Goal: Task Accomplishment & Management: Use online tool/utility

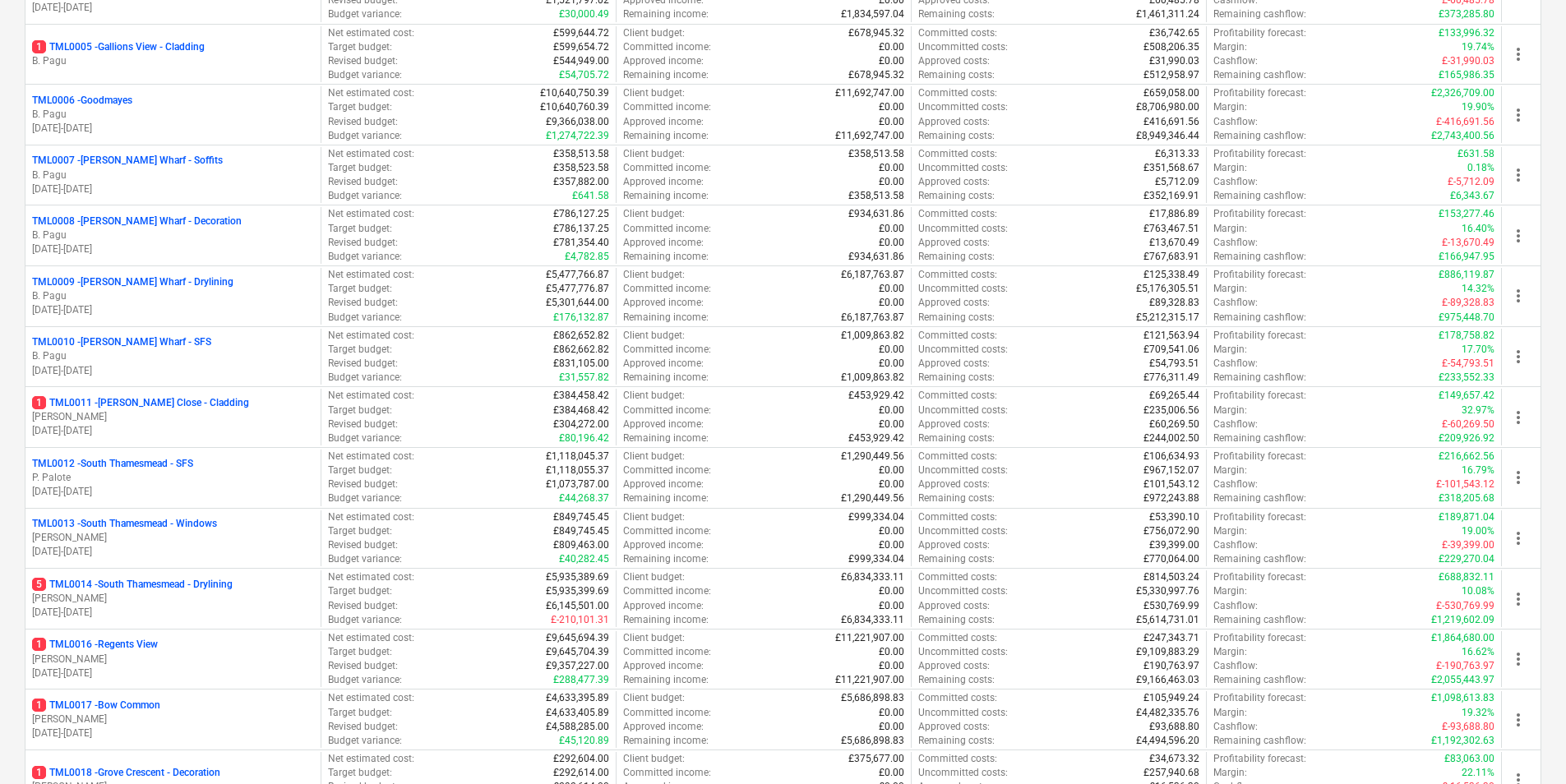
scroll to position [740, 0]
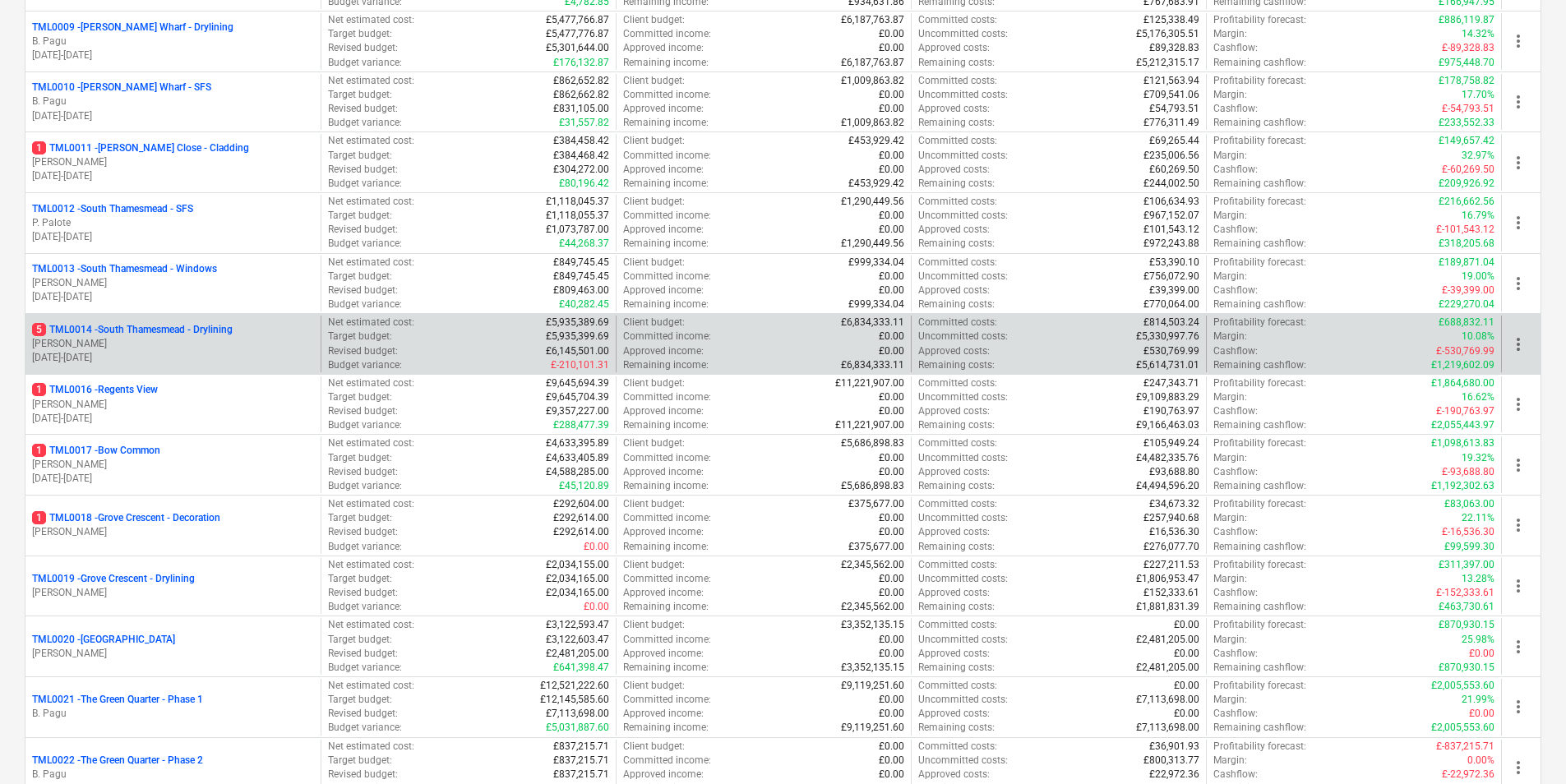
drag, startPoint x: 214, startPoint y: 320, endPoint x: 213, endPoint y: 330, distance: 10.0
click at [213, 323] on div "5 TML0014 - [GEOGRAPHIC_DATA] - Drylining [PERSON_NAME] [DATE] - [DATE]" at bounding box center [173, 344] width 296 height 57
click at [213, 330] on p "5 TML0014 - [GEOGRAPHIC_DATA] - Drylining" at bounding box center [133, 329] width 201 height 14
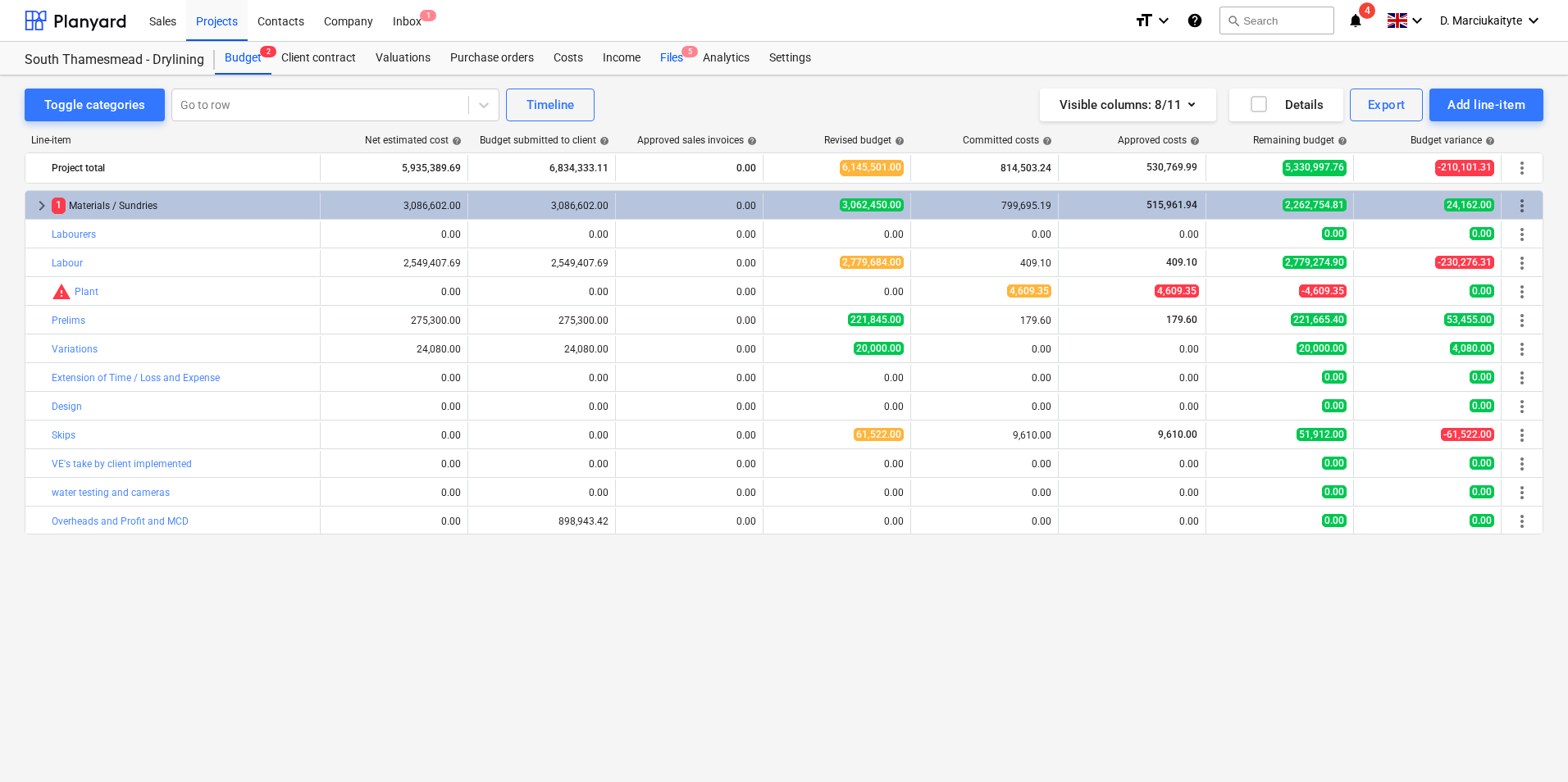
click at [664, 63] on div "Files 5" at bounding box center [671, 59] width 42 height 33
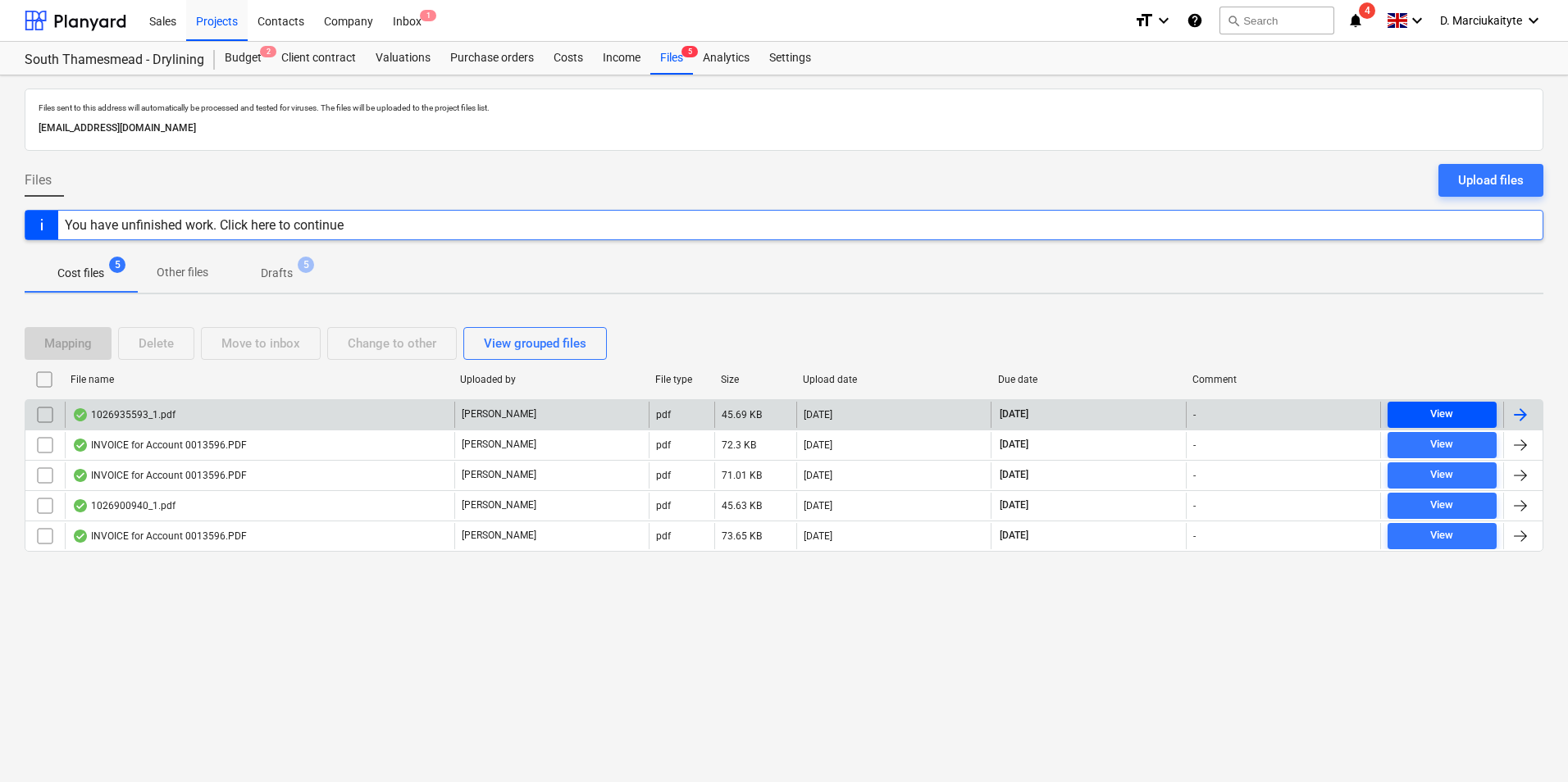
click at [1458, 403] on button "View" at bounding box center [1441, 415] width 109 height 27
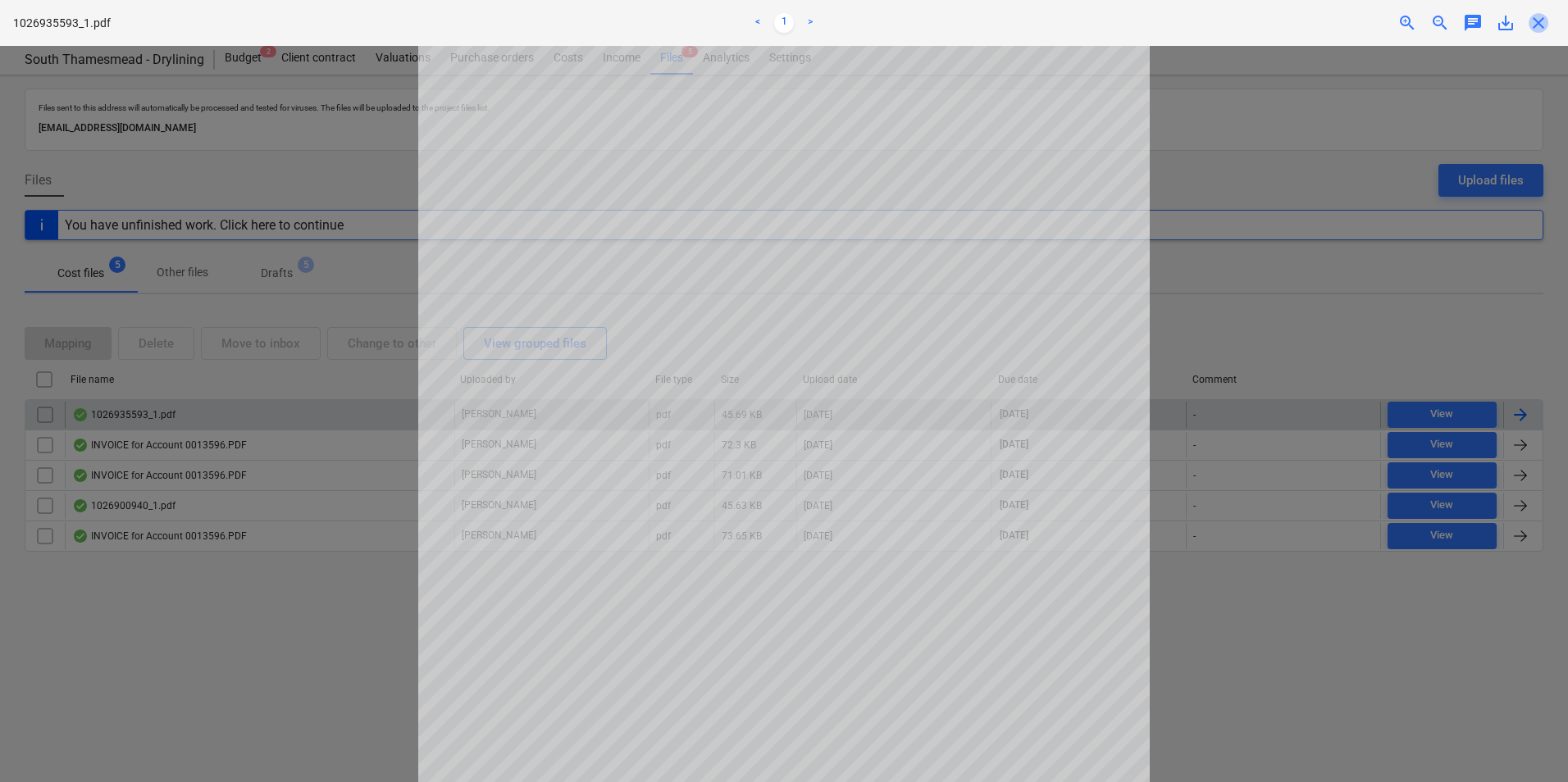
click at [1540, 21] on span "close" at bounding box center [1538, 22] width 19 height 19
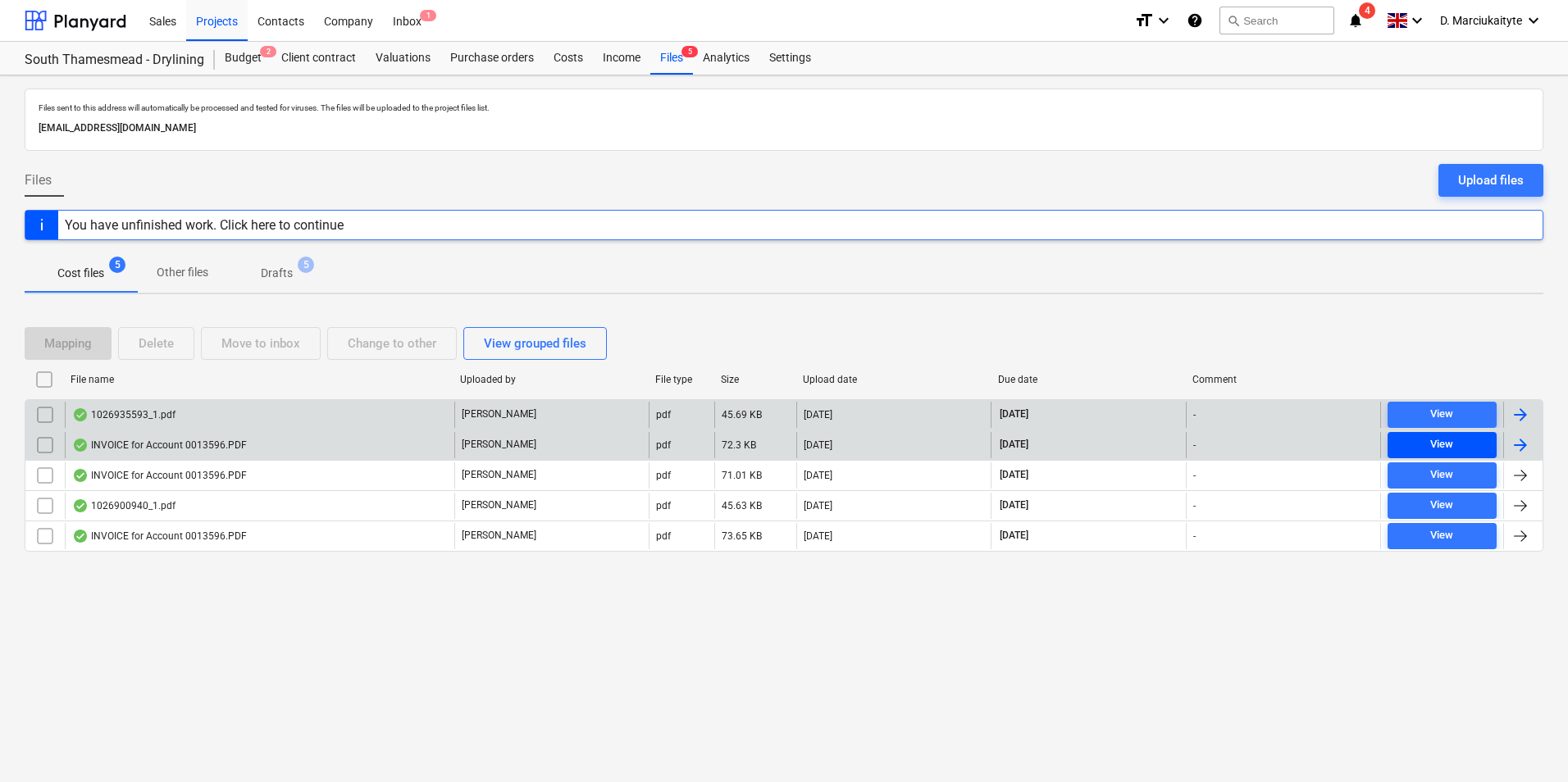
click at [1419, 443] on span "View" at bounding box center [1441, 444] width 95 height 19
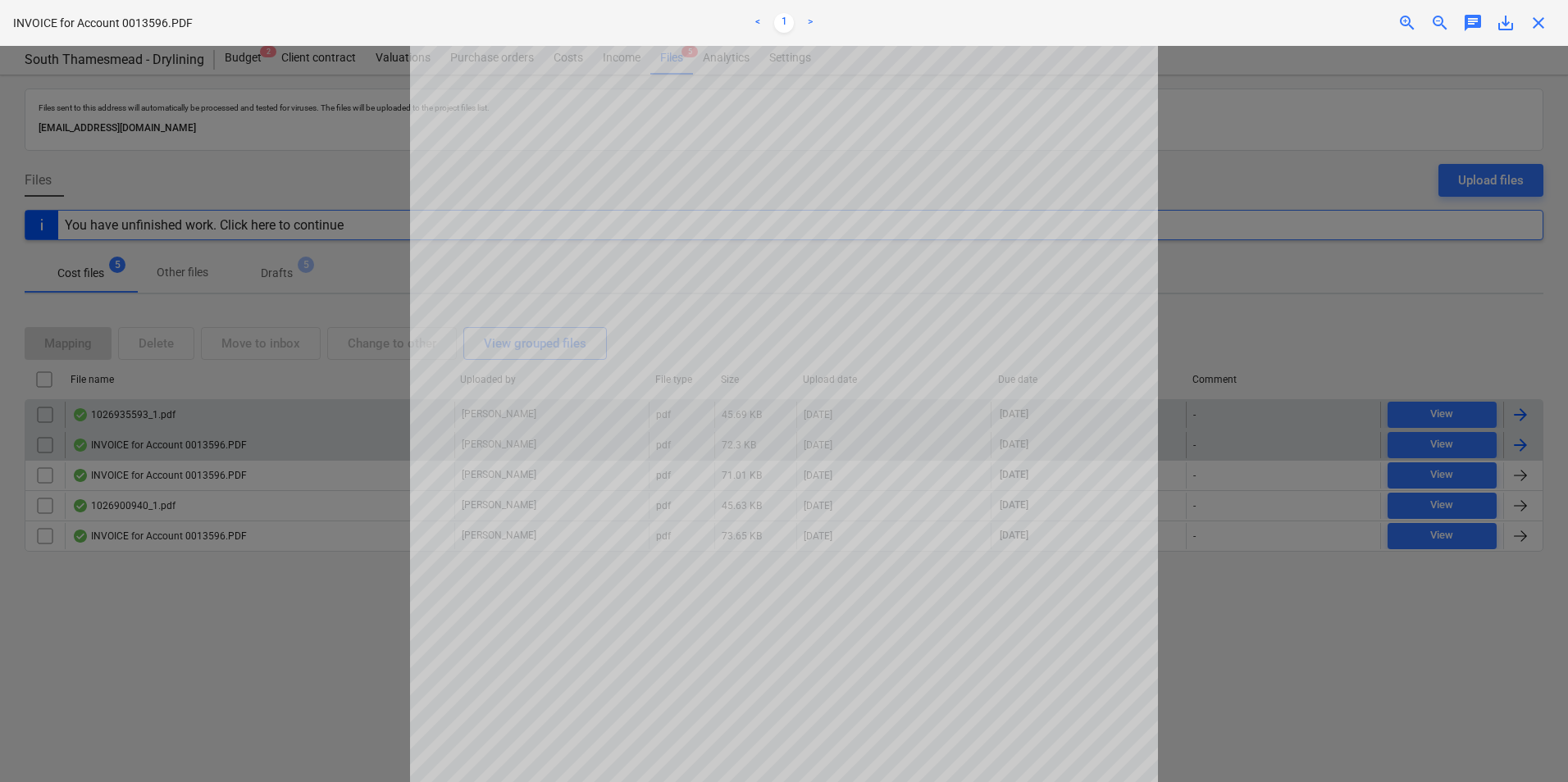
click at [1540, 19] on span "close" at bounding box center [1538, 22] width 19 height 19
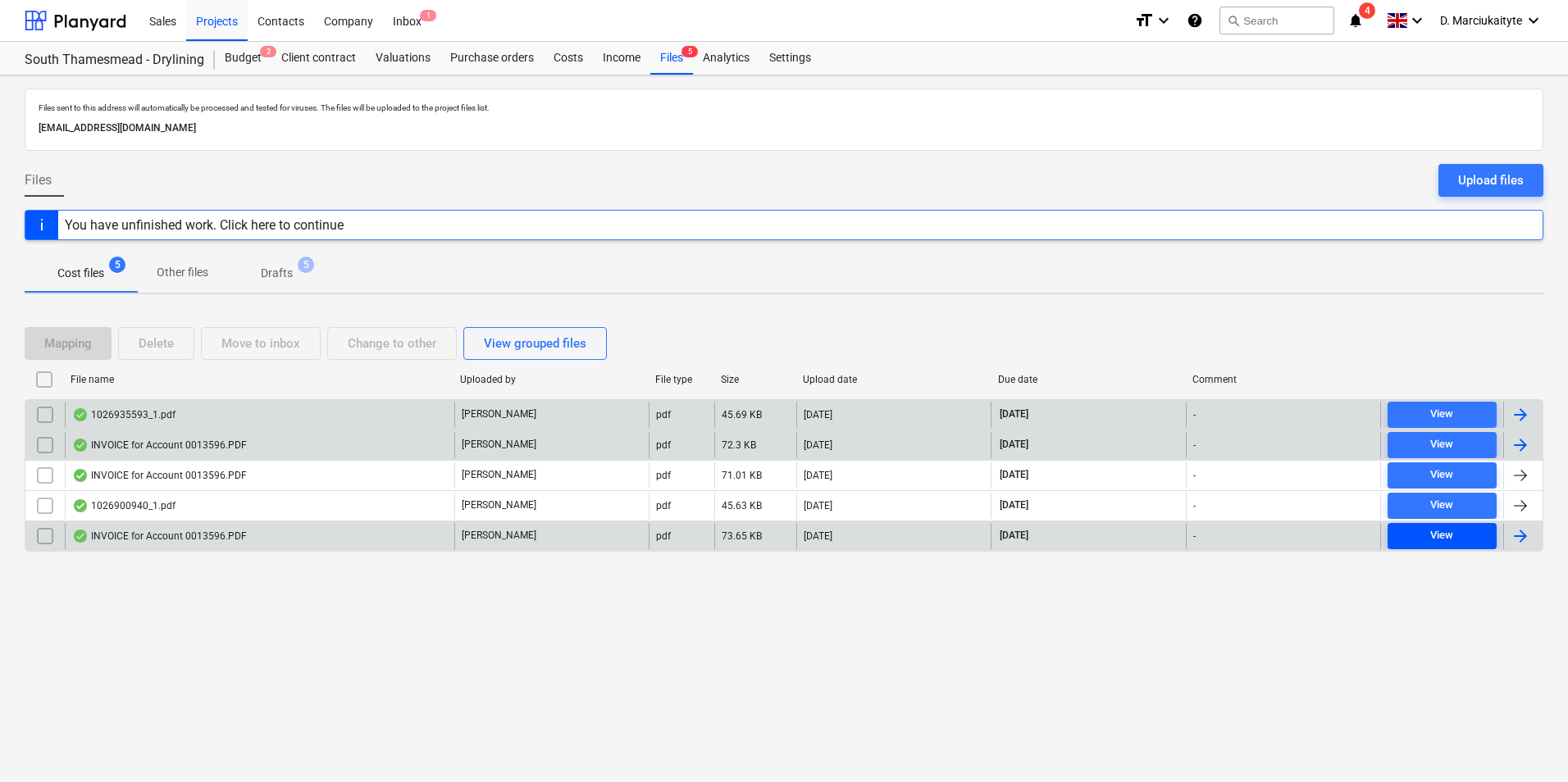
click at [1406, 523] on button "View" at bounding box center [1441, 536] width 109 height 27
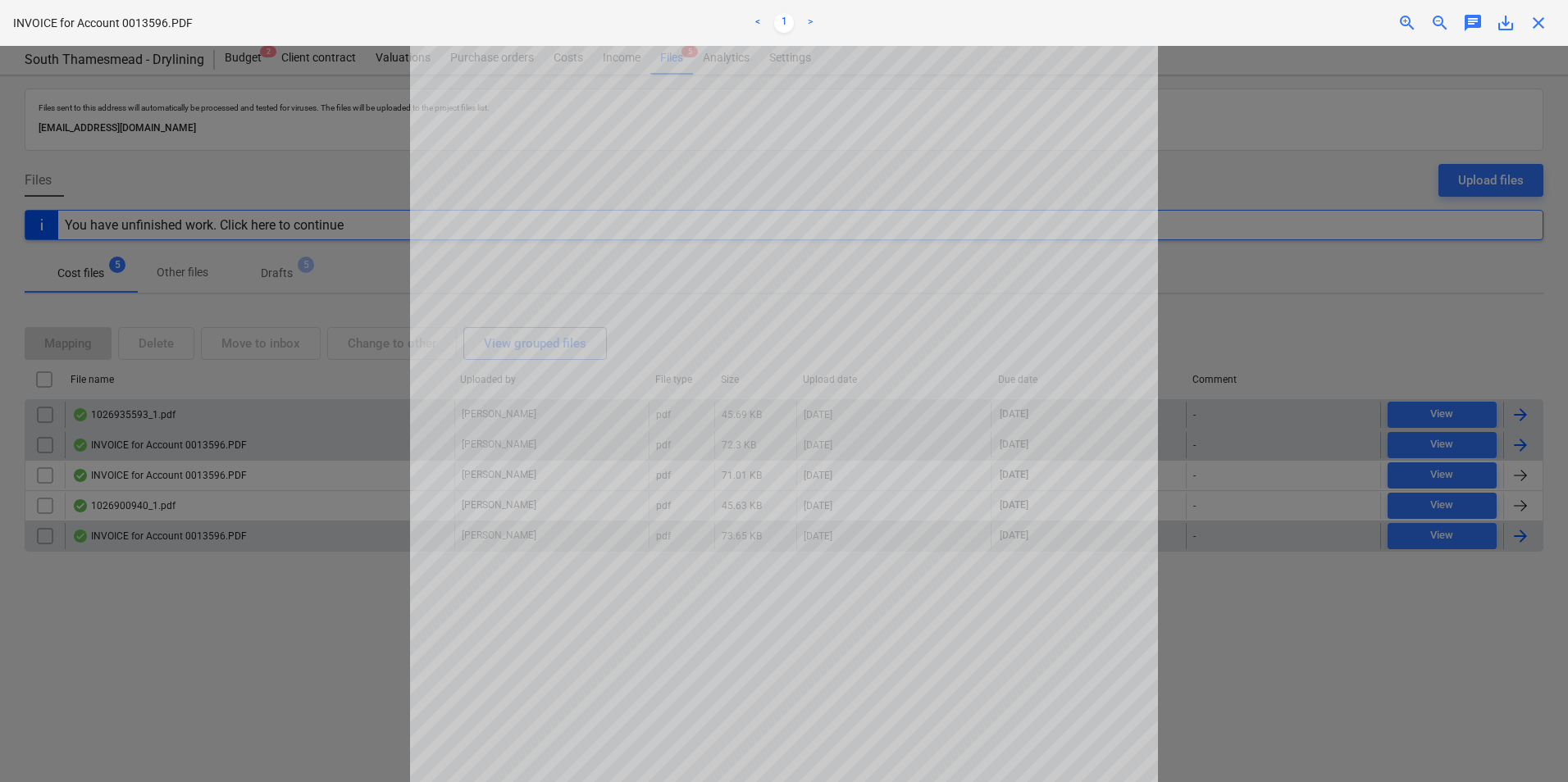
click at [1536, 14] on span "close" at bounding box center [1538, 22] width 19 height 19
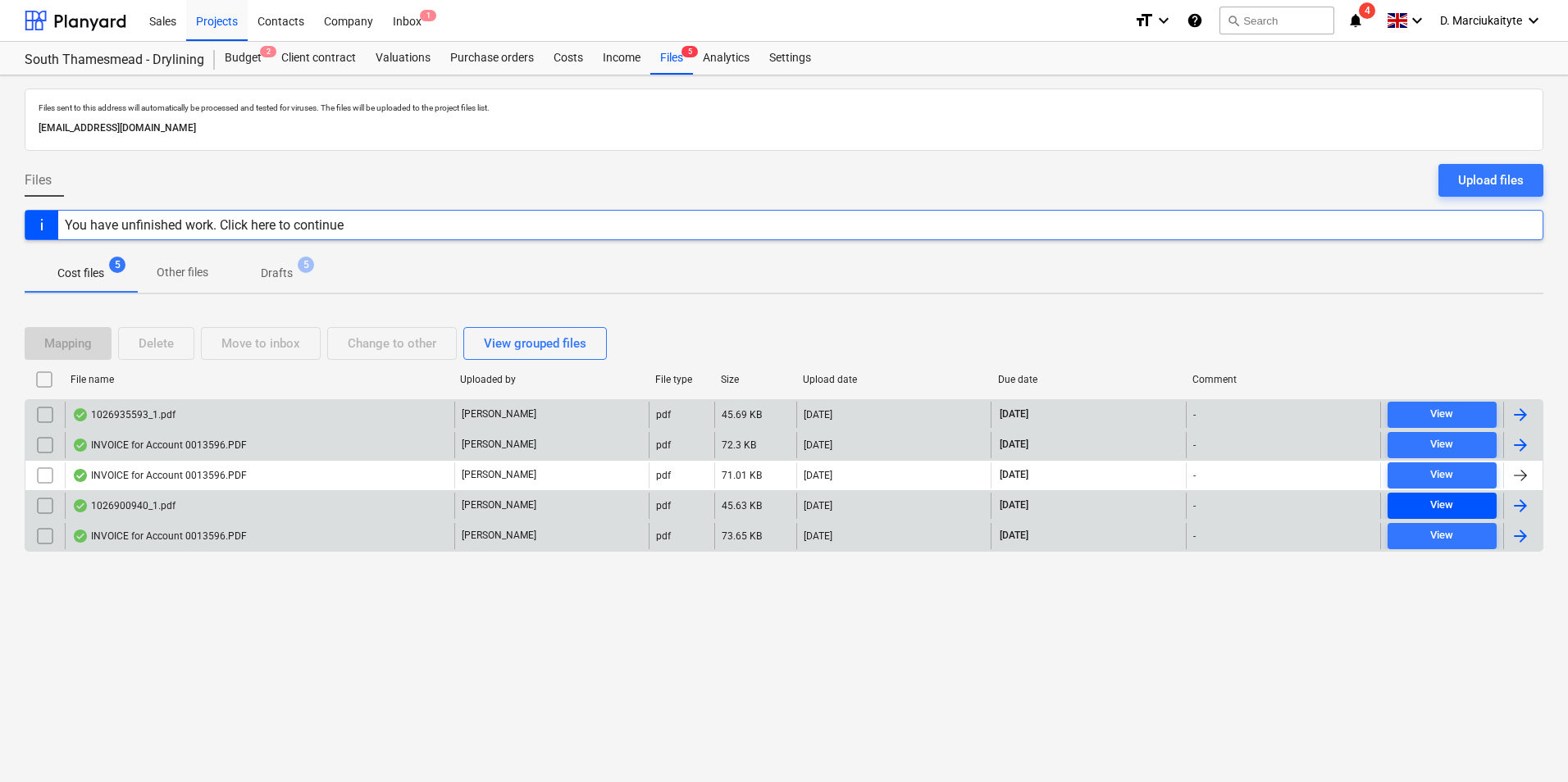
click at [1408, 510] on span "View" at bounding box center [1441, 505] width 95 height 19
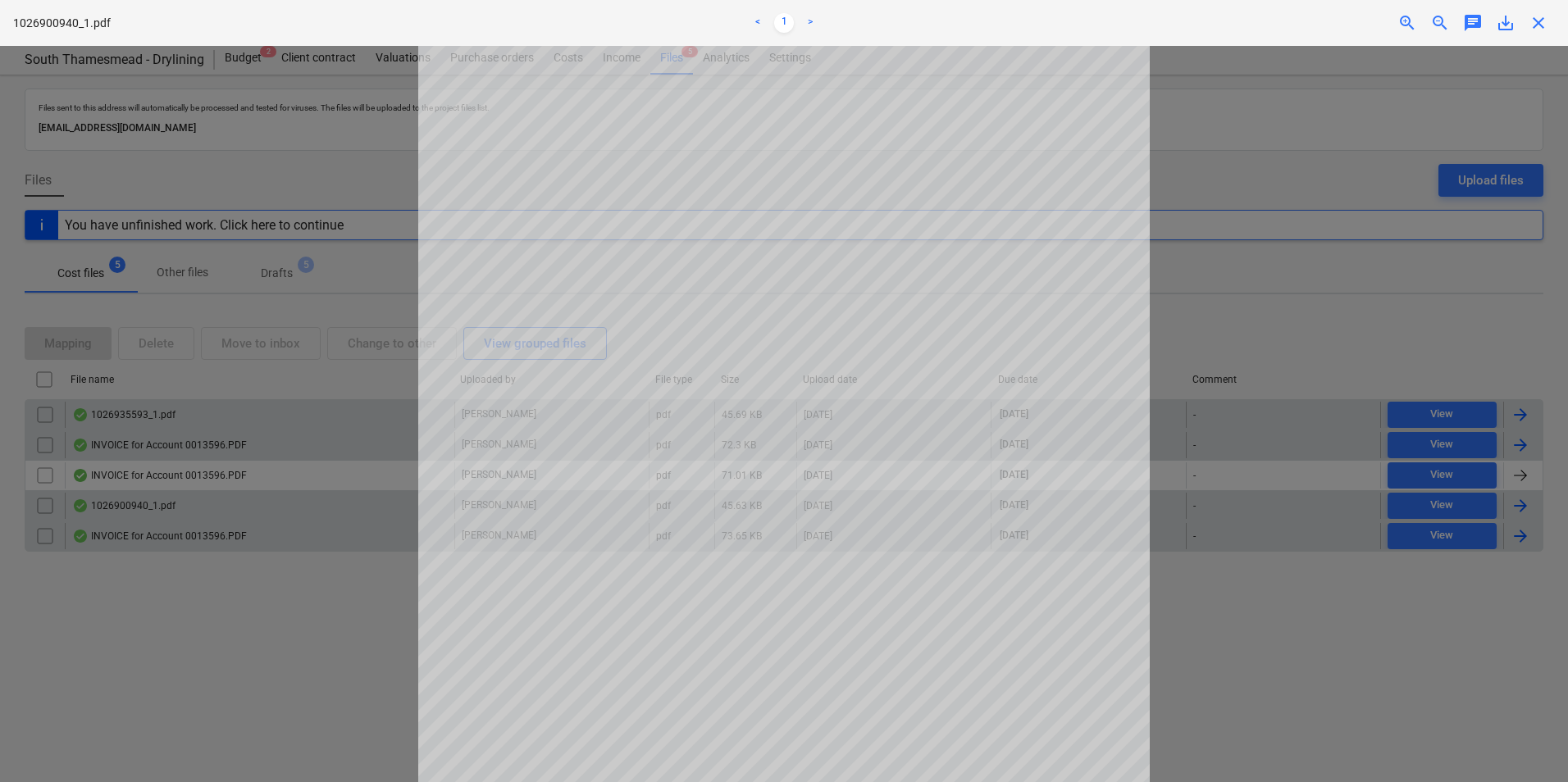
click at [1540, 19] on span "close" at bounding box center [1538, 22] width 19 height 19
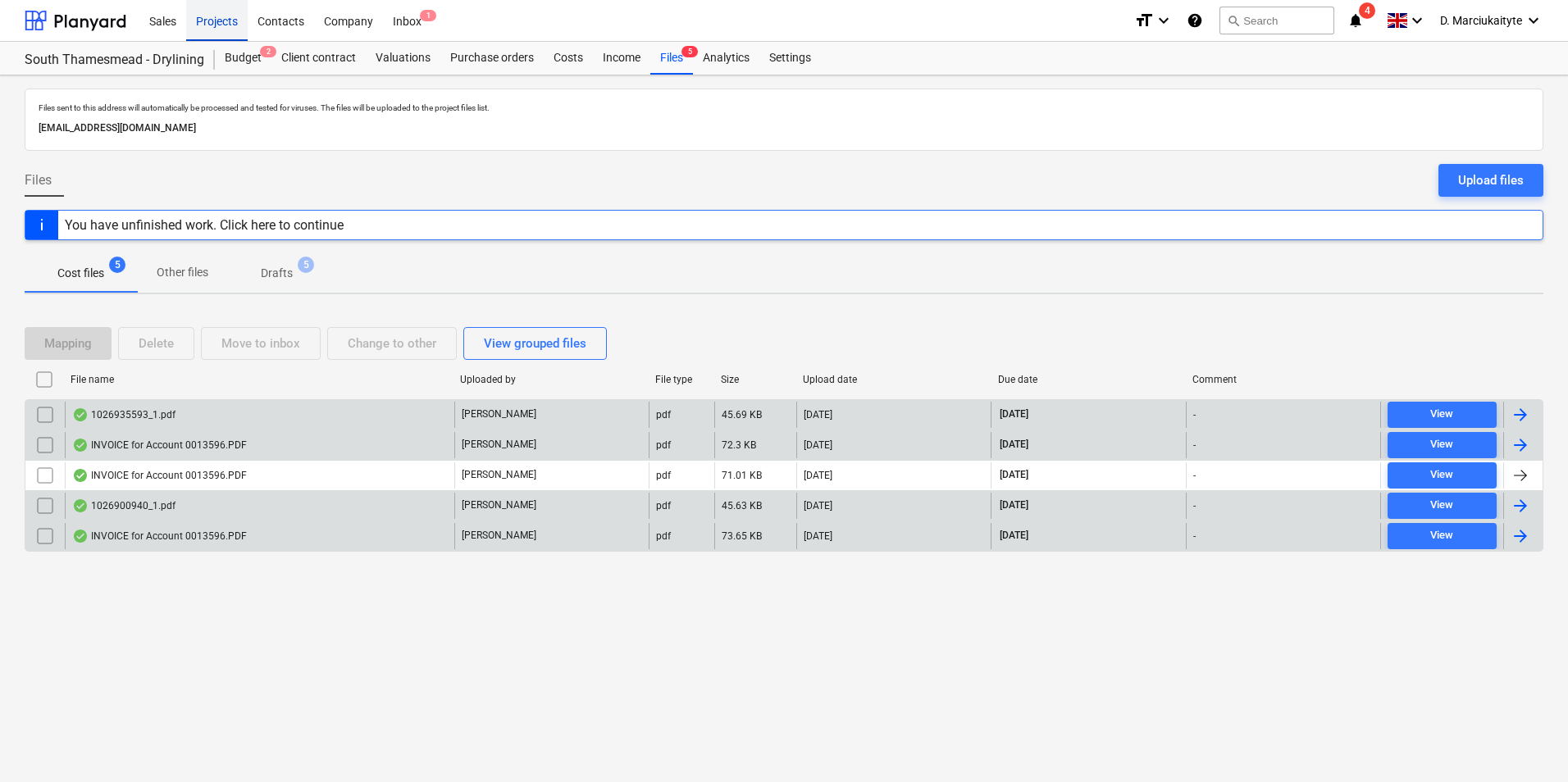
click at [222, 16] on div "Projects" at bounding box center [217, 20] width 62 height 42
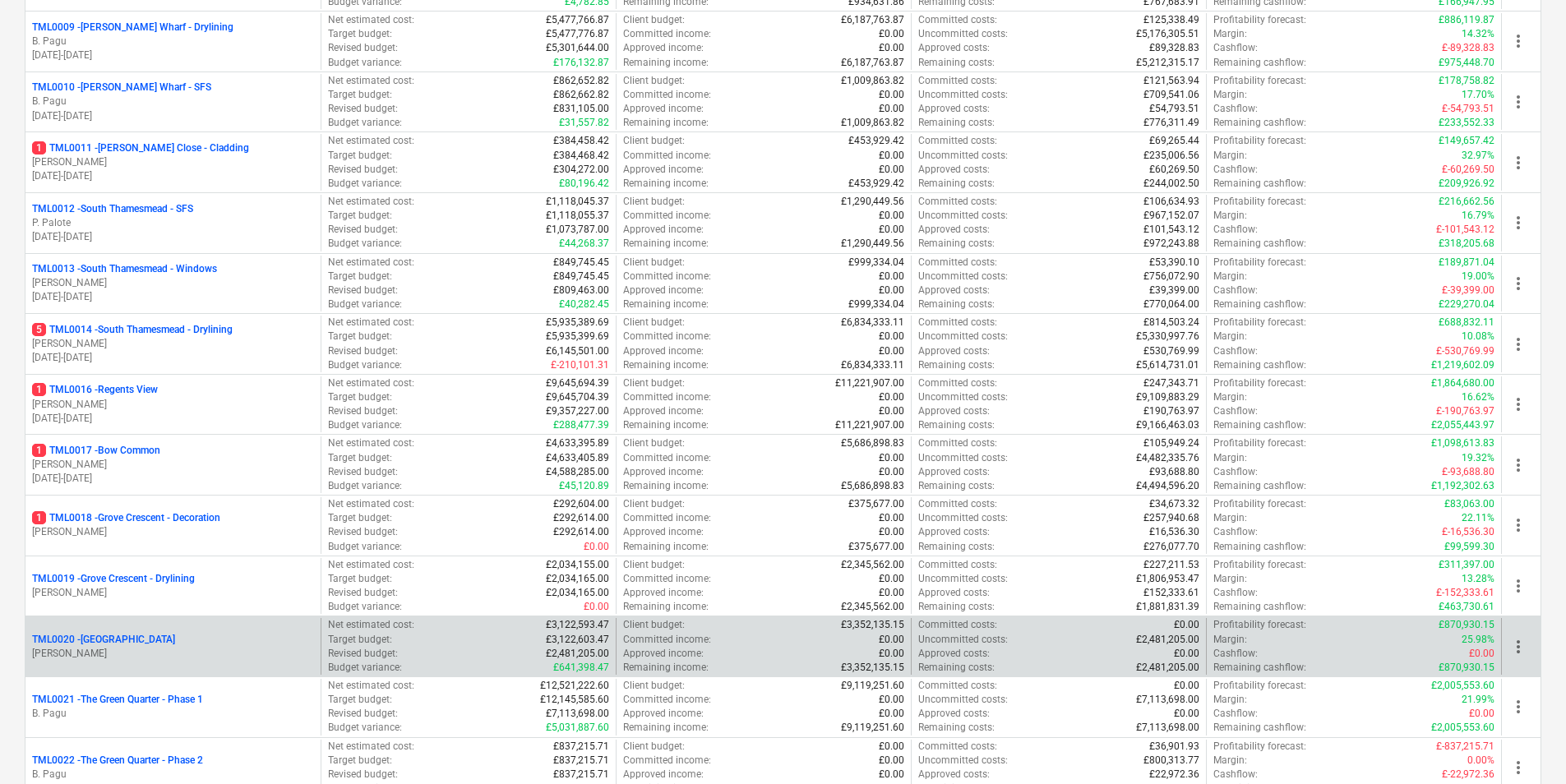
scroll to position [1309, 0]
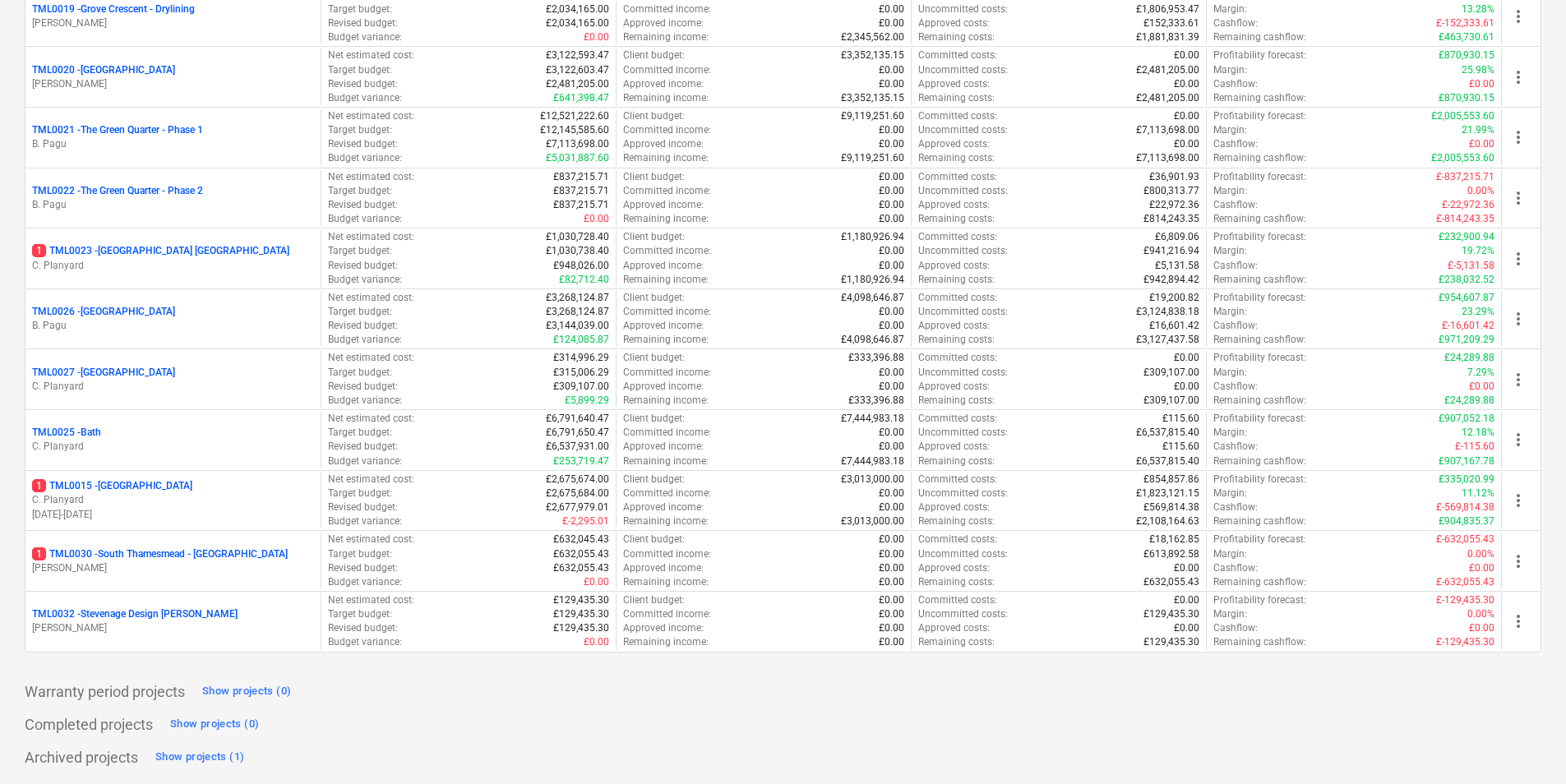
drag, startPoint x: 185, startPoint y: 548, endPoint x: 207, endPoint y: 545, distance: 22.2
click at [187, 548] on p "1 TML0030 - [GEOGRAPHIC_DATA] - [GEOGRAPHIC_DATA]" at bounding box center [160, 554] width 256 height 14
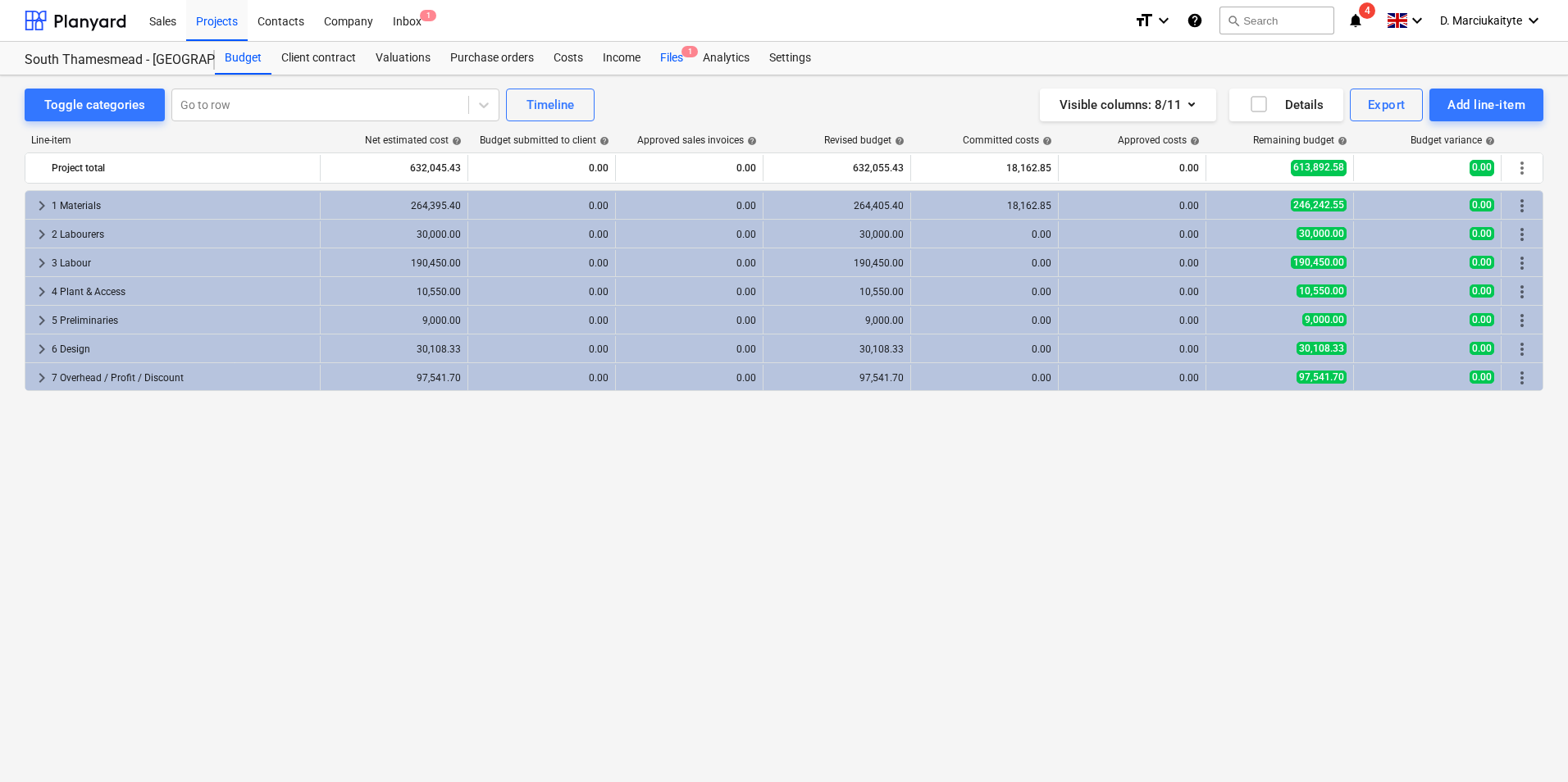
click at [677, 50] on div "Files 1" at bounding box center [671, 59] width 42 height 33
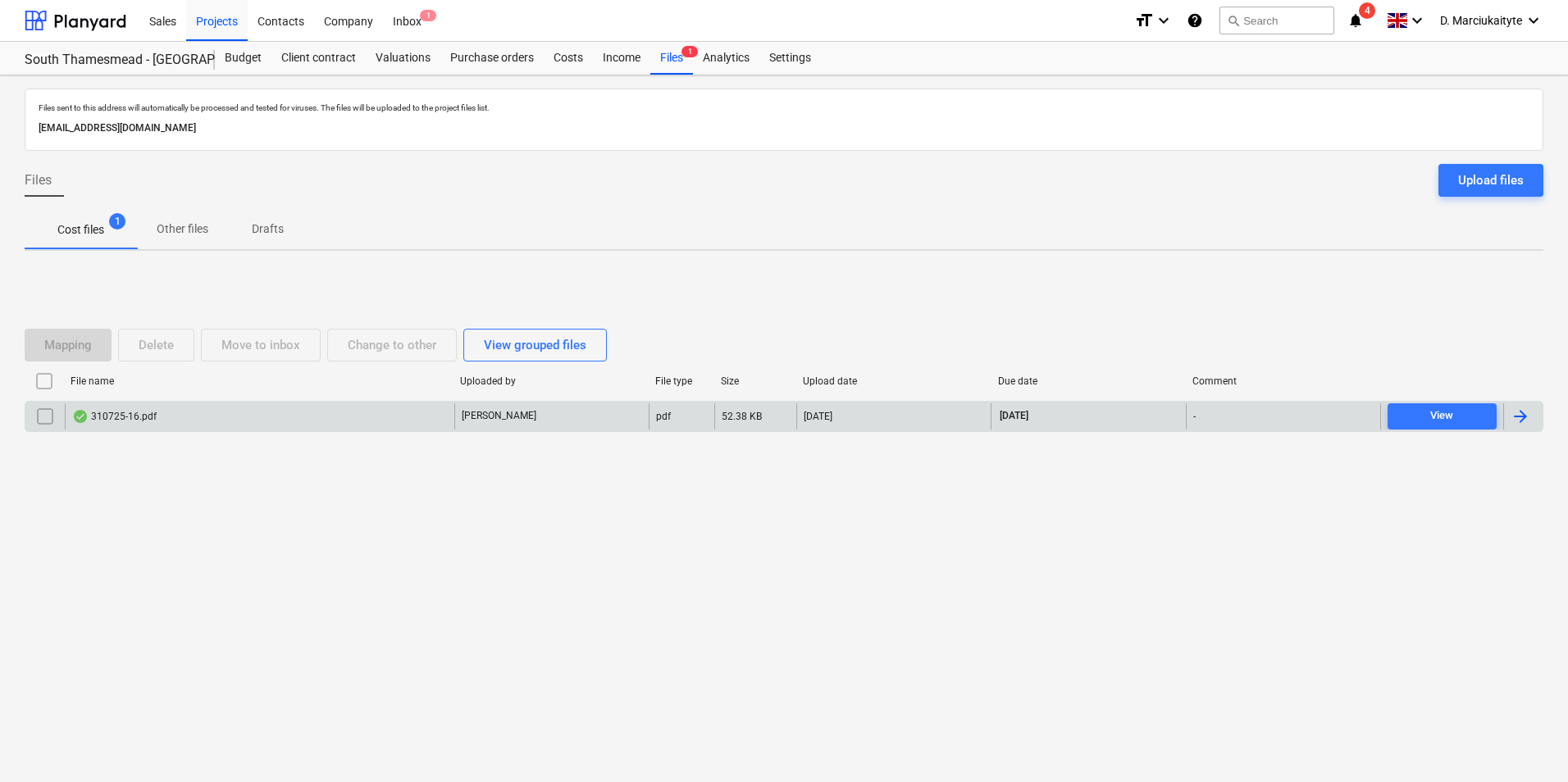
click at [213, 406] on div "310725-16.pdf" at bounding box center [260, 416] width 389 height 27
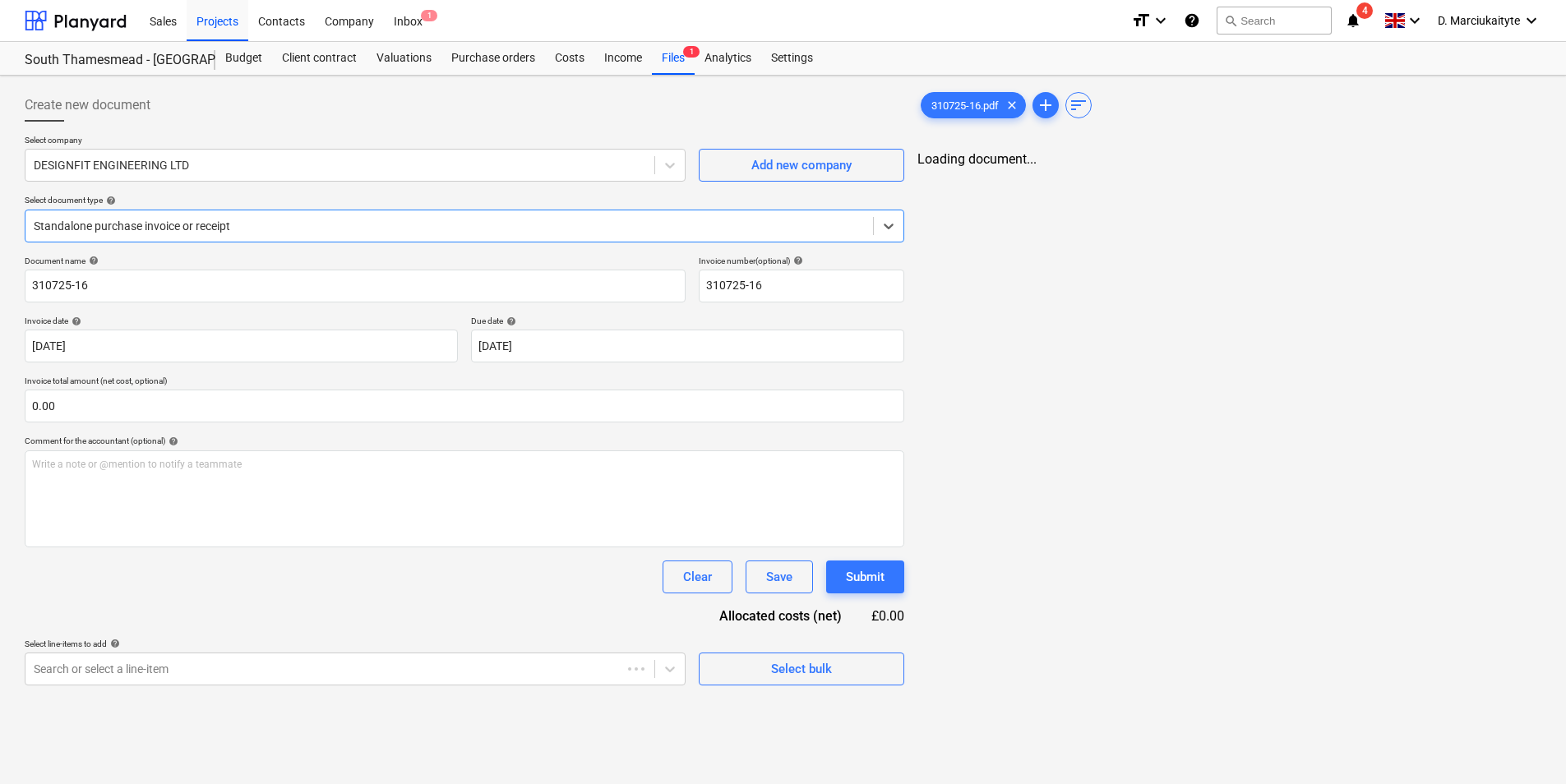
type input "310725-16"
type input "[DATE]"
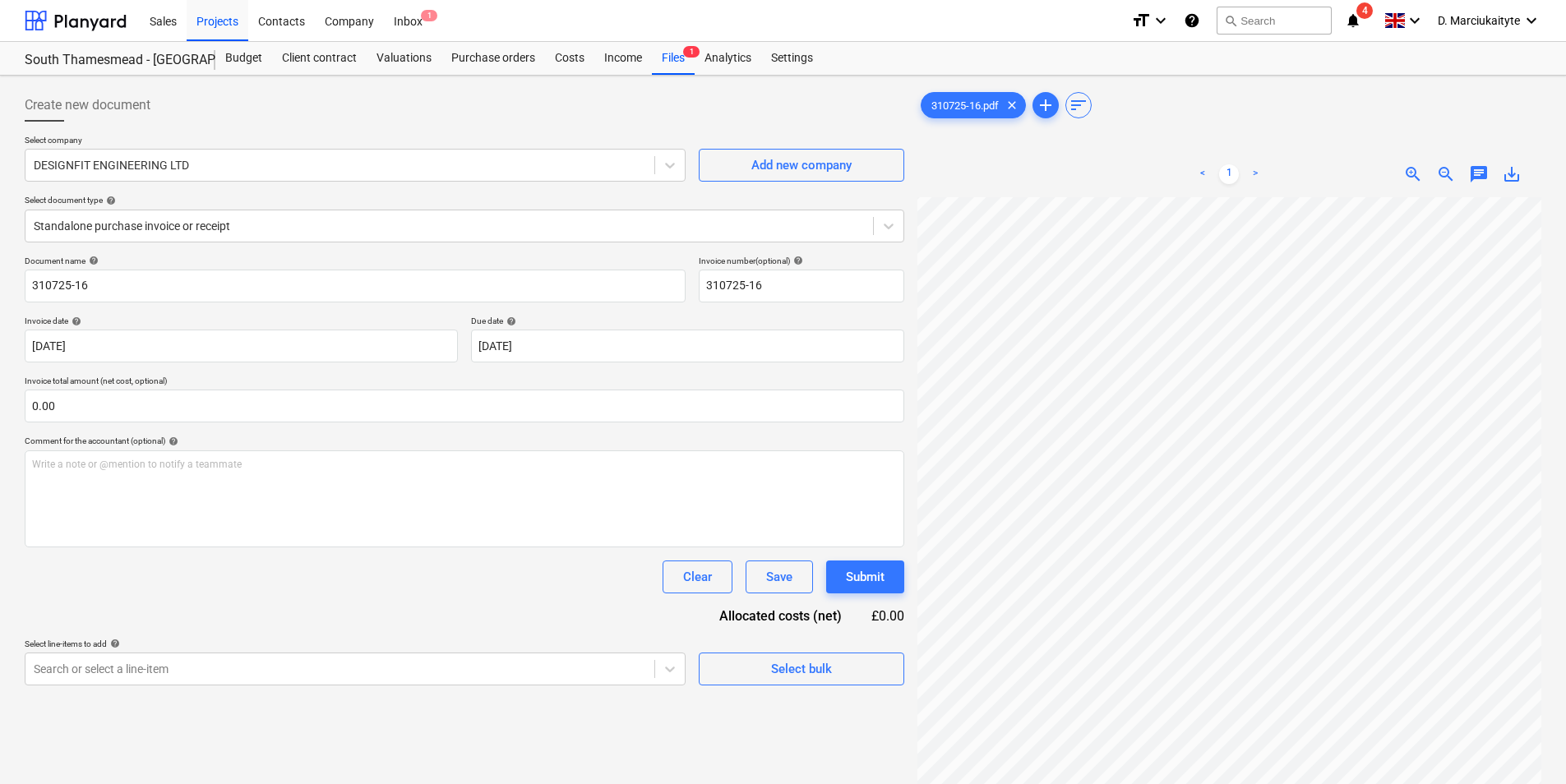
click at [1141, 116] on div "310725-16.pdf clear add sort < 1 > zoom_in zoom_out chat 0 save_alt" at bounding box center [1230, 512] width 624 height 847
click at [915, 546] on div "310725-16.pdf clear add sort < 1 > zoom_in zoom_out chat 0 save_alt" at bounding box center [1230, 512] width 637 height 859
click at [1539, 545] on div at bounding box center [1230, 566] width 624 height 738
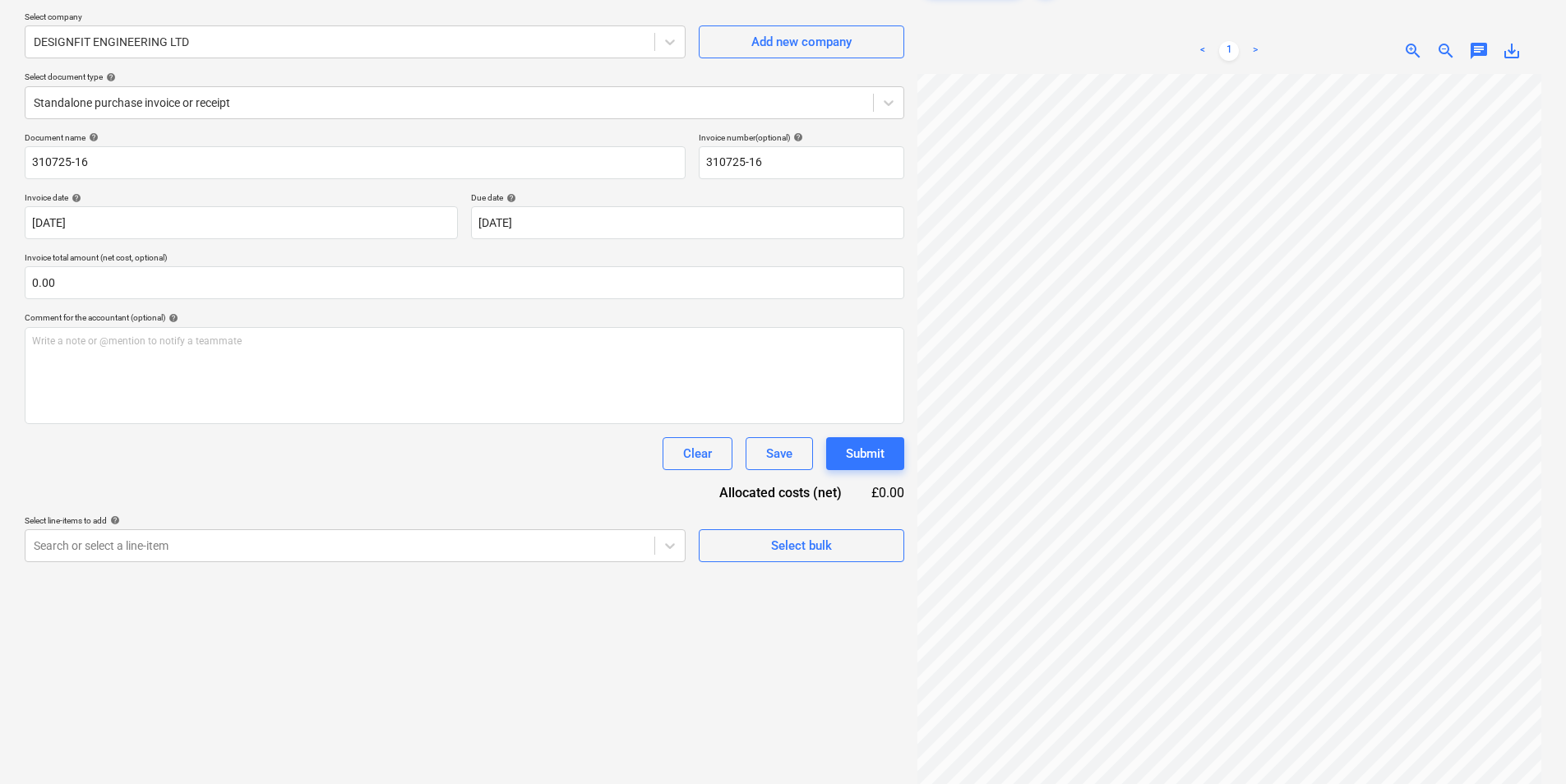
scroll to position [165, 0]
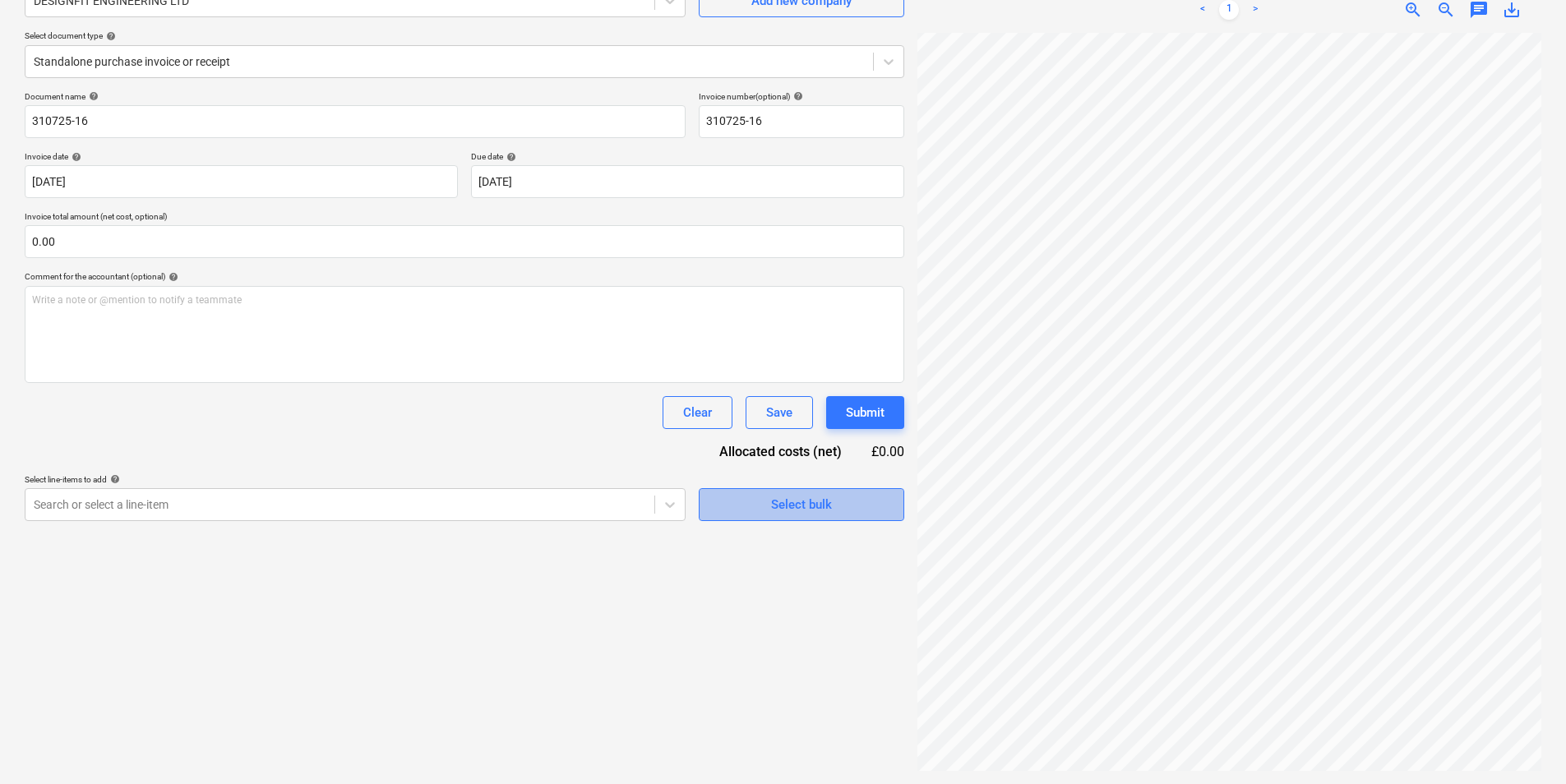
click at [806, 497] on div "Select bulk" at bounding box center [802, 504] width 61 height 21
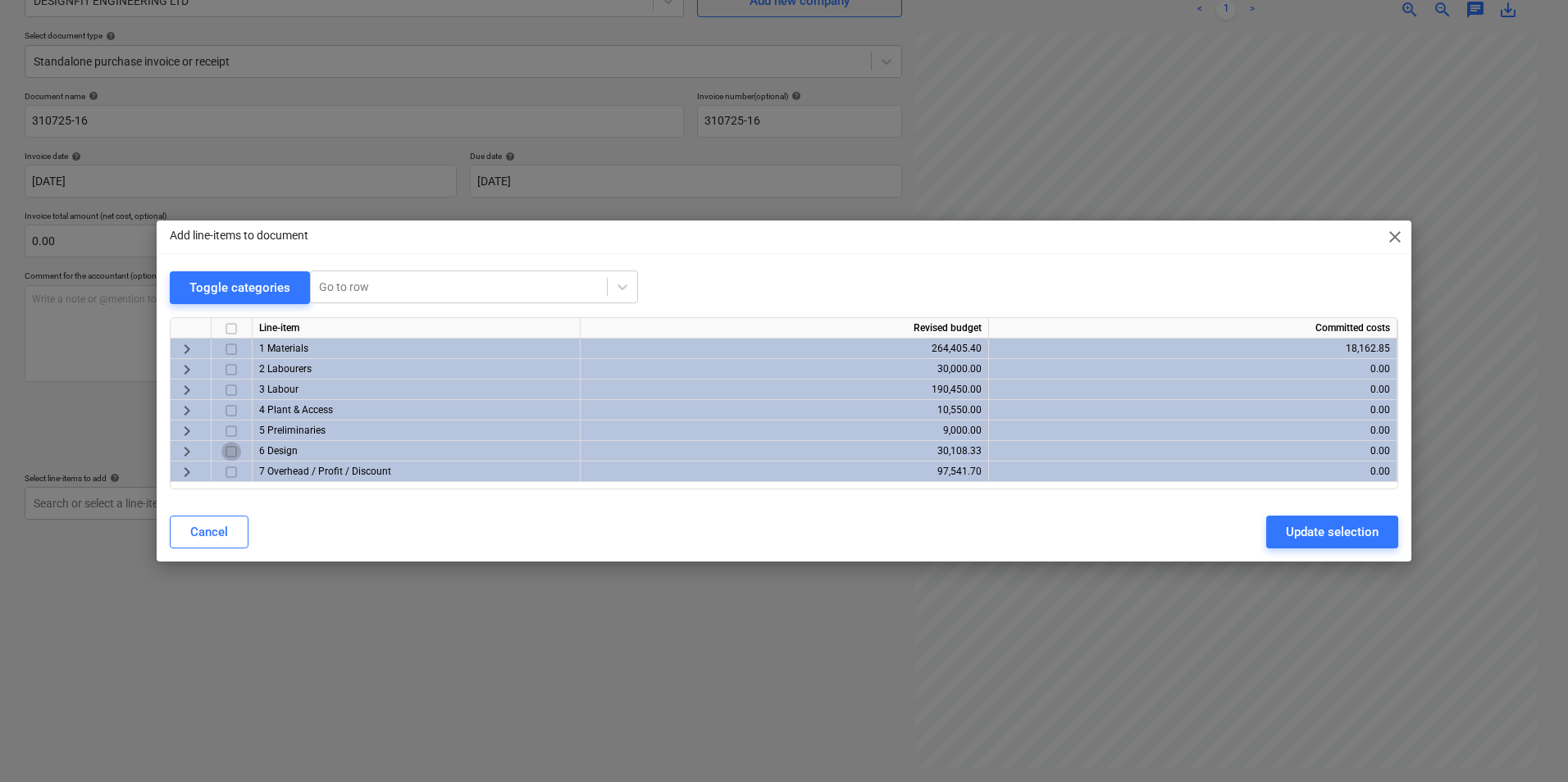
click at [228, 444] on input "checkbox" at bounding box center [230, 451] width 19 height 19
click at [1308, 536] on div "Update selection" at bounding box center [1331, 531] width 93 height 21
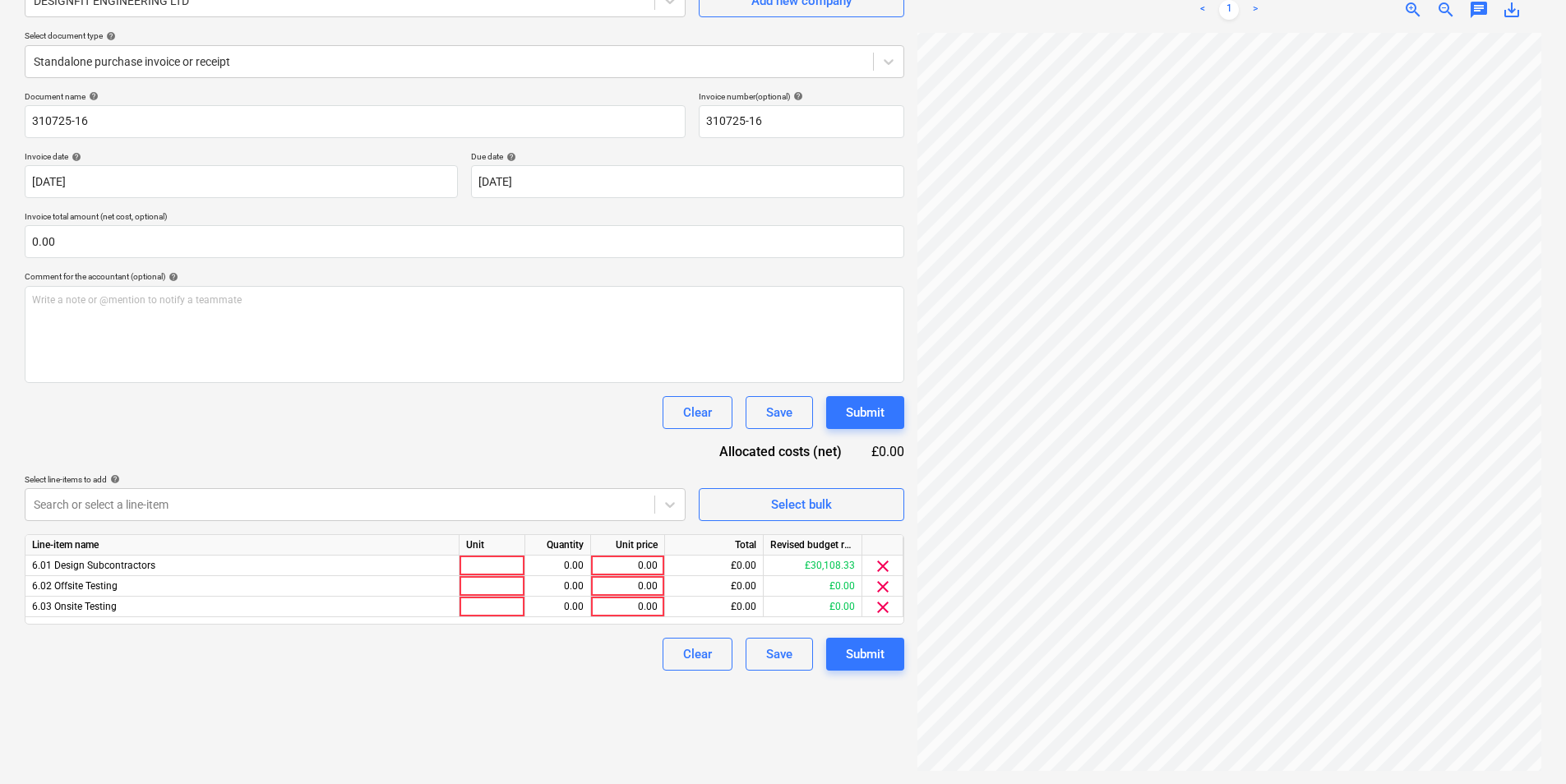
scroll to position [186, 88]
click at [884, 607] on span "clear" at bounding box center [882, 606] width 19 height 19
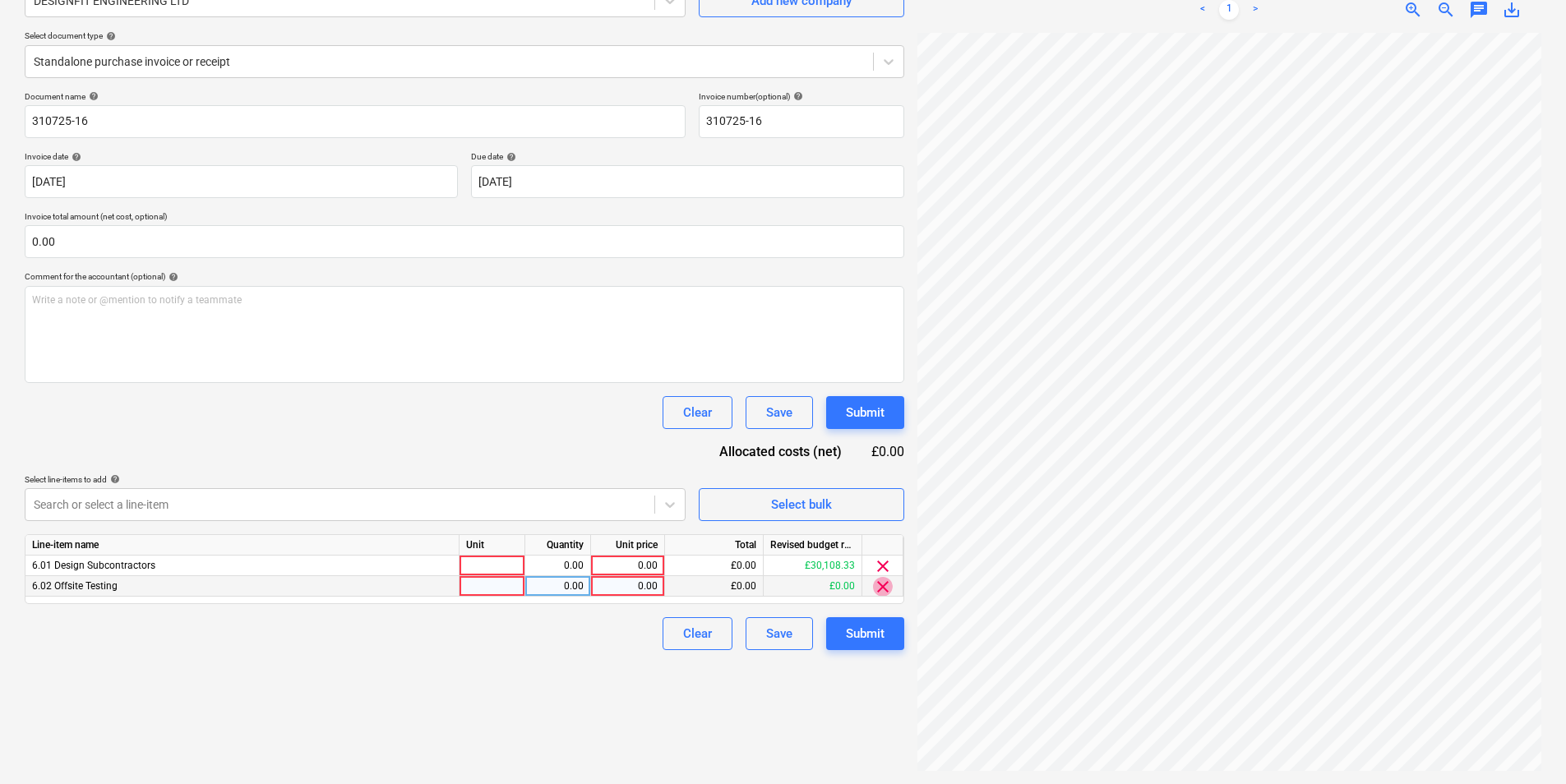
click at [880, 585] on span "clear" at bounding box center [882, 586] width 19 height 19
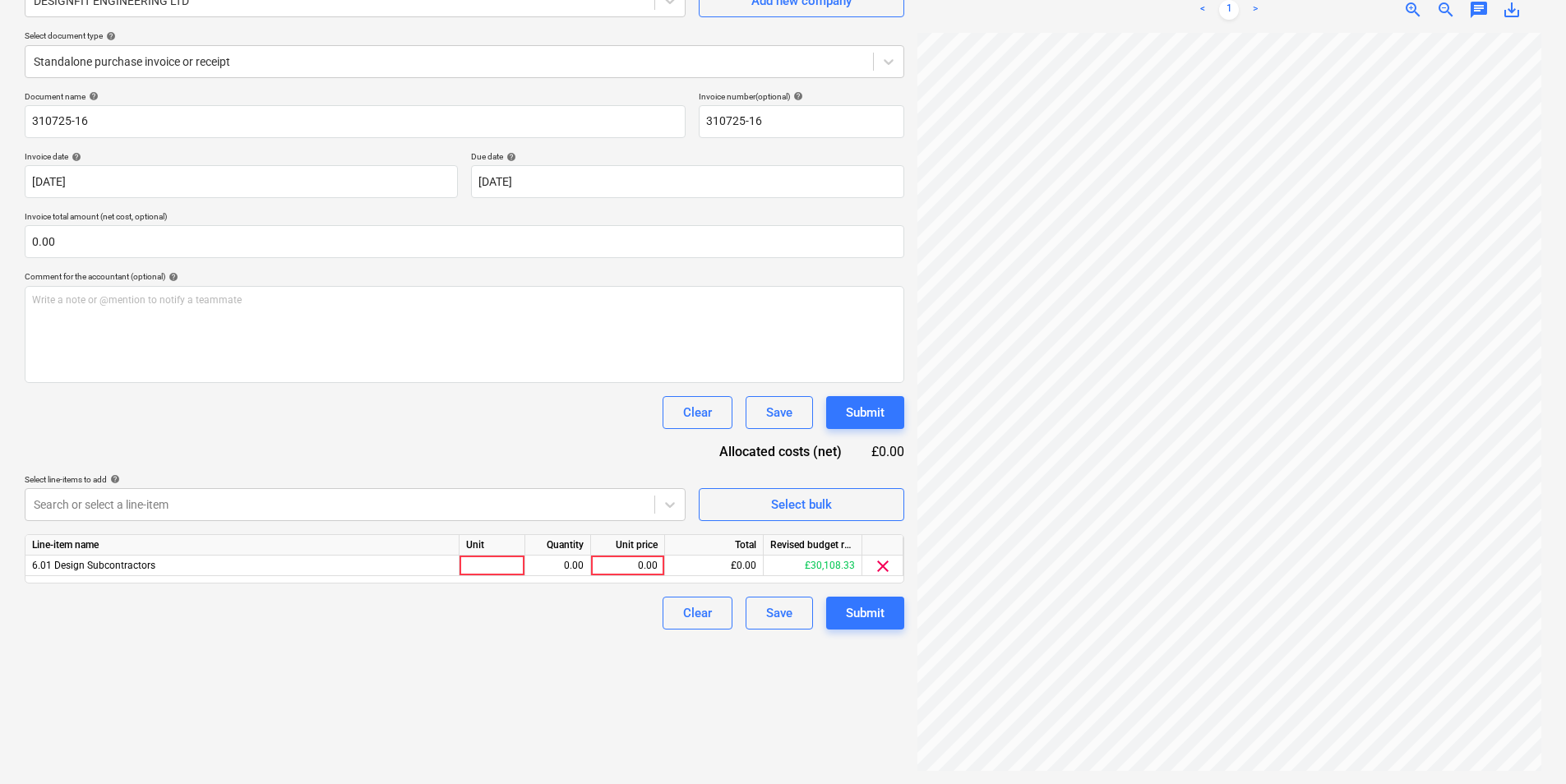
scroll to position [534, 424]
click at [512, 565] on div at bounding box center [492, 566] width 65 height 20
type input "1"
type input "7392"
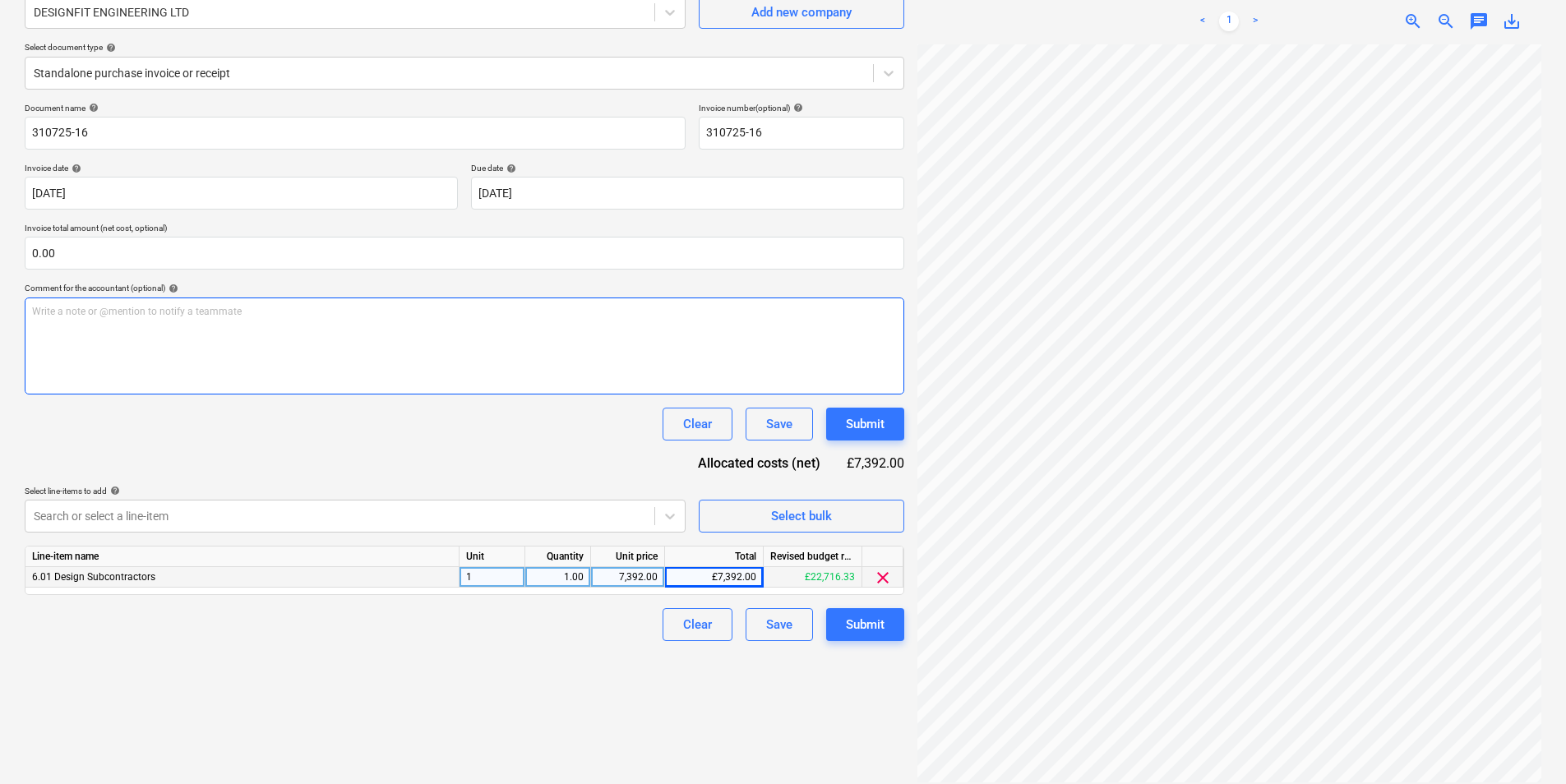
scroll to position [0, 0]
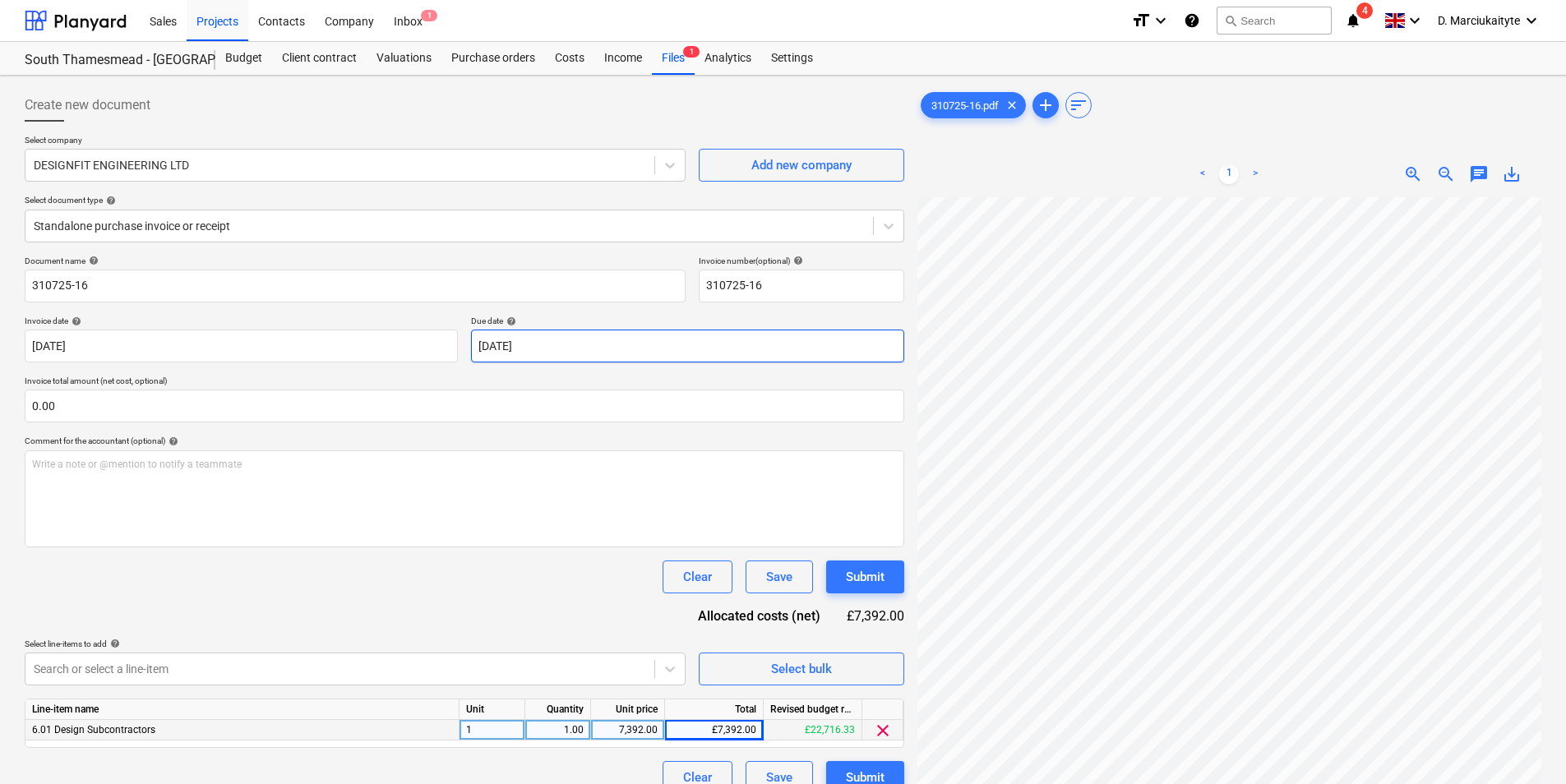
click at [776, 344] on body "Sales Projects Contacts Company Inbox 1 format_size keyboard_arrow_down help se…" at bounding box center [783, 392] width 1566 height 784
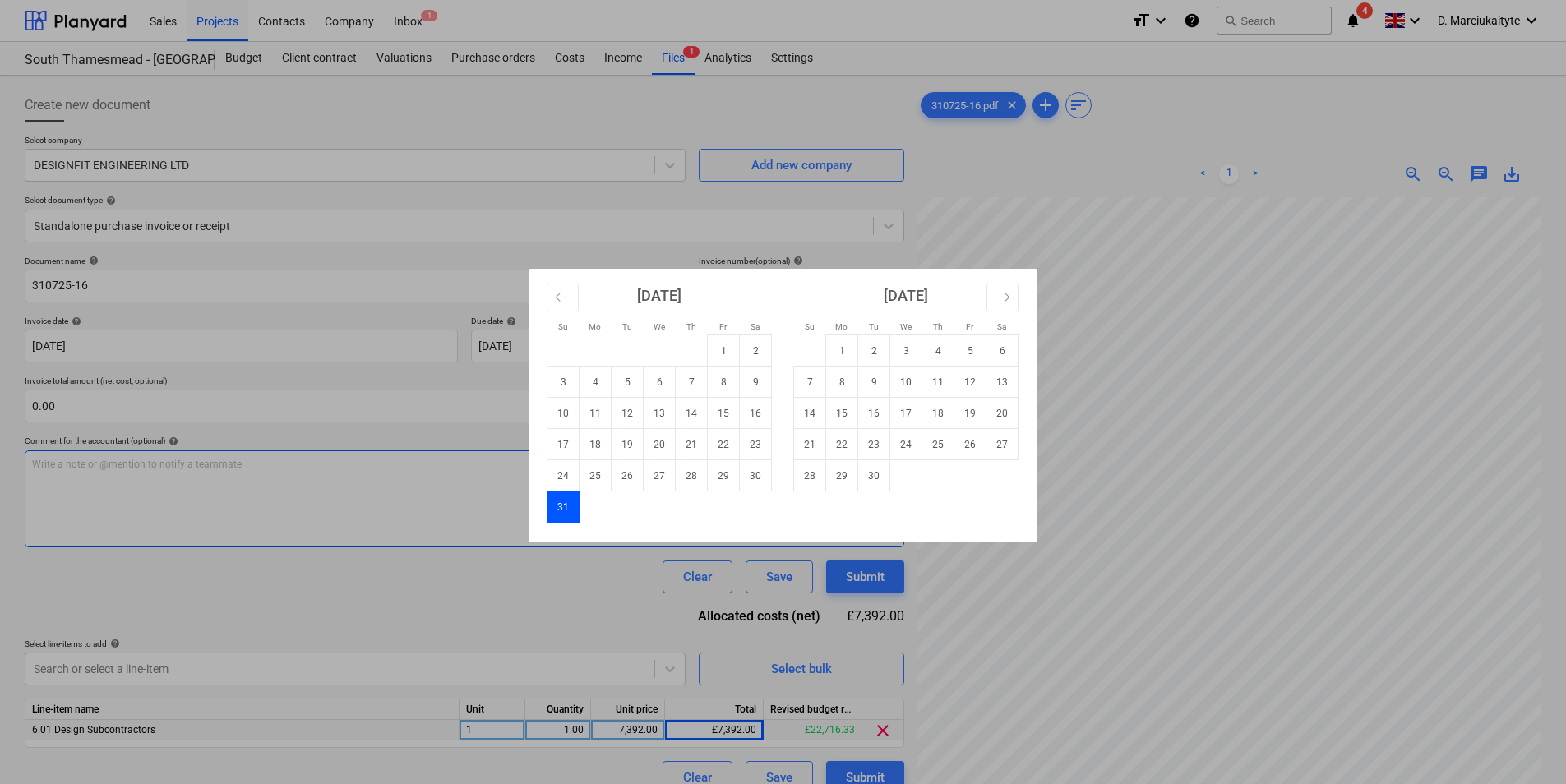
click at [760, 482] on td "30" at bounding box center [756, 476] width 32 height 31
type input "[DATE]"
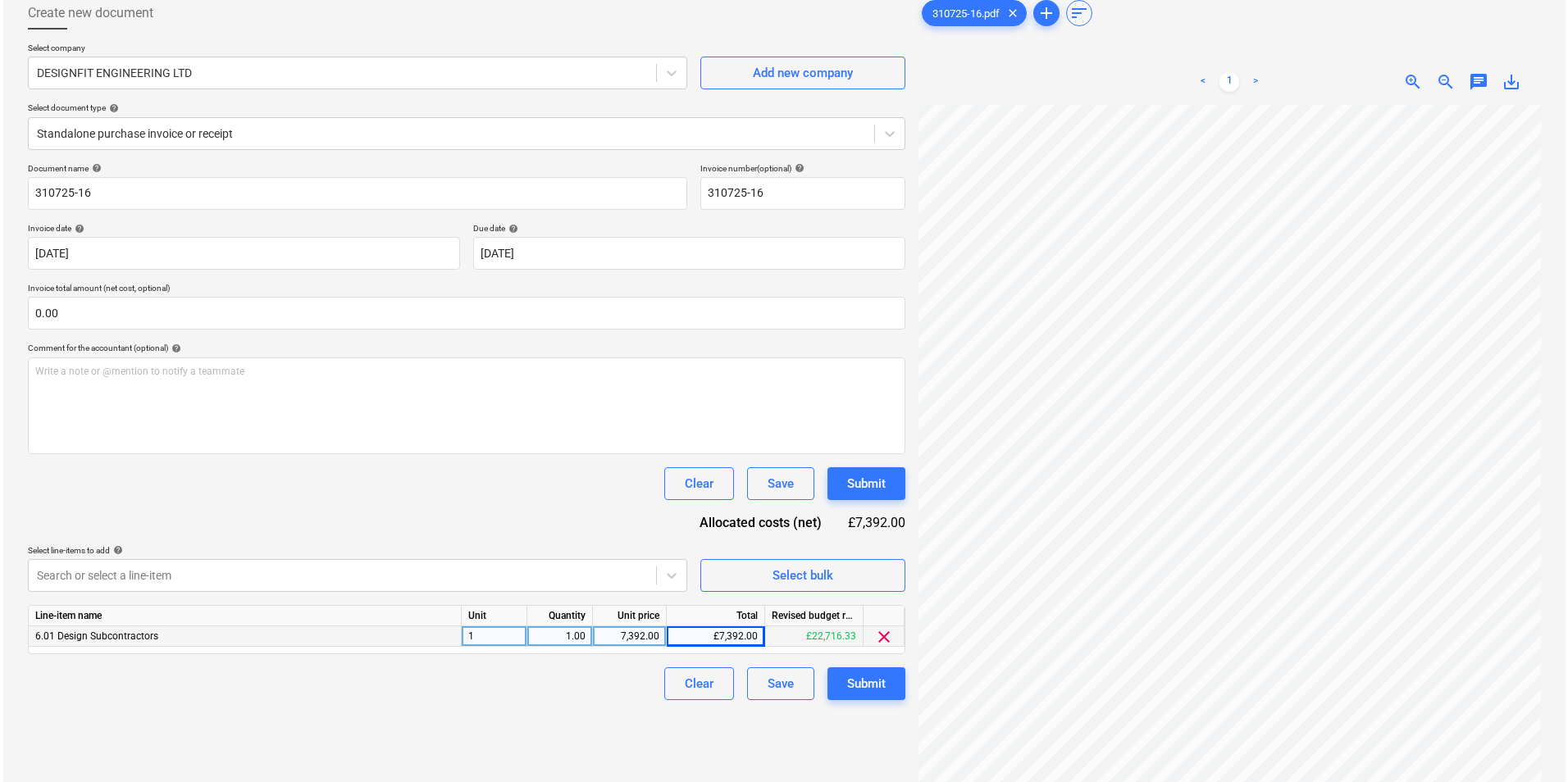
scroll to position [164, 0]
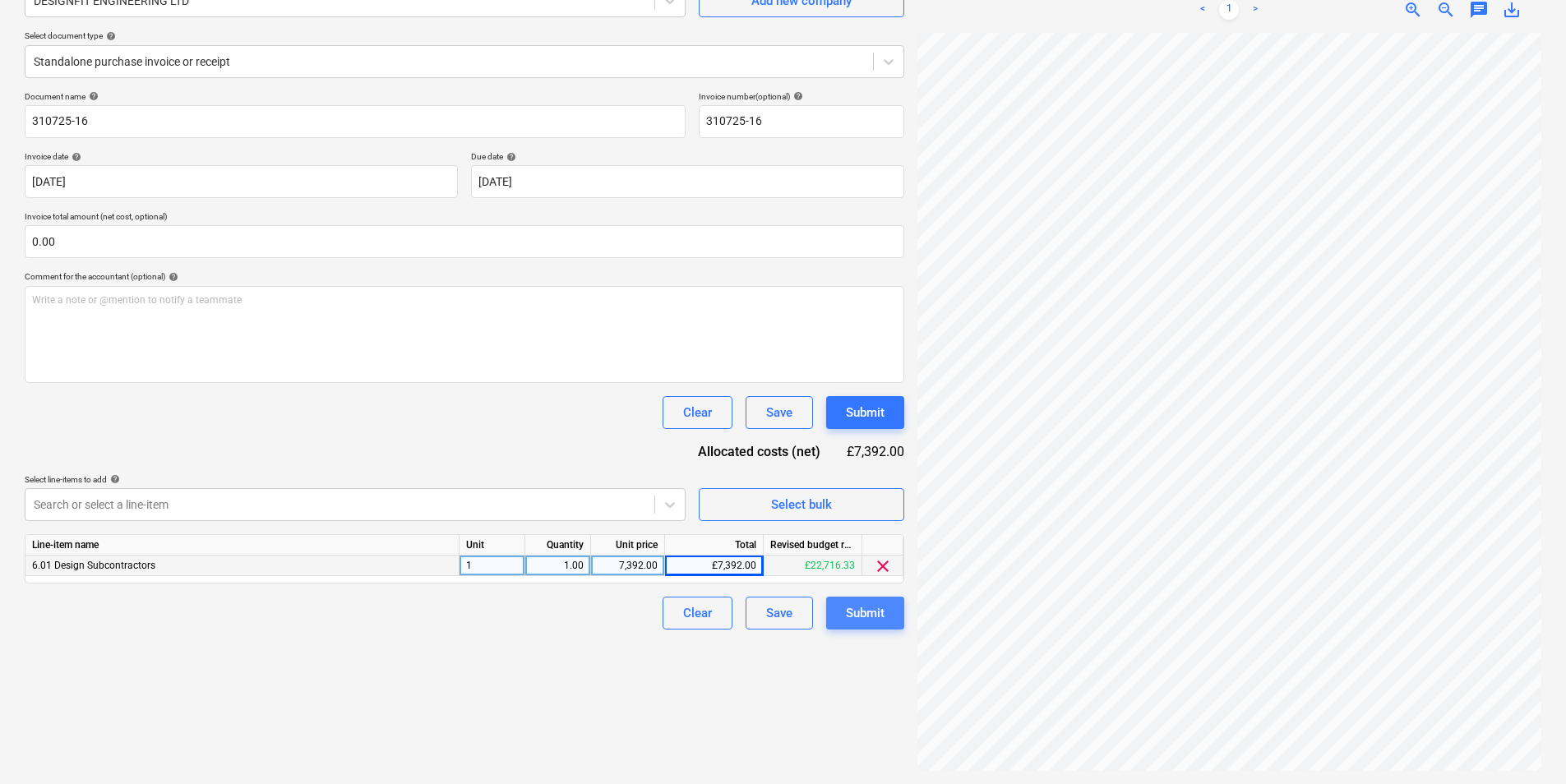
click at [886, 617] on button "Submit" at bounding box center [865, 613] width 78 height 33
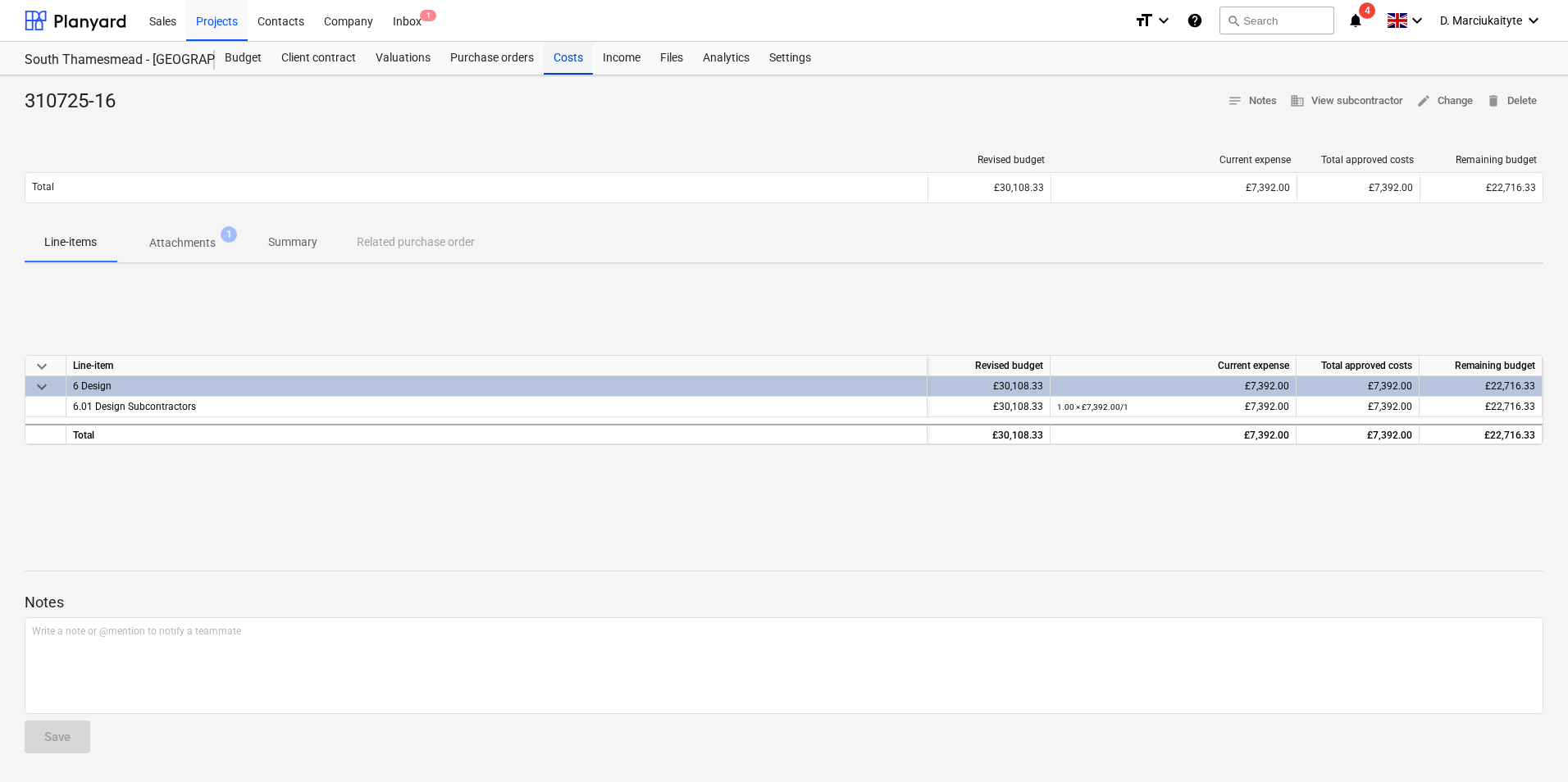
click at [555, 56] on div "Costs" at bounding box center [568, 59] width 50 height 33
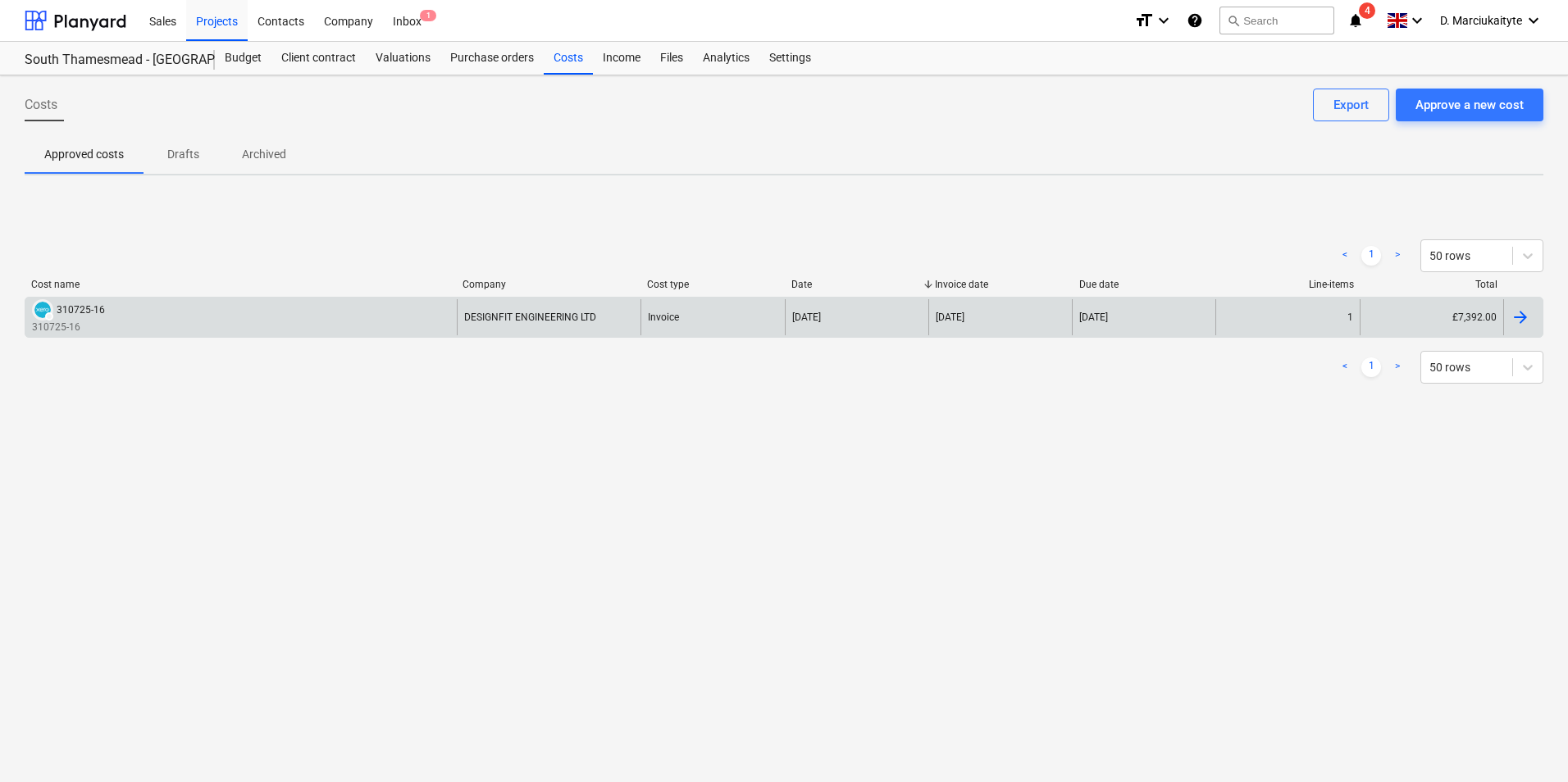
click at [178, 328] on div "DRAFT 310725-16 310725-16" at bounding box center [241, 317] width 431 height 35
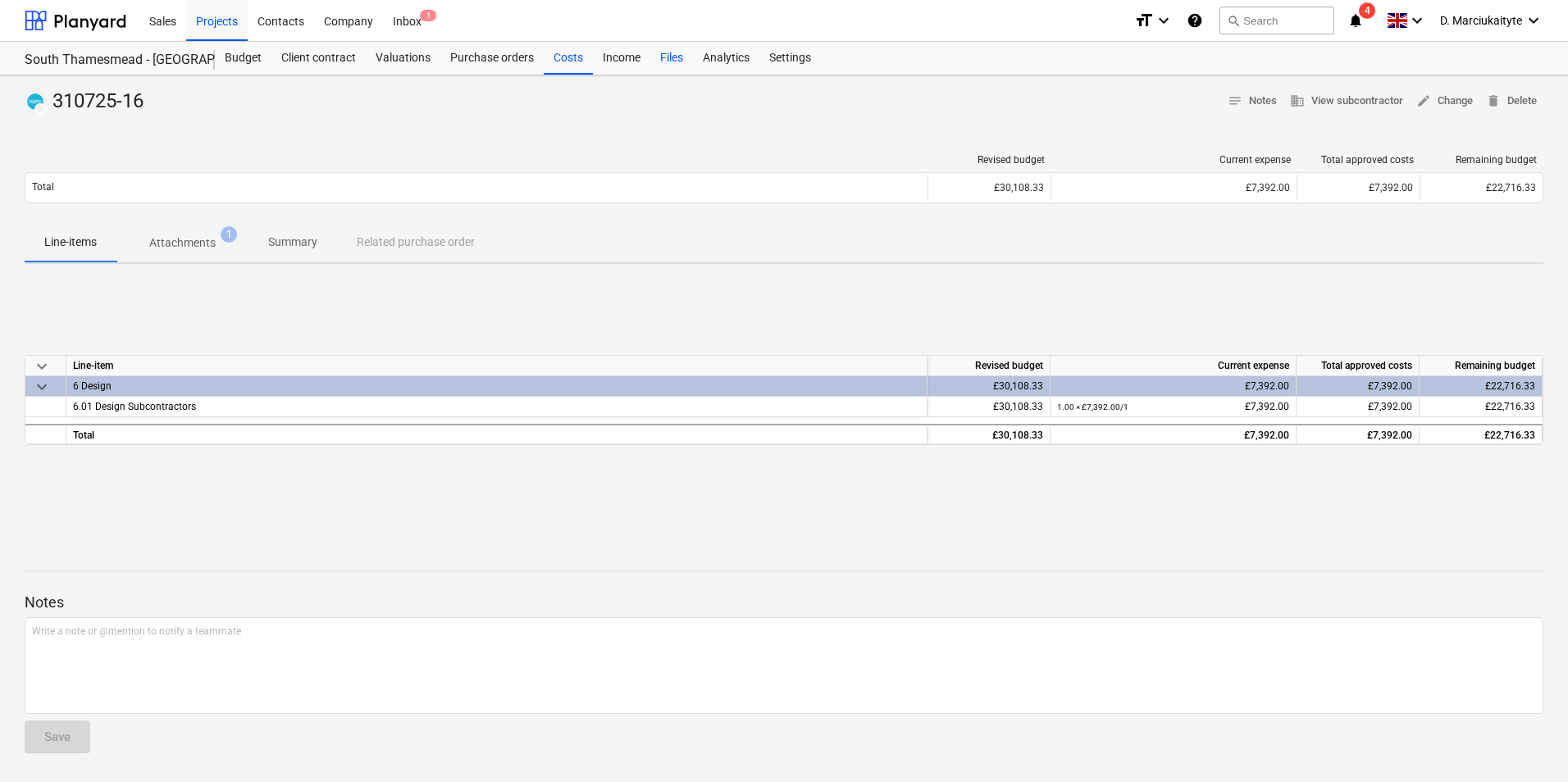
click at [675, 60] on div "Files" at bounding box center [671, 59] width 42 height 33
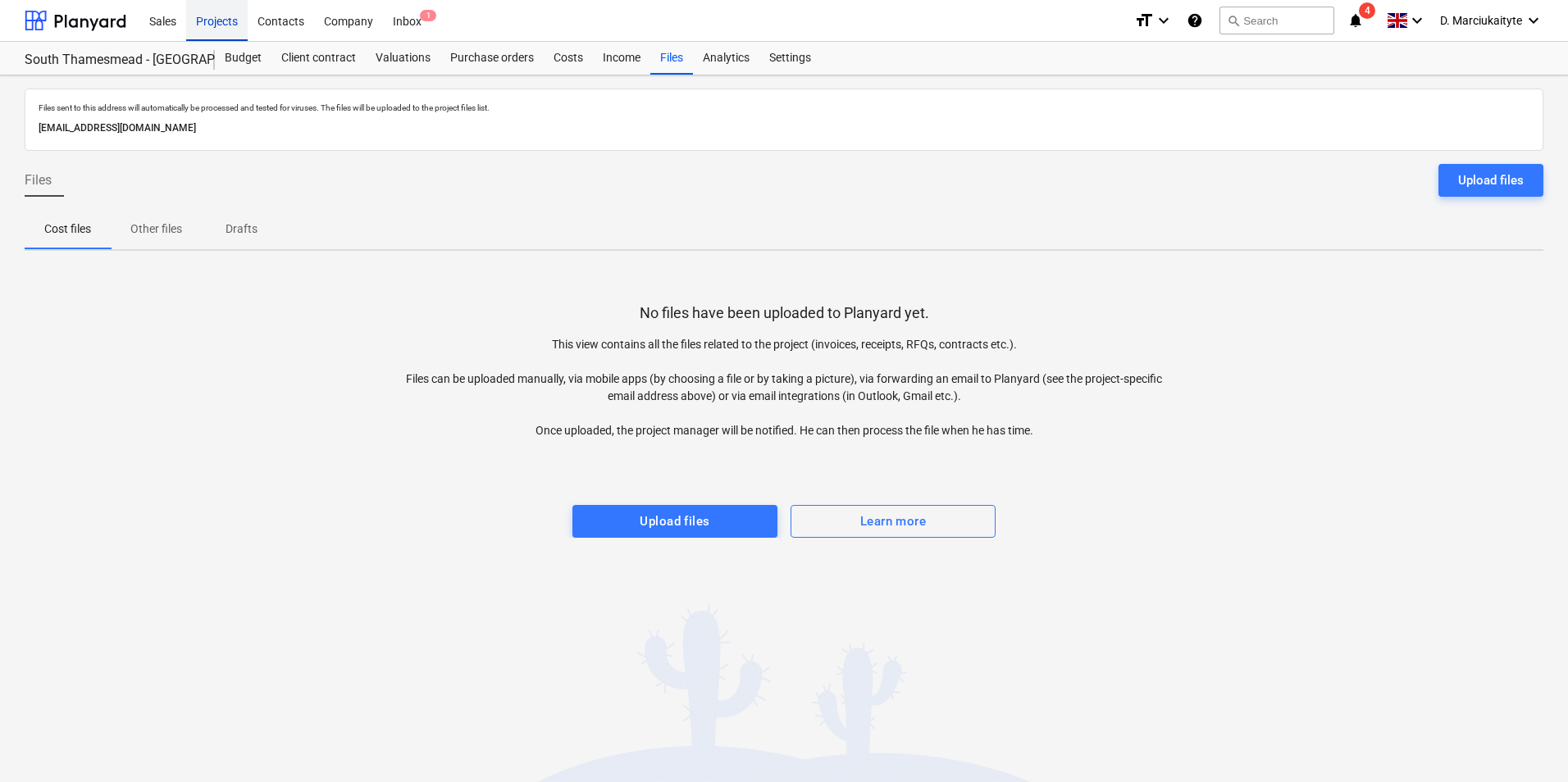
click at [231, 27] on div "Projects" at bounding box center [217, 20] width 62 height 42
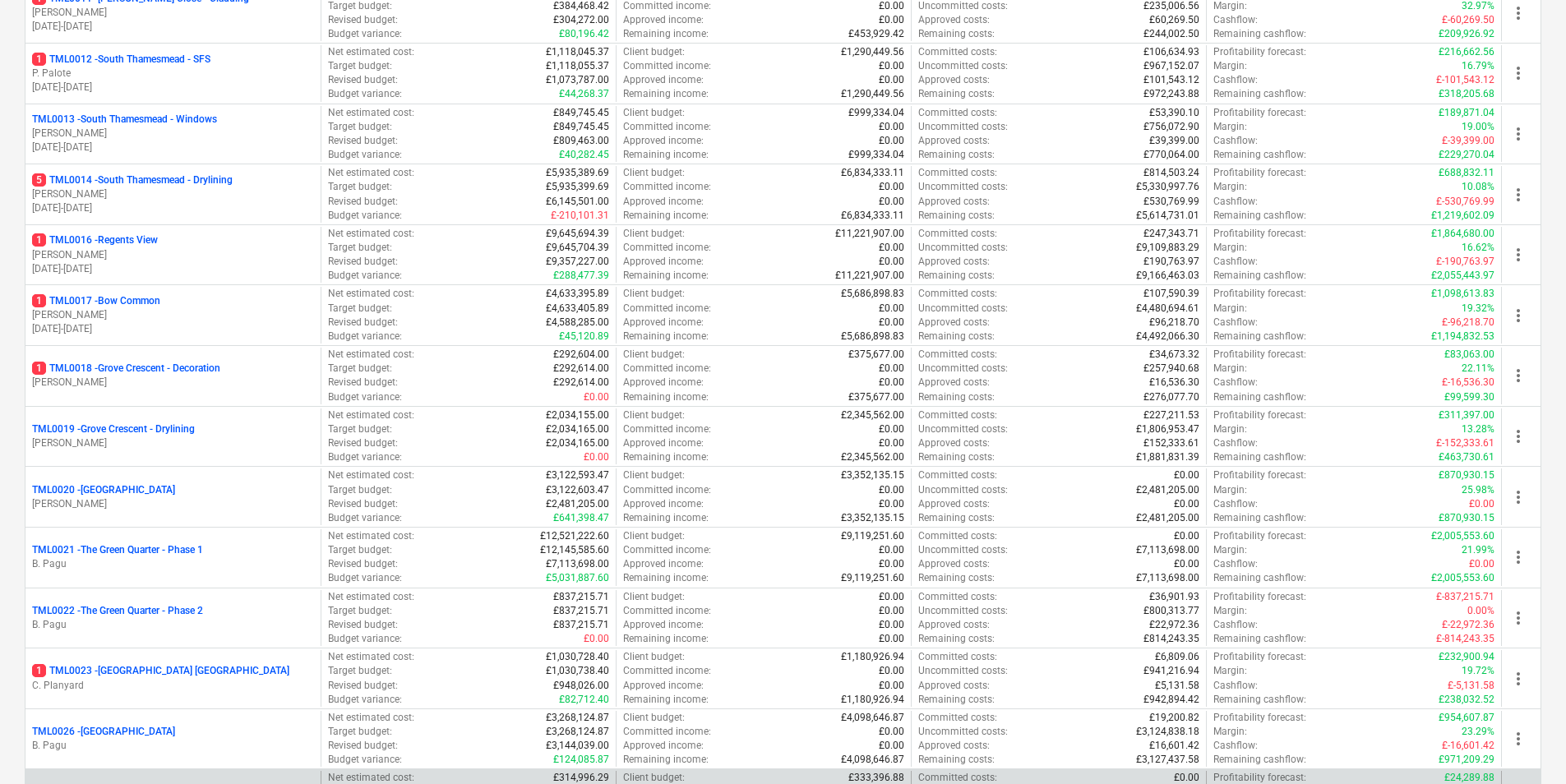
scroll to position [1233, 0]
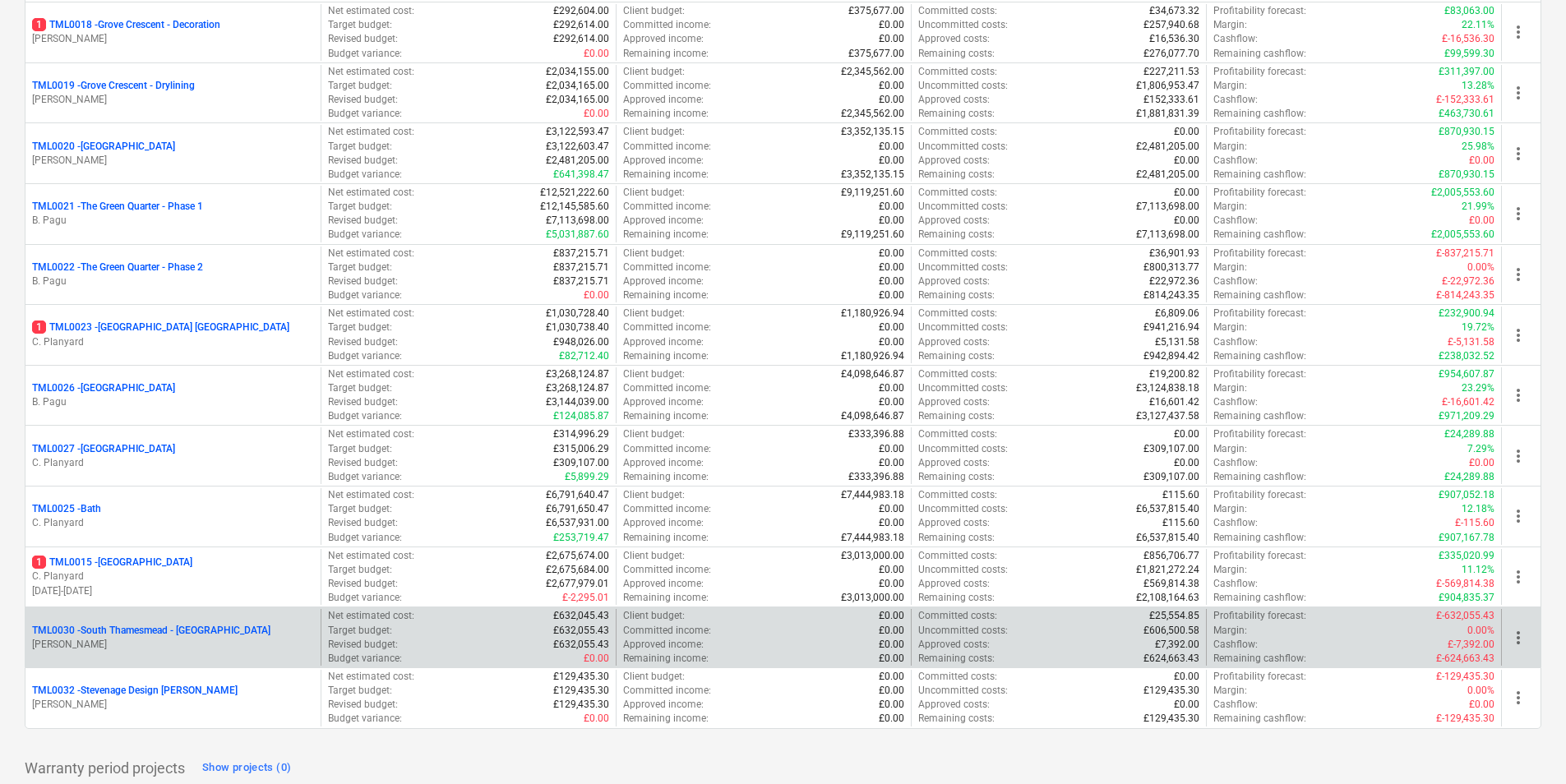
click at [238, 606] on div "TML0030 - [GEOGRAPHIC_DATA] - Soffits [PERSON_NAME] Net estimated cost : £632,0…" at bounding box center [783, 637] width 1517 height 61
click at [230, 636] on div "TML0030 - [GEOGRAPHIC_DATA] - [GEOGRAPHIC_DATA]" at bounding box center [173, 630] width 282 height 14
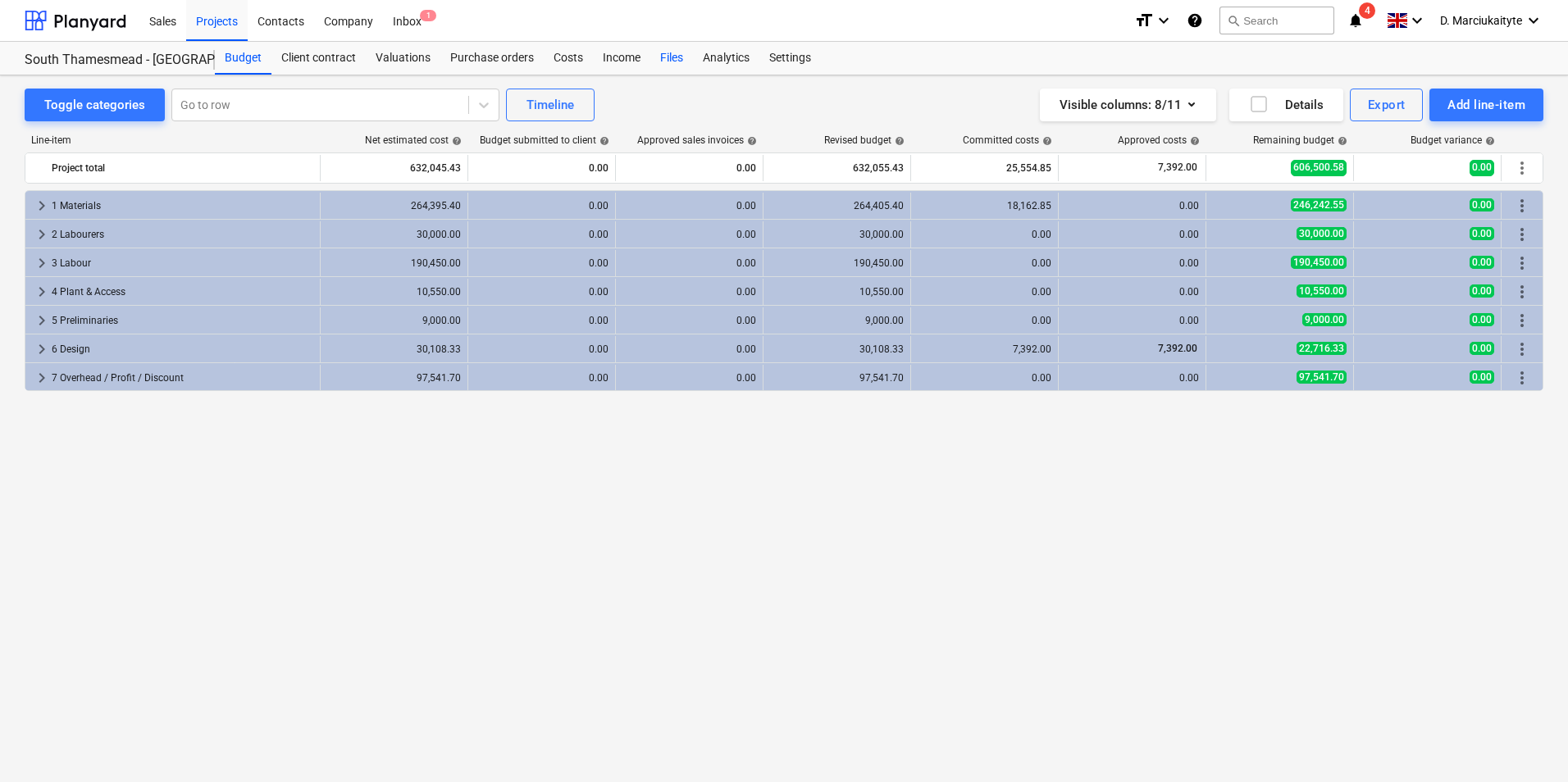
click at [658, 51] on div "Files" at bounding box center [671, 59] width 42 height 33
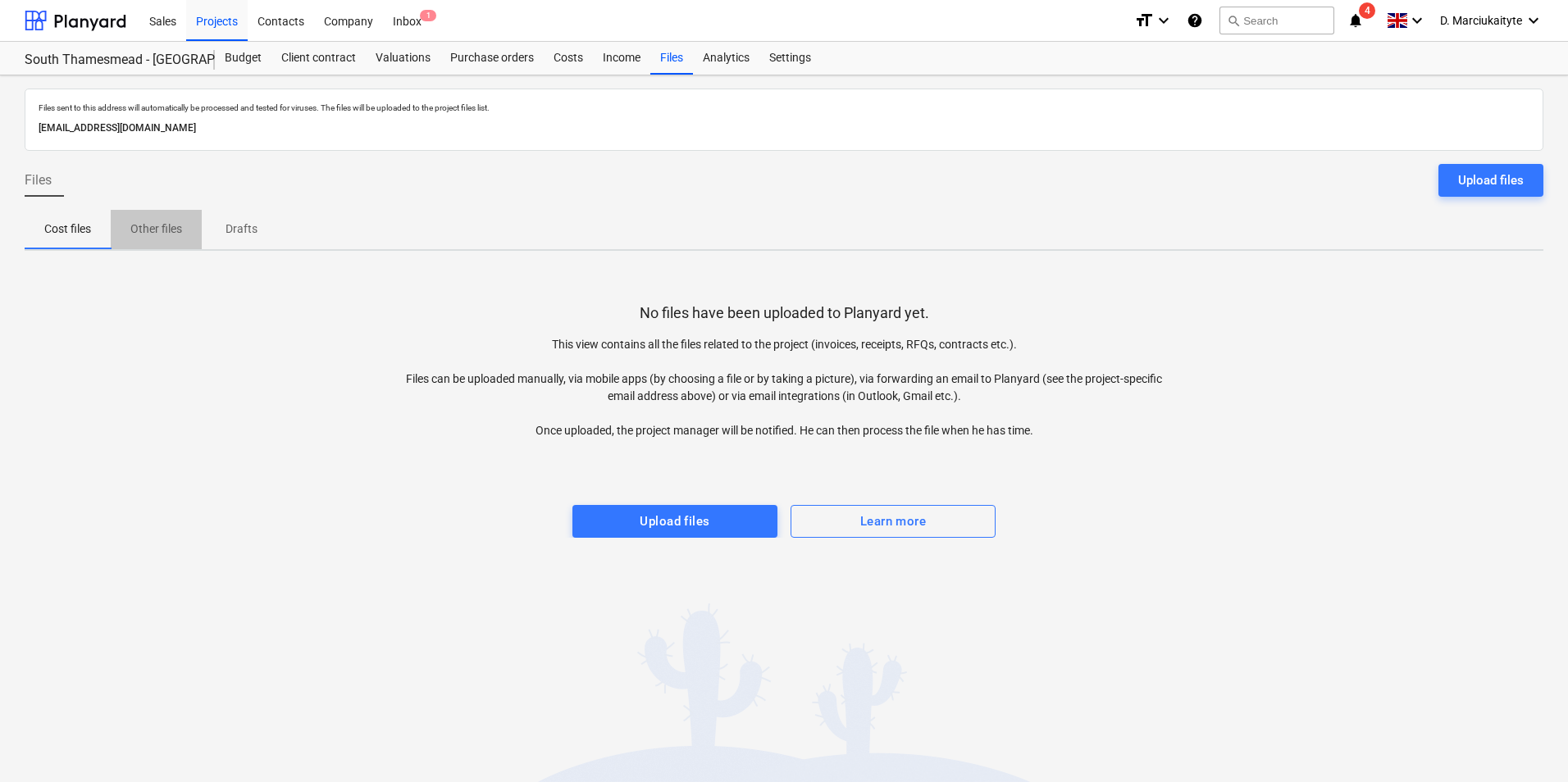
click at [179, 221] on span "Other files" at bounding box center [156, 229] width 91 height 27
drag, startPoint x: 250, startPoint y: 224, endPoint x: 333, endPoint y: 183, distance: 92.6
click at [252, 224] on p "Drafts" at bounding box center [241, 229] width 39 height 17
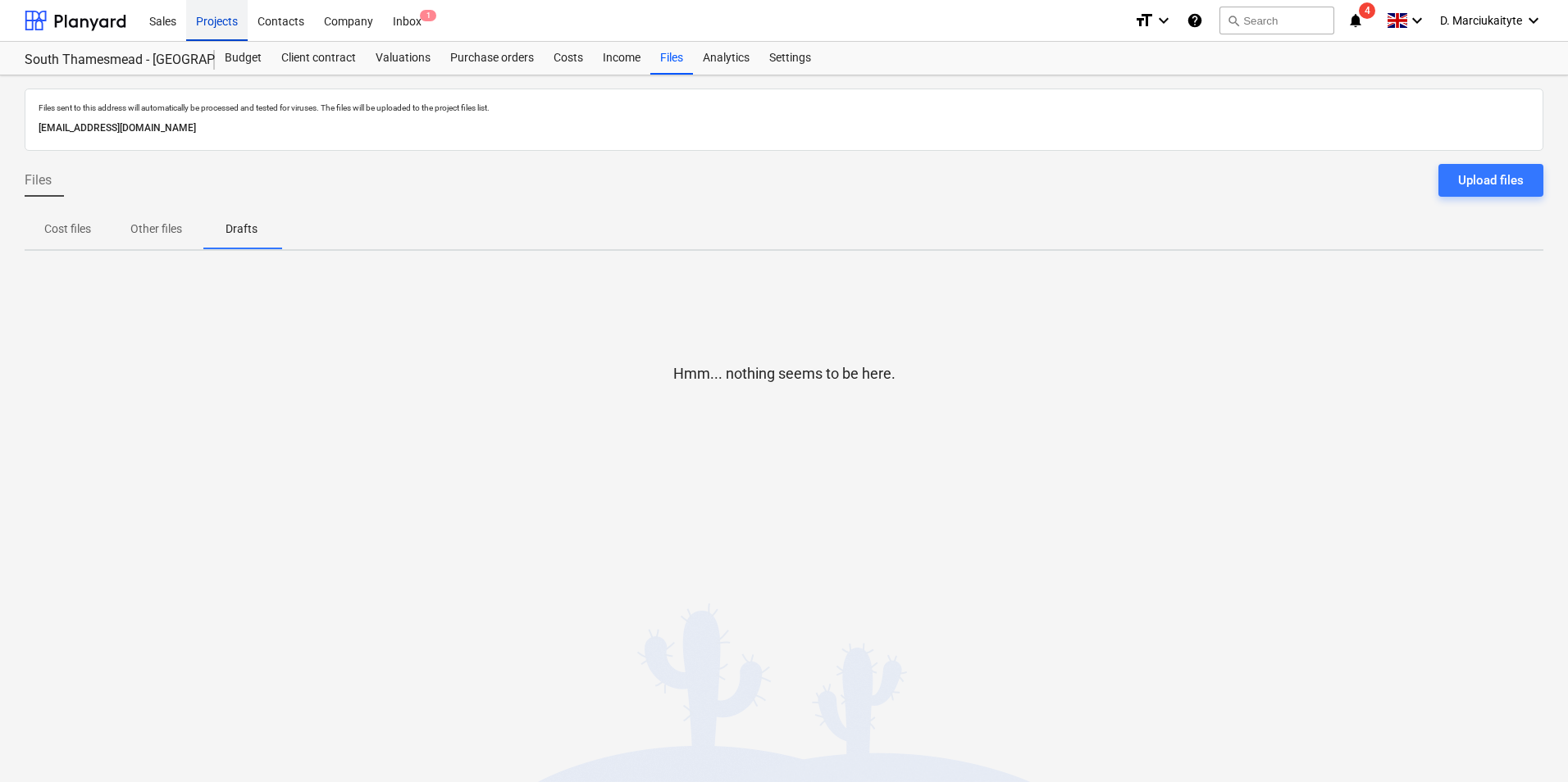
click at [217, 23] on div "Projects" at bounding box center [217, 20] width 62 height 42
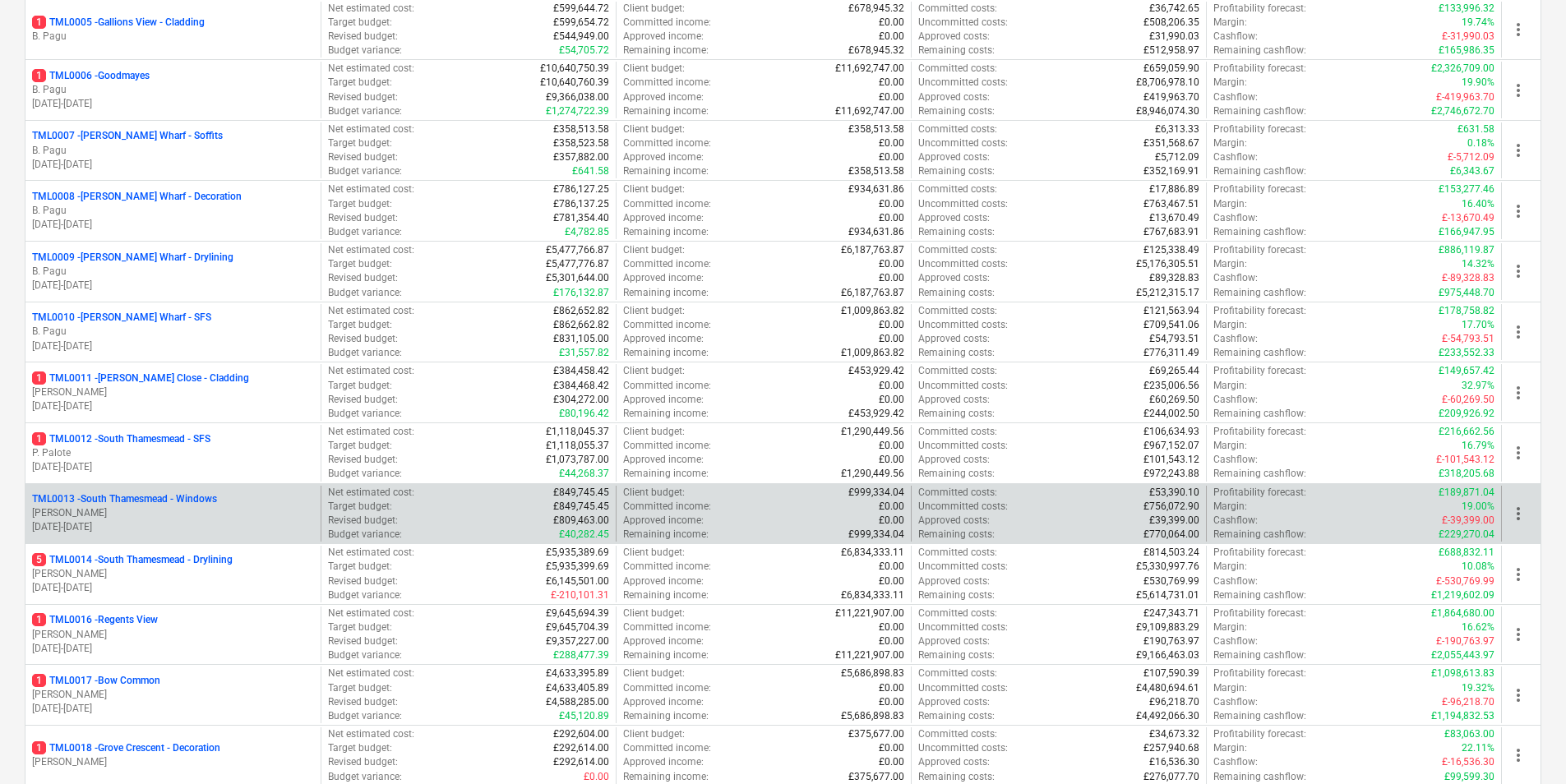
scroll to position [904, 0]
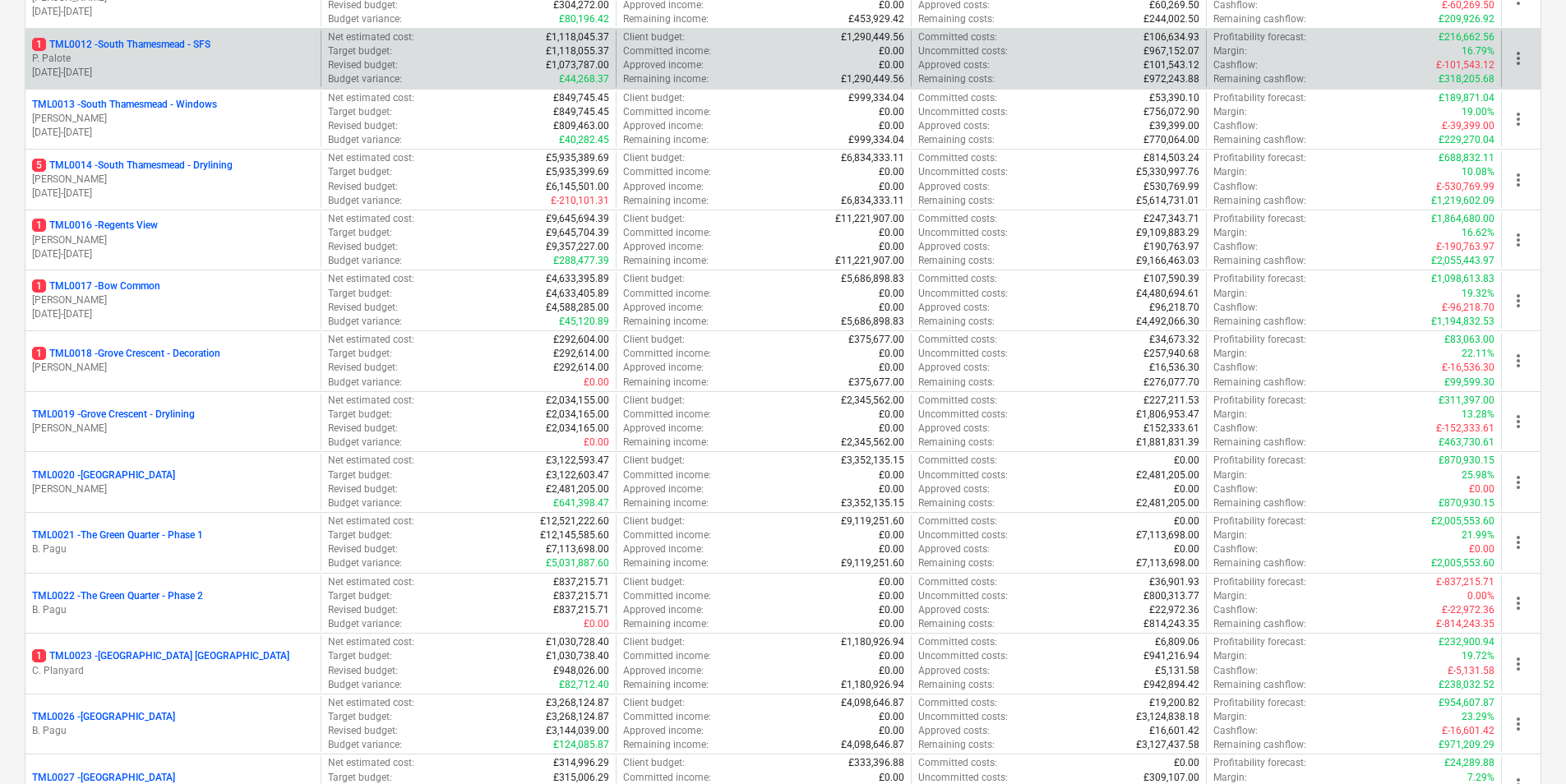
click at [243, 55] on p "P. Palote" at bounding box center [173, 58] width 282 height 14
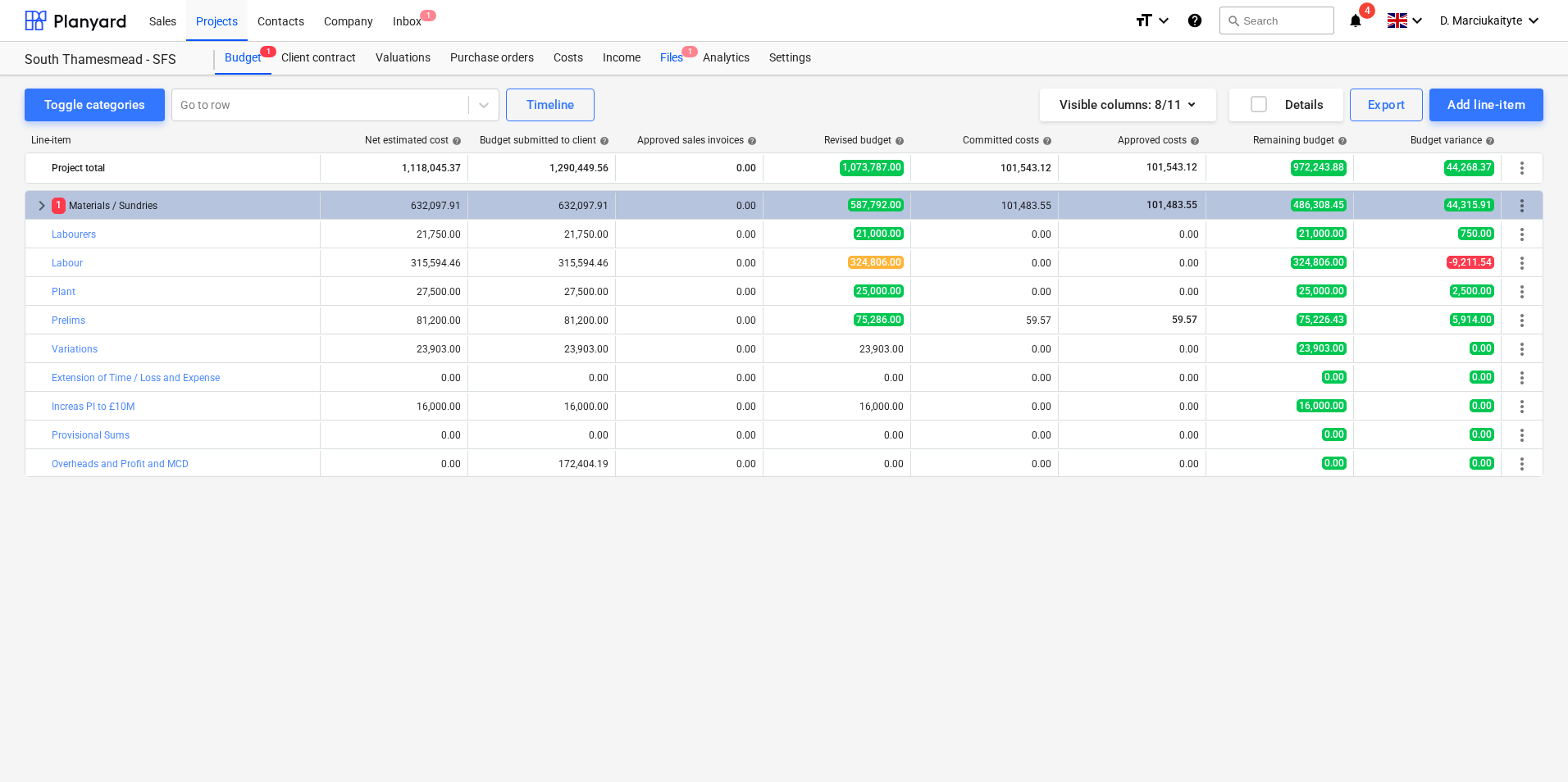
click at [666, 60] on div "Files 1" at bounding box center [671, 59] width 42 height 33
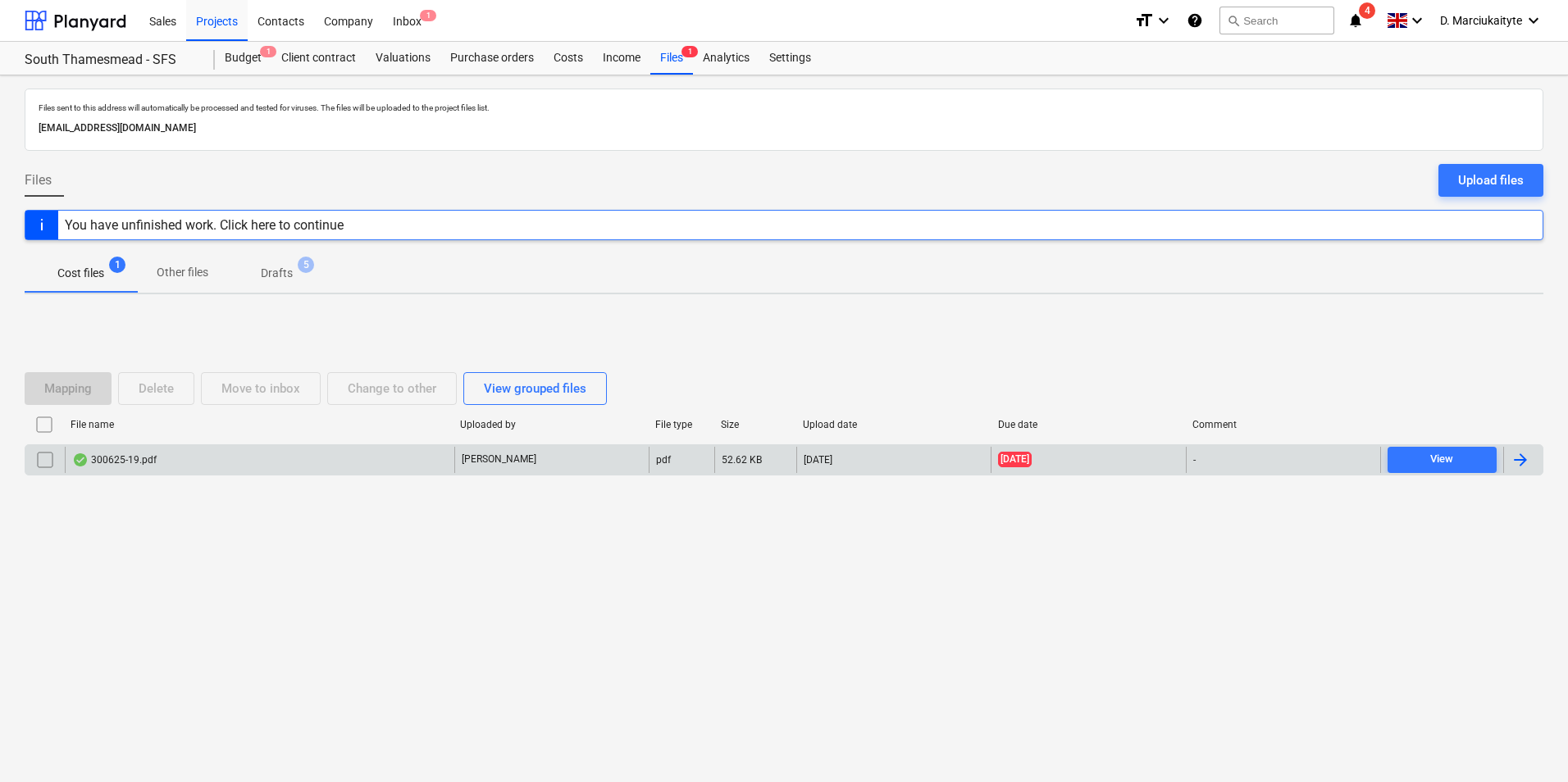
click at [213, 472] on div "300625-19.pdf" at bounding box center [260, 460] width 389 height 27
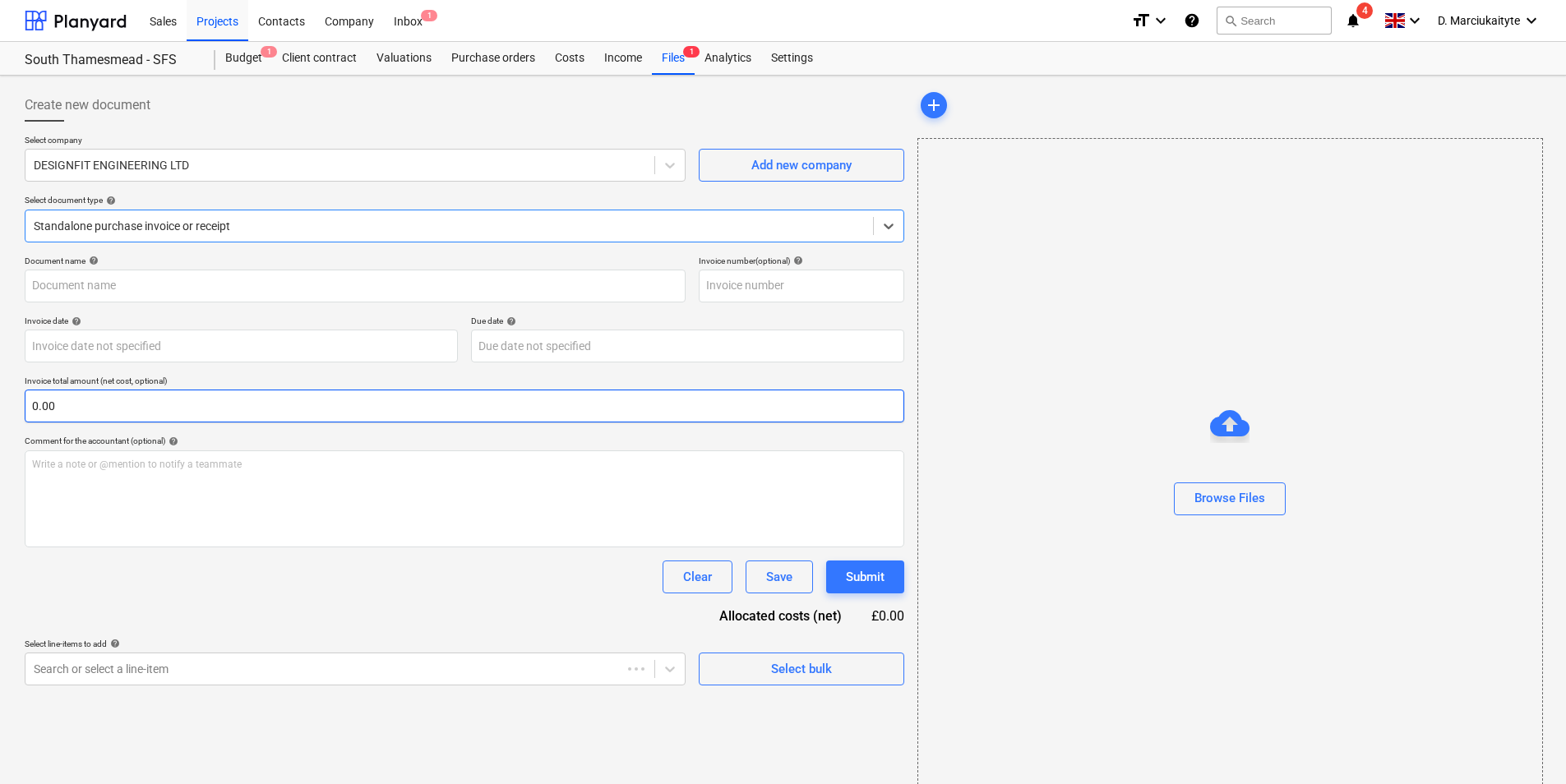
type input "300625-19"
type input "[DATE]"
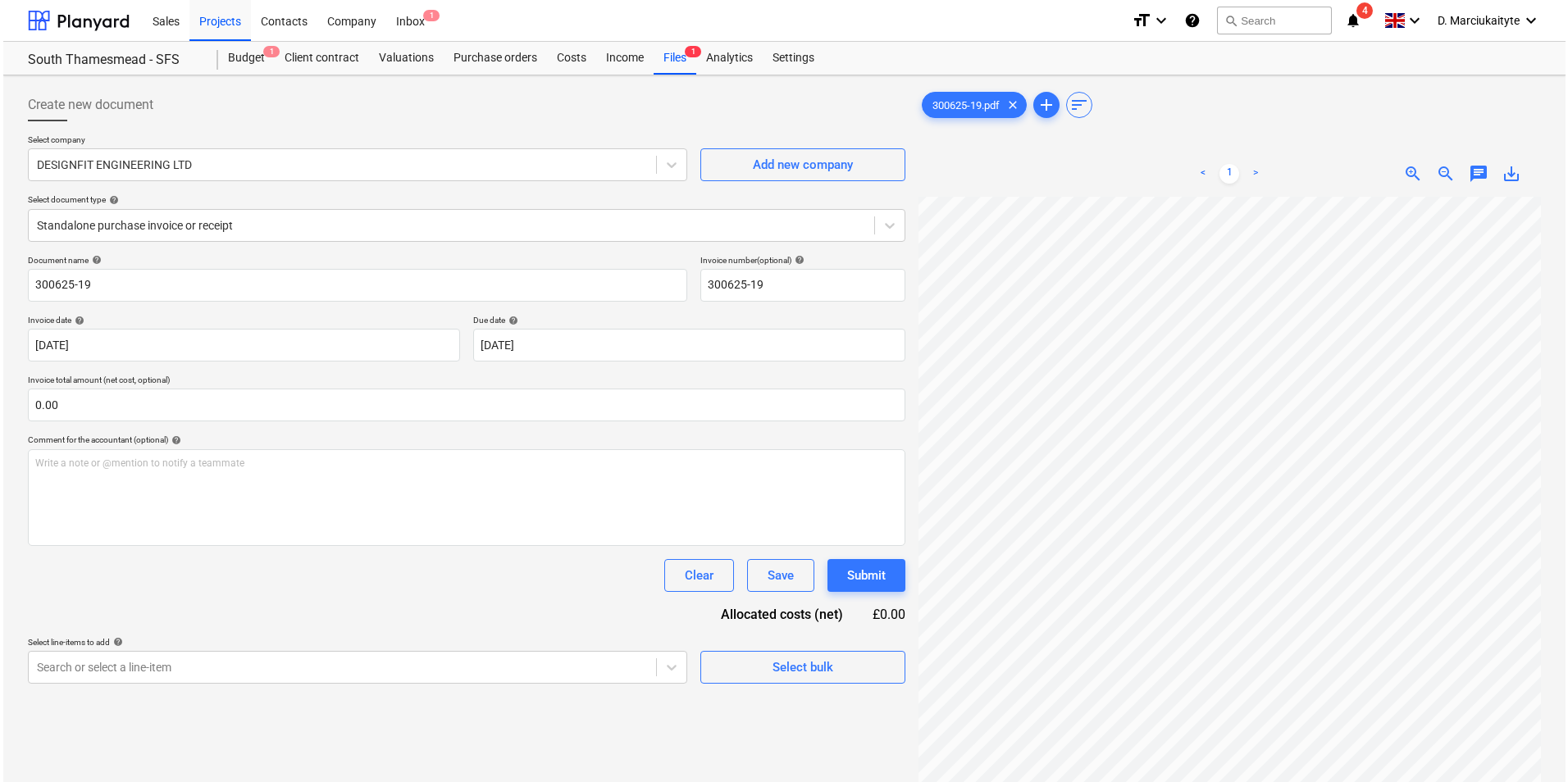
scroll to position [170, 83]
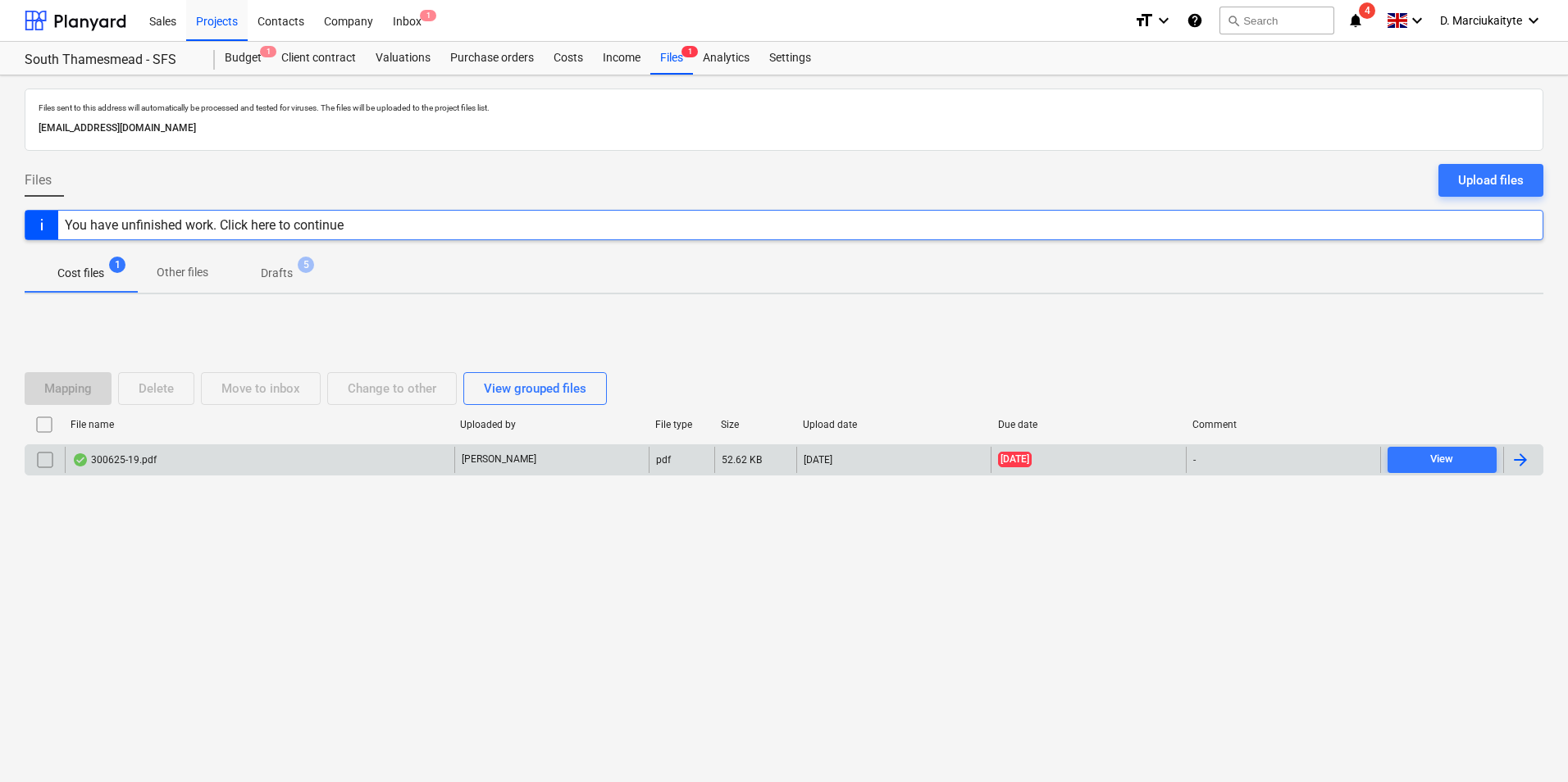
click at [35, 461] on input "checkbox" at bounding box center [45, 460] width 27 height 27
click at [248, 387] on div "Move to inbox" at bounding box center [261, 388] width 79 height 21
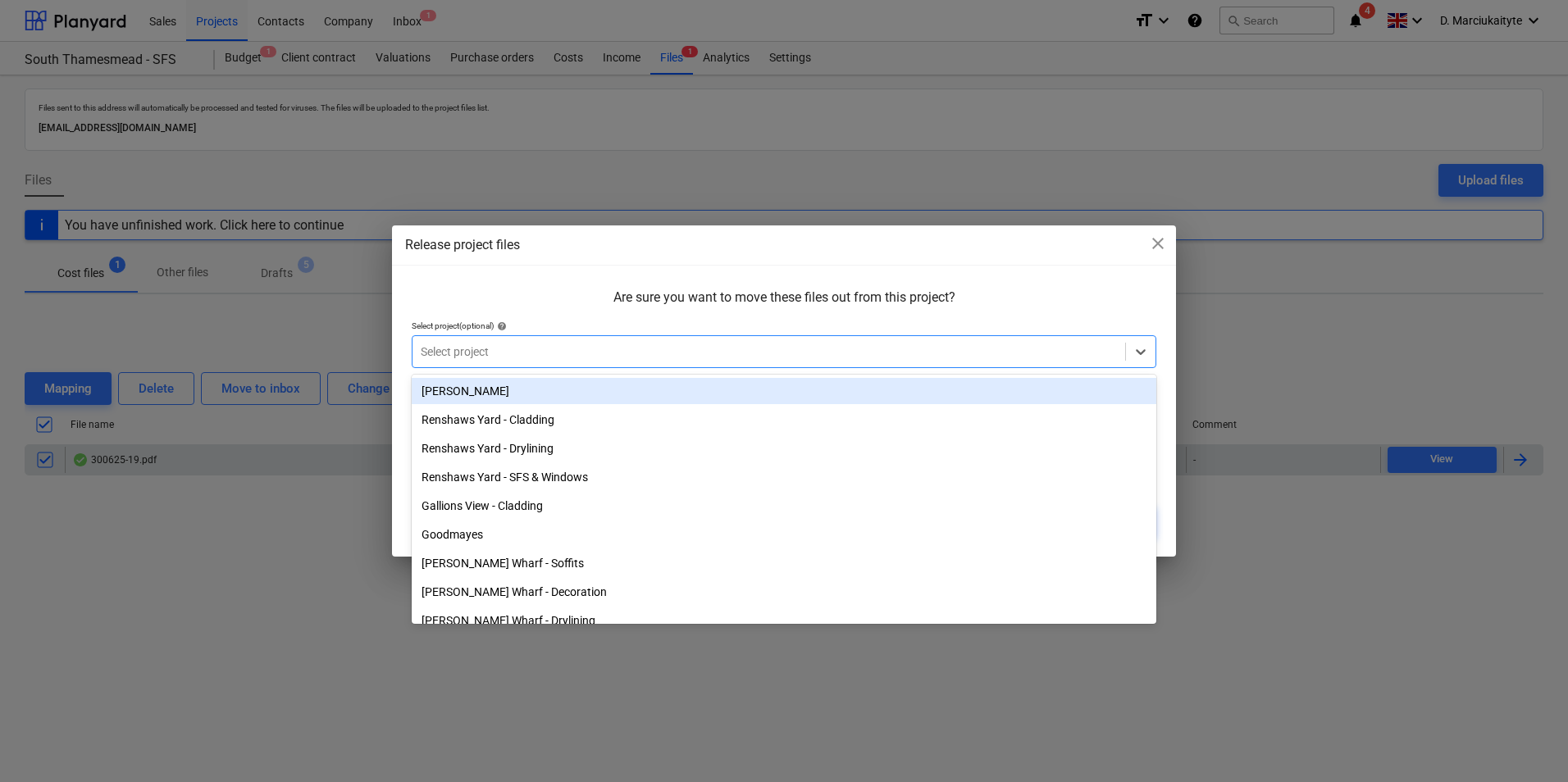
click at [576, 360] on div at bounding box center [768, 352] width 696 height 17
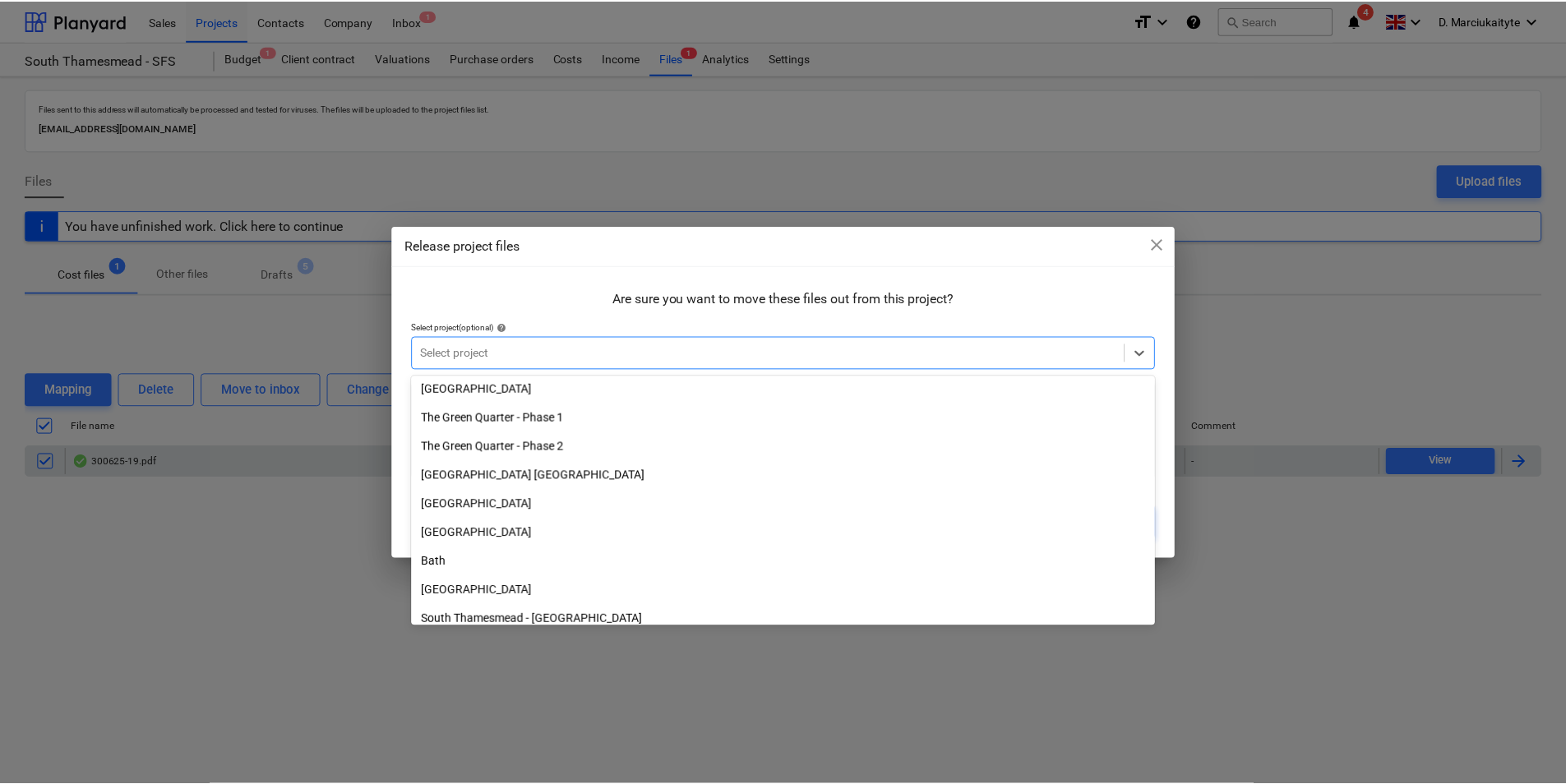
scroll to position [530, 0]
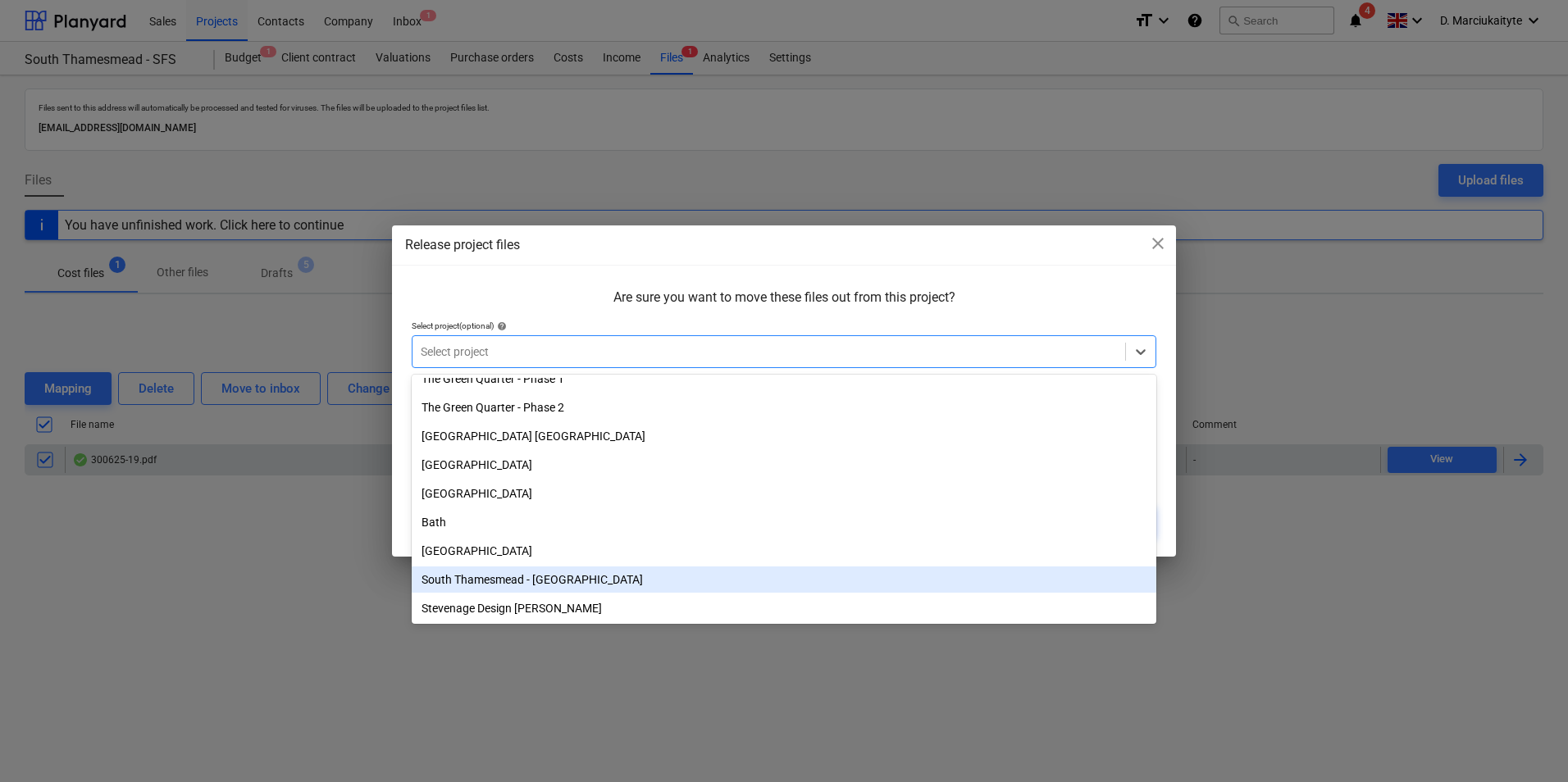
click at [588, 576] on div "South Thamesmead - [GEOGRAPHIC_DATA]" at bounding box center [783, 579] width 745 height 27
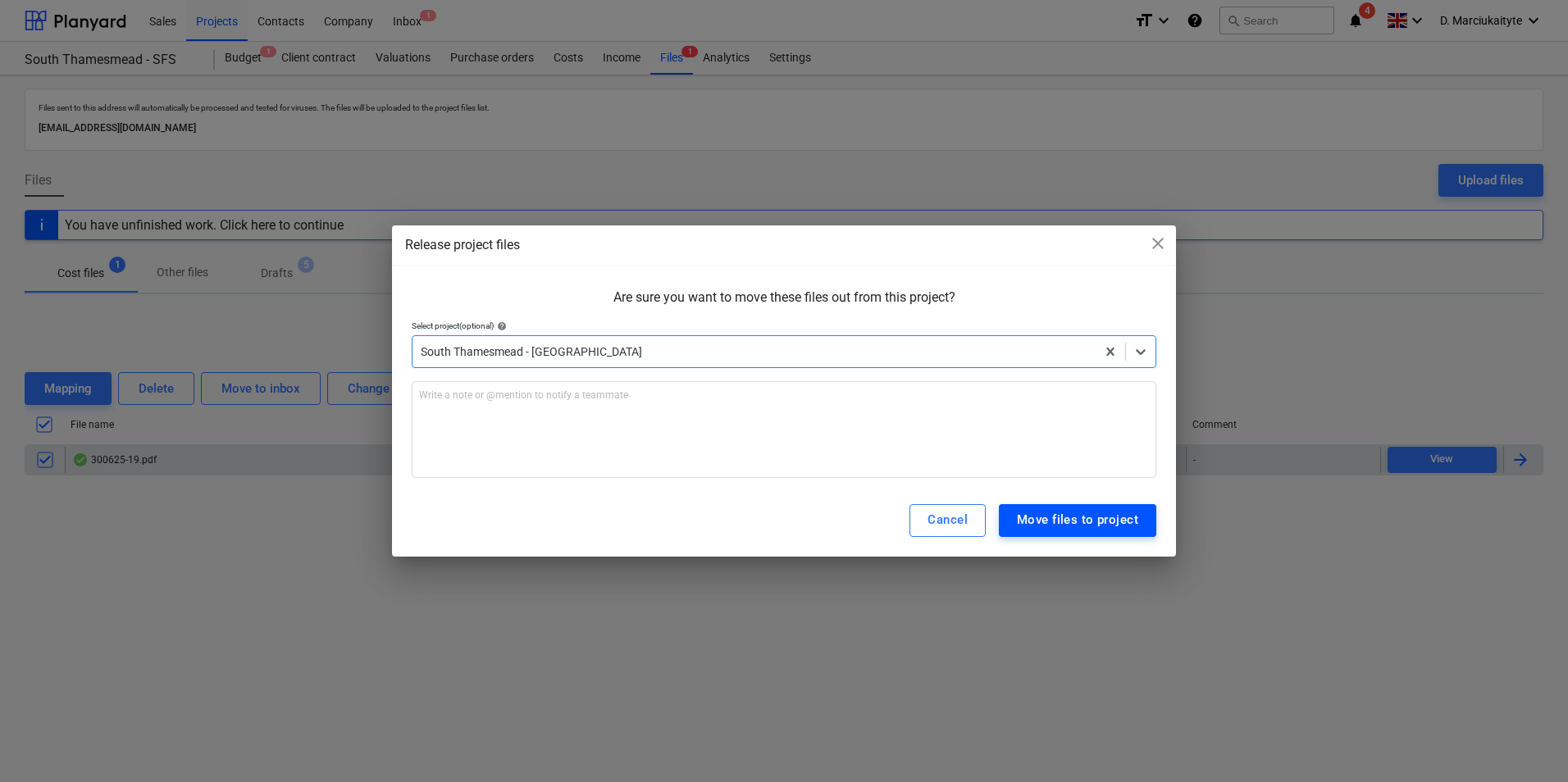
click at [1090, 519] on div "Move files to project" at bounding box center [1077, 519] width 121 height 21
click at [1086, 519] on div "Move files to project" at bounding box center [1077, 519] width 121 height 21
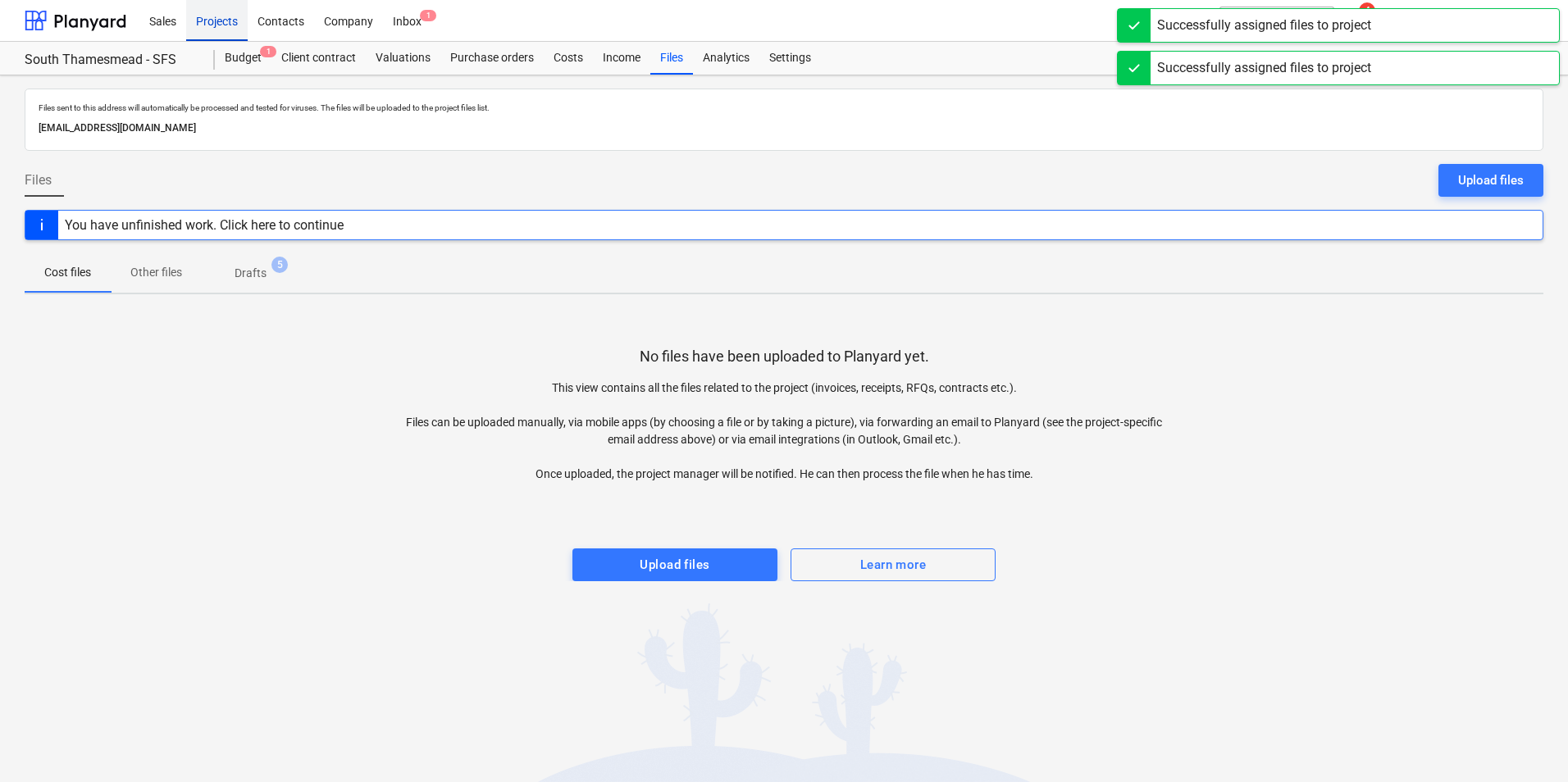
click at [217, 16] on div "Projects" at bounding box center [217, 20] width 62 height 42
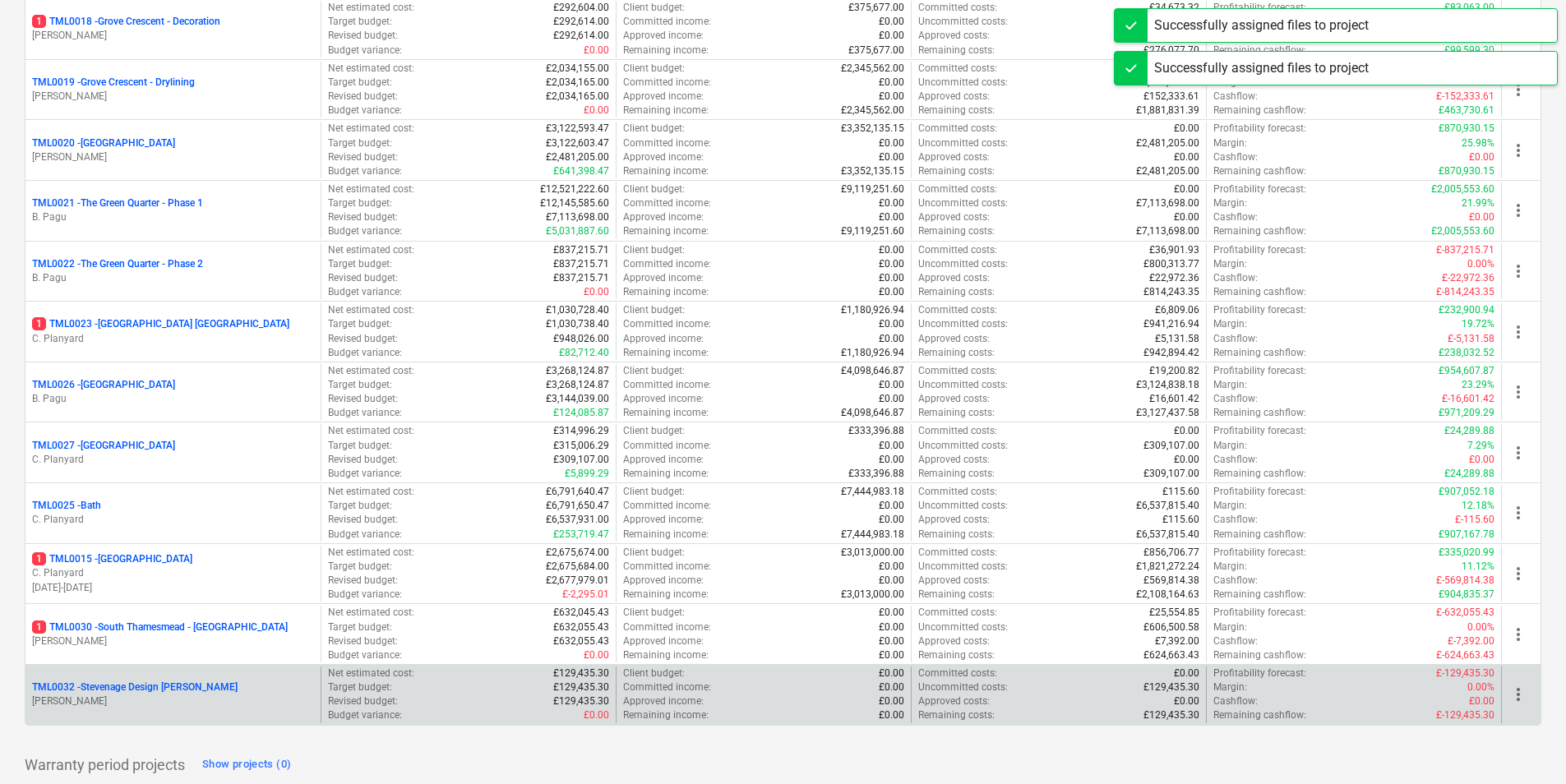
scroll to position [1309, 0]
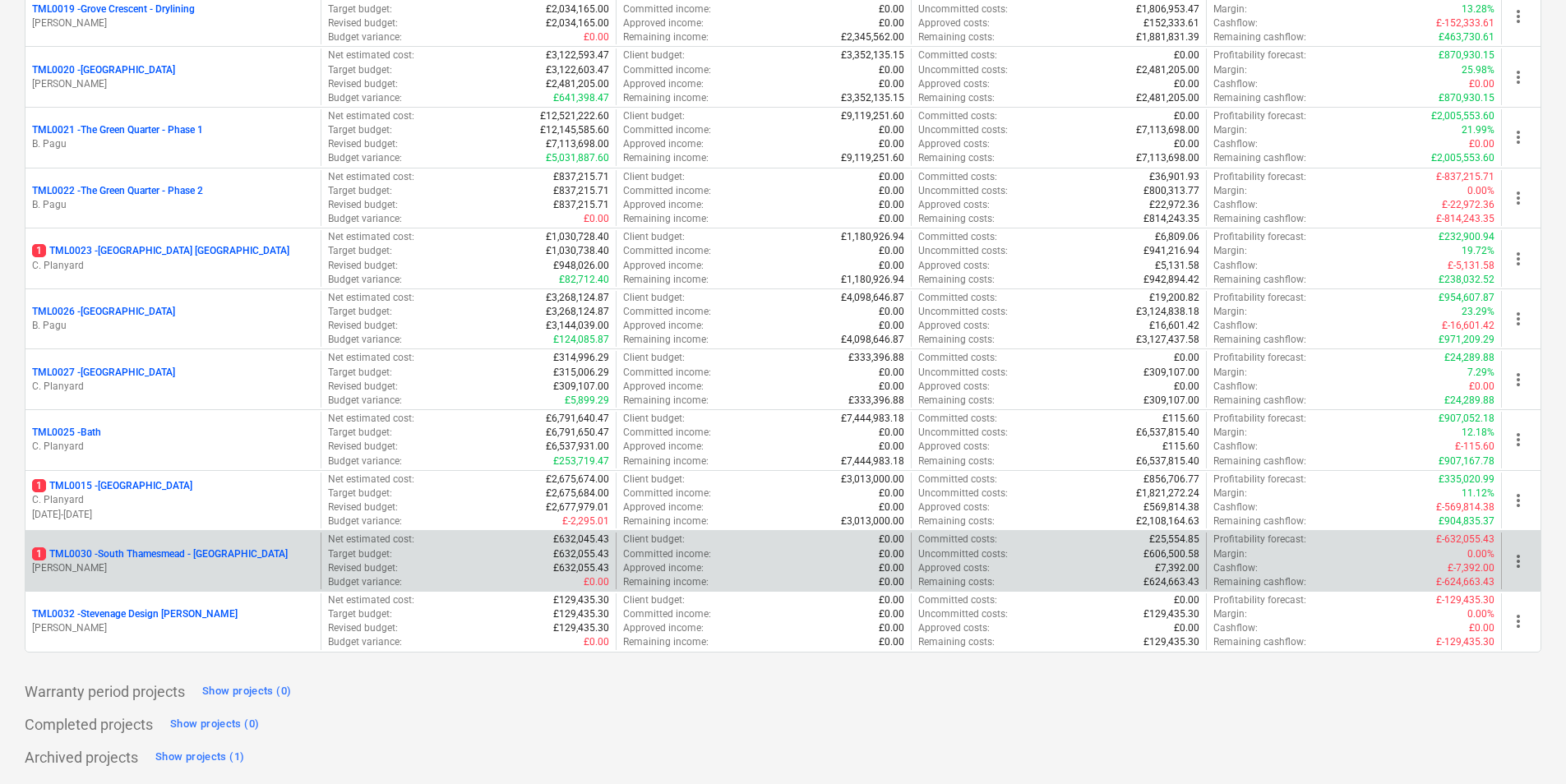
click at [188, 548] on p "1 TML0030 - [GEOGRAPHIC_DATA] - [GEOGRAPHIC_DATA]" at bounding box center [160, 554] width 256 height 14
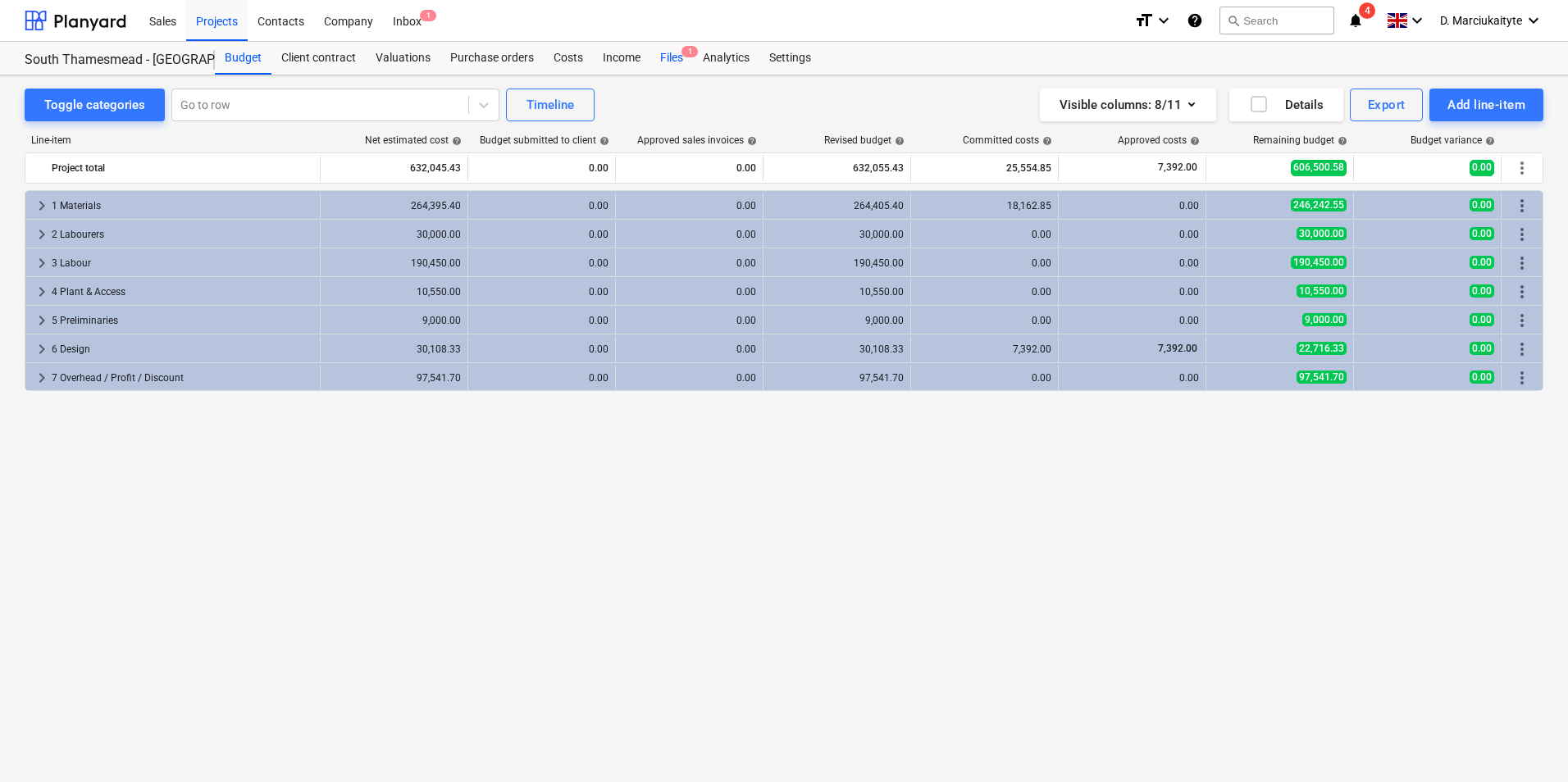
click at [666, 58] on div "Files 1" at bounding box center [671, 59] width 42 height 33
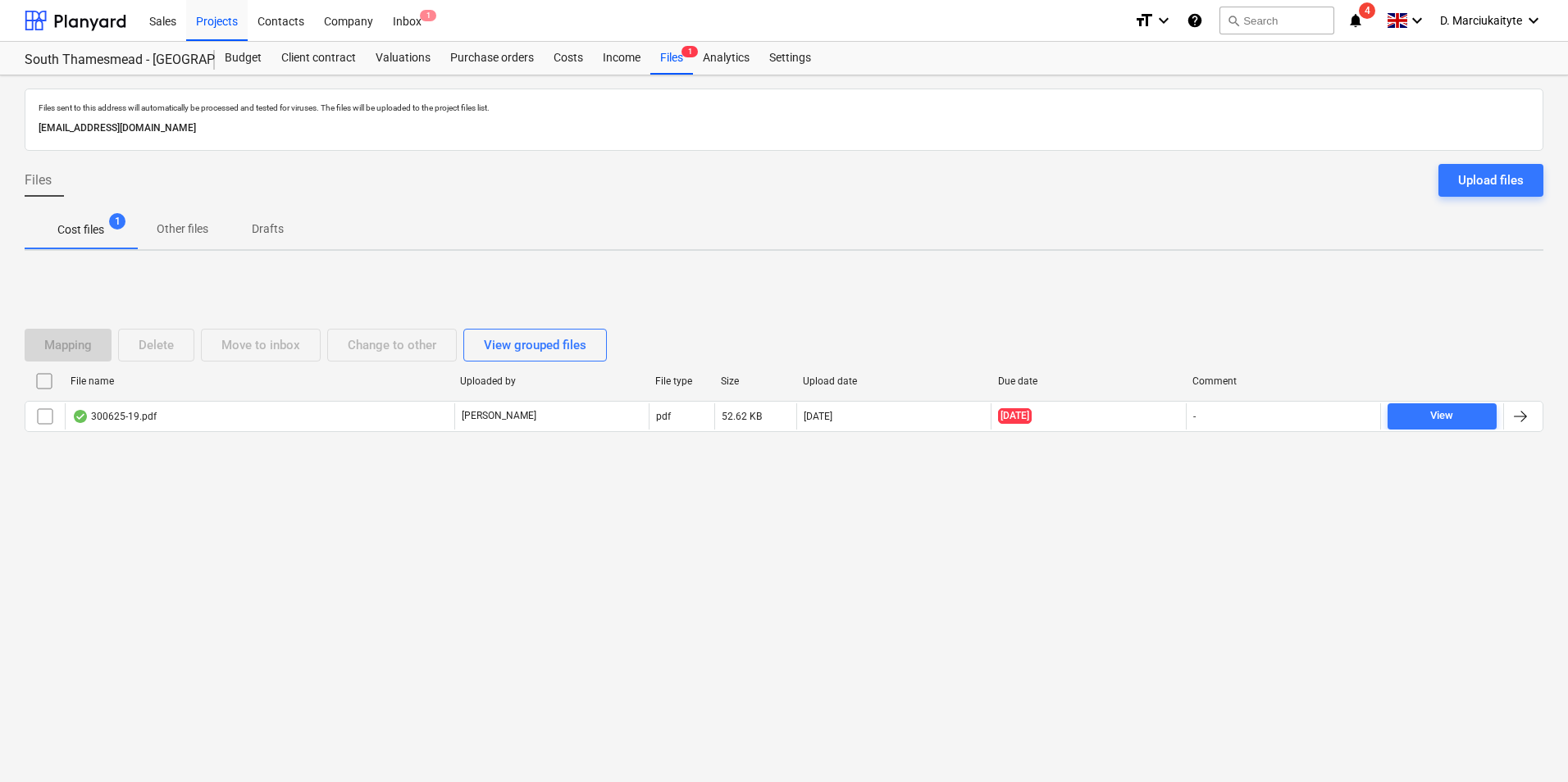
click at [281, 392] on div "File name" at bounding box center [259, 381] width 389 height 27
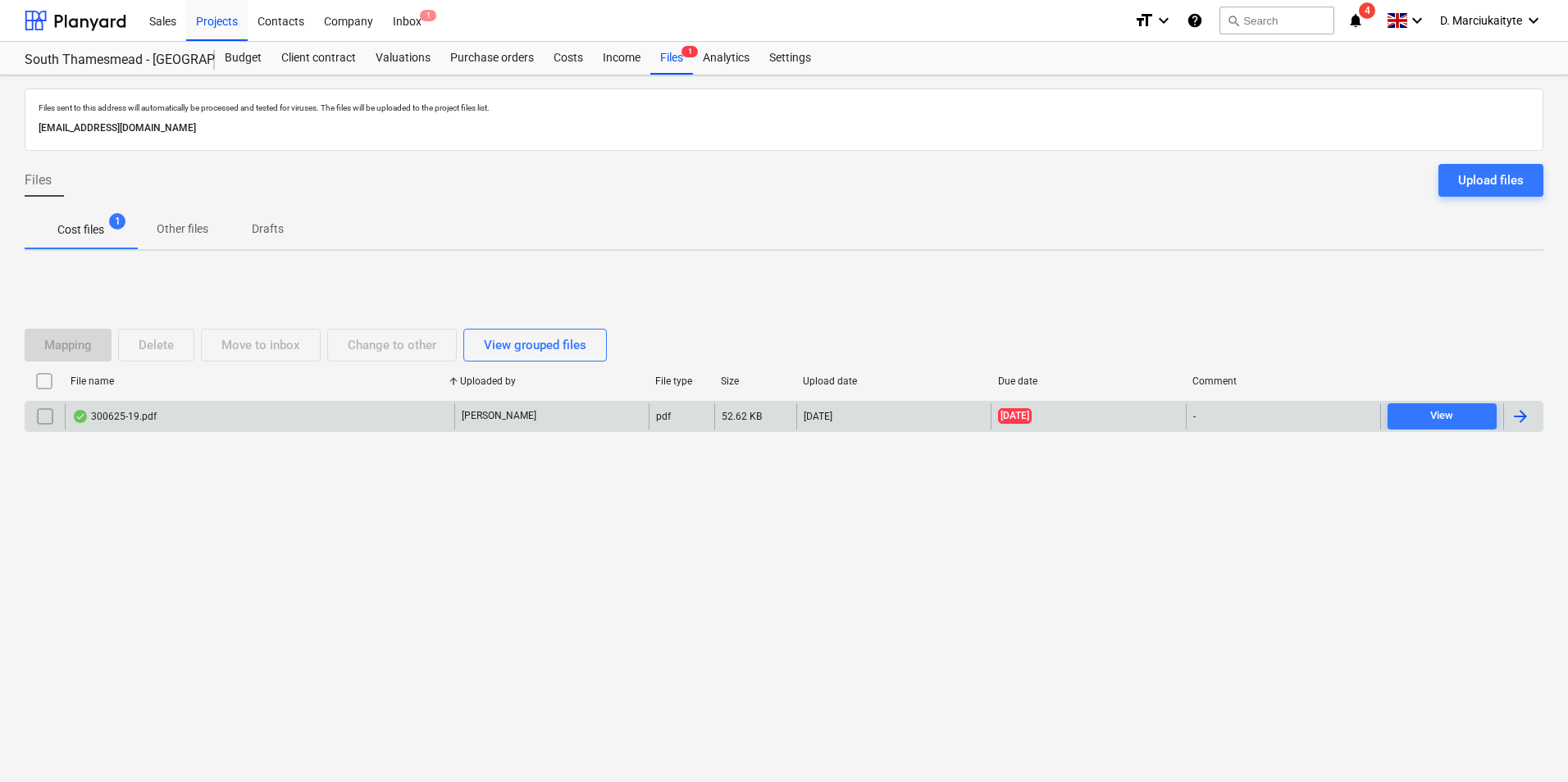
click at [276, 413] on div "300625-19.pdf" at bounding box center [260, 416] width 389 height 27
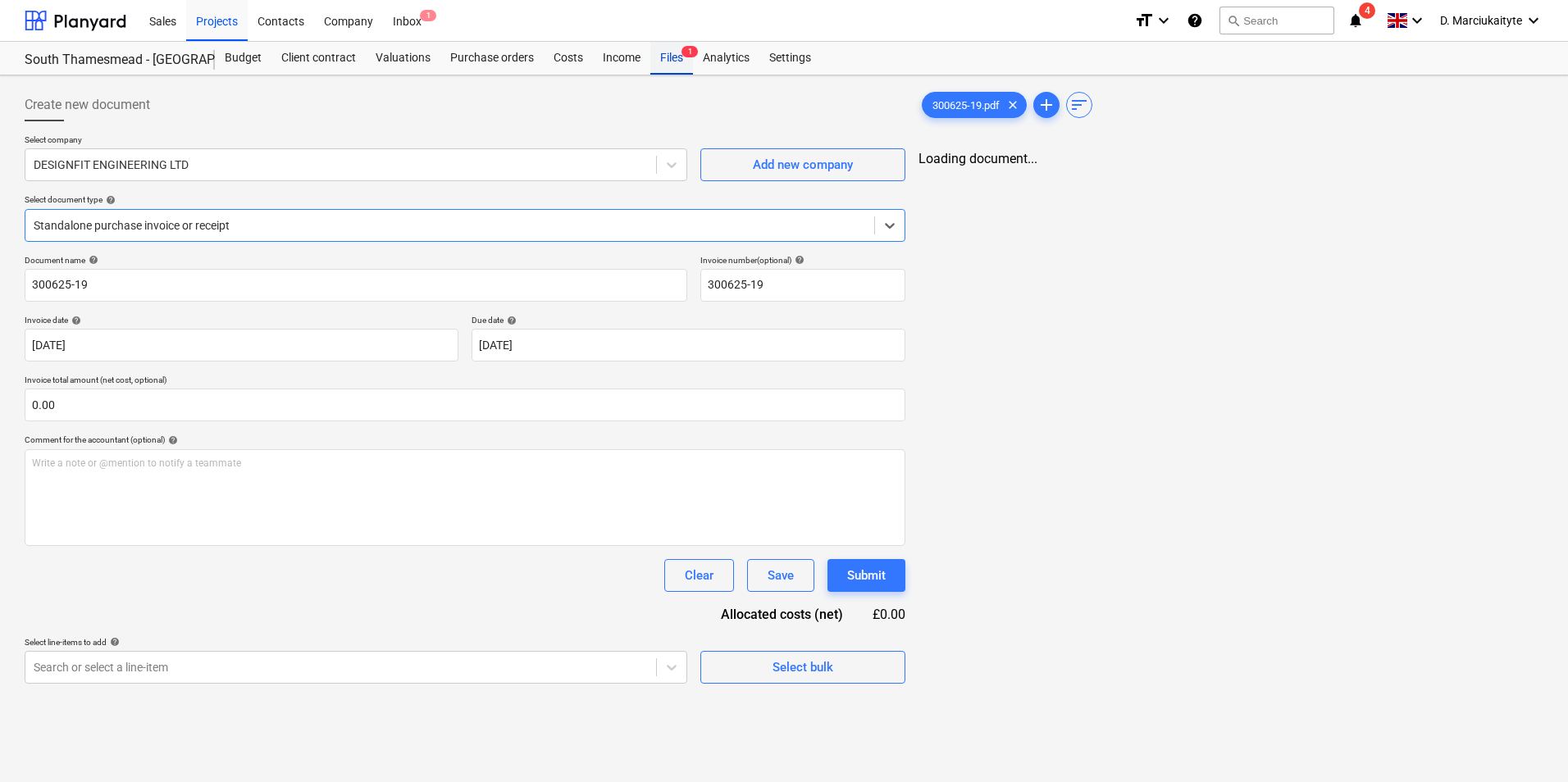
click at [664, 42] on div "Files 1" at bounding box center [671, 59] width 42 height 33
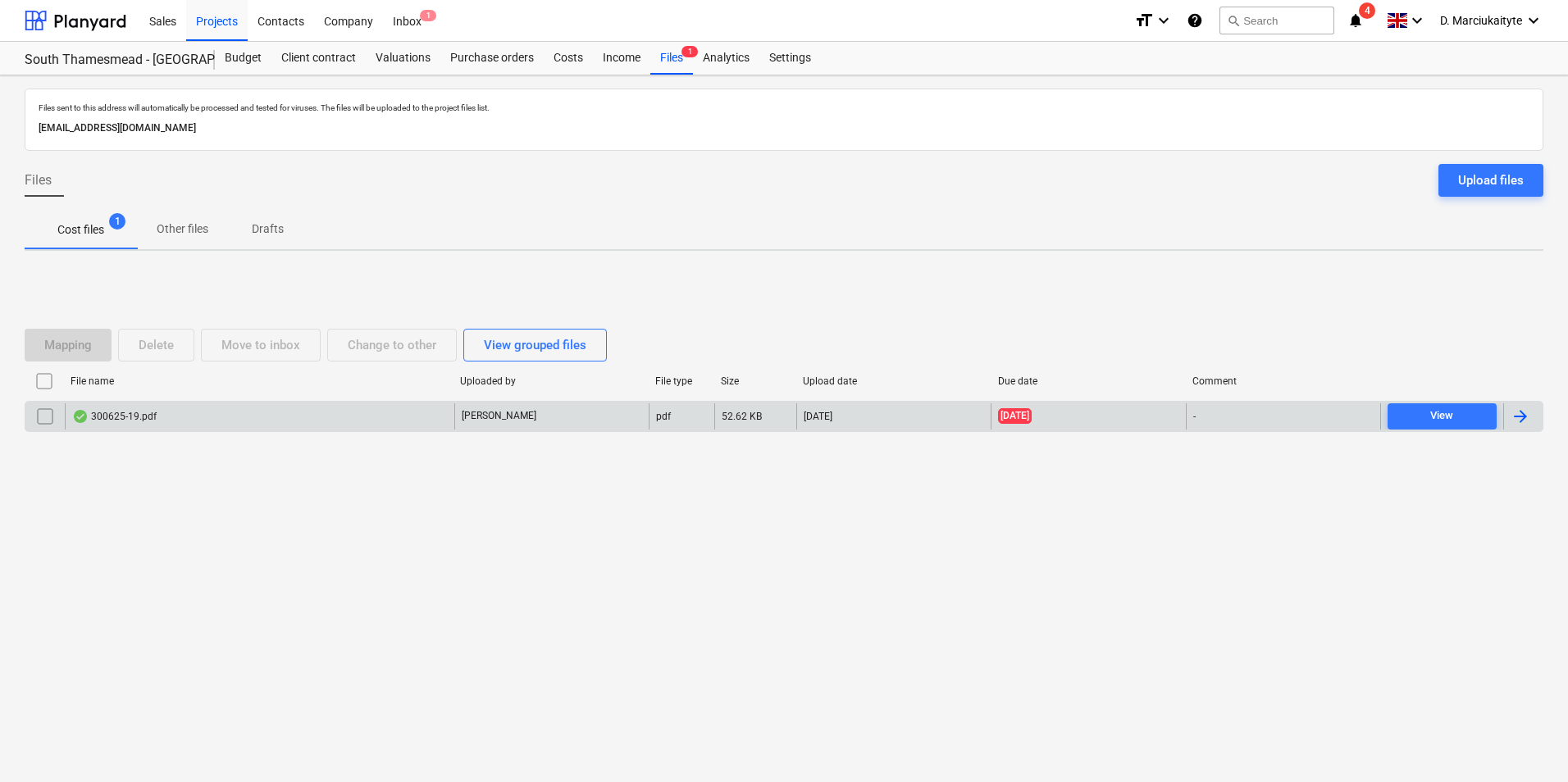
click at [329, 414] on div "300625-19.pdf" at bounding box center [260, 416] width 389 height 27
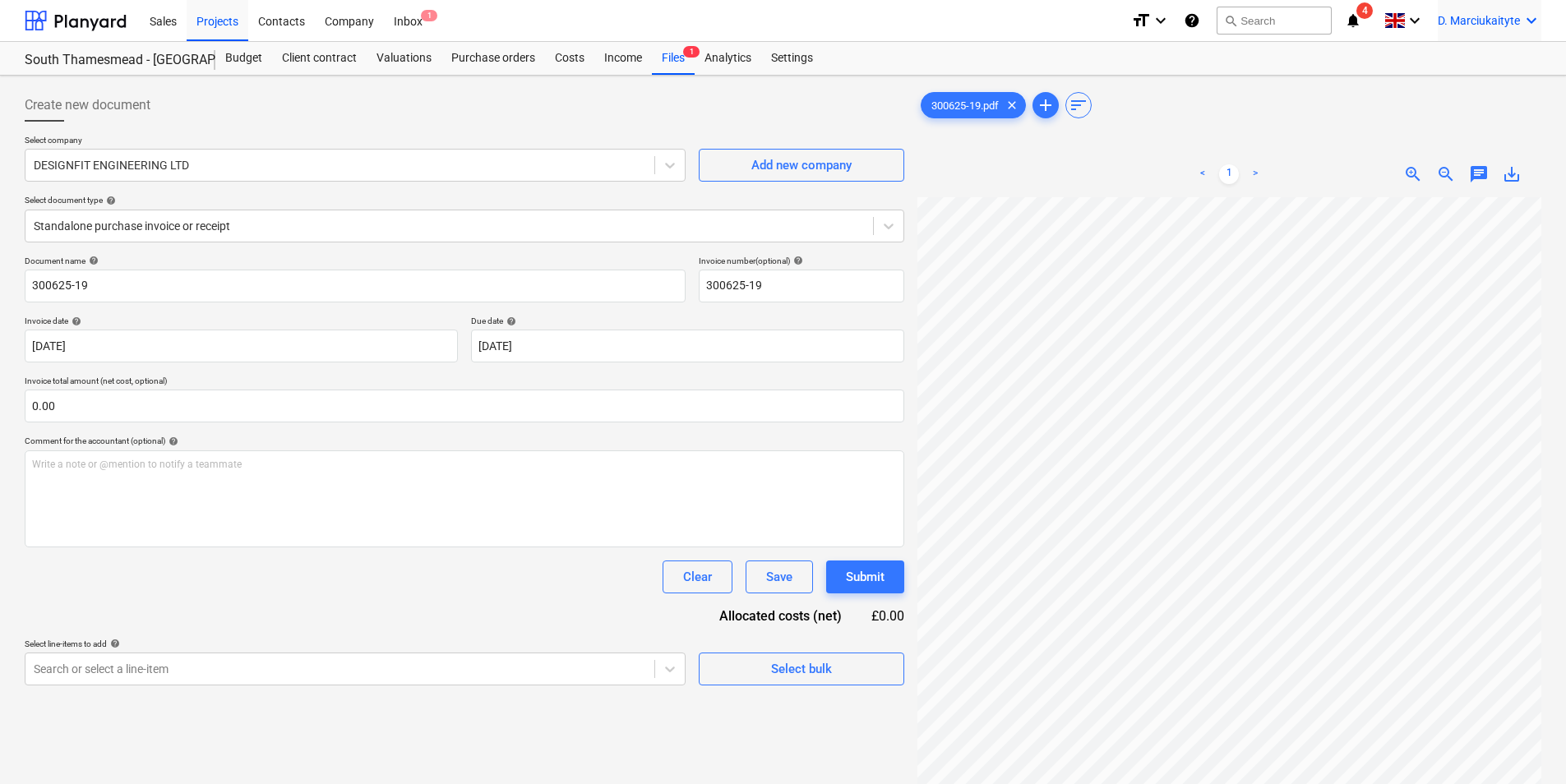
scroll to position [0, 424]
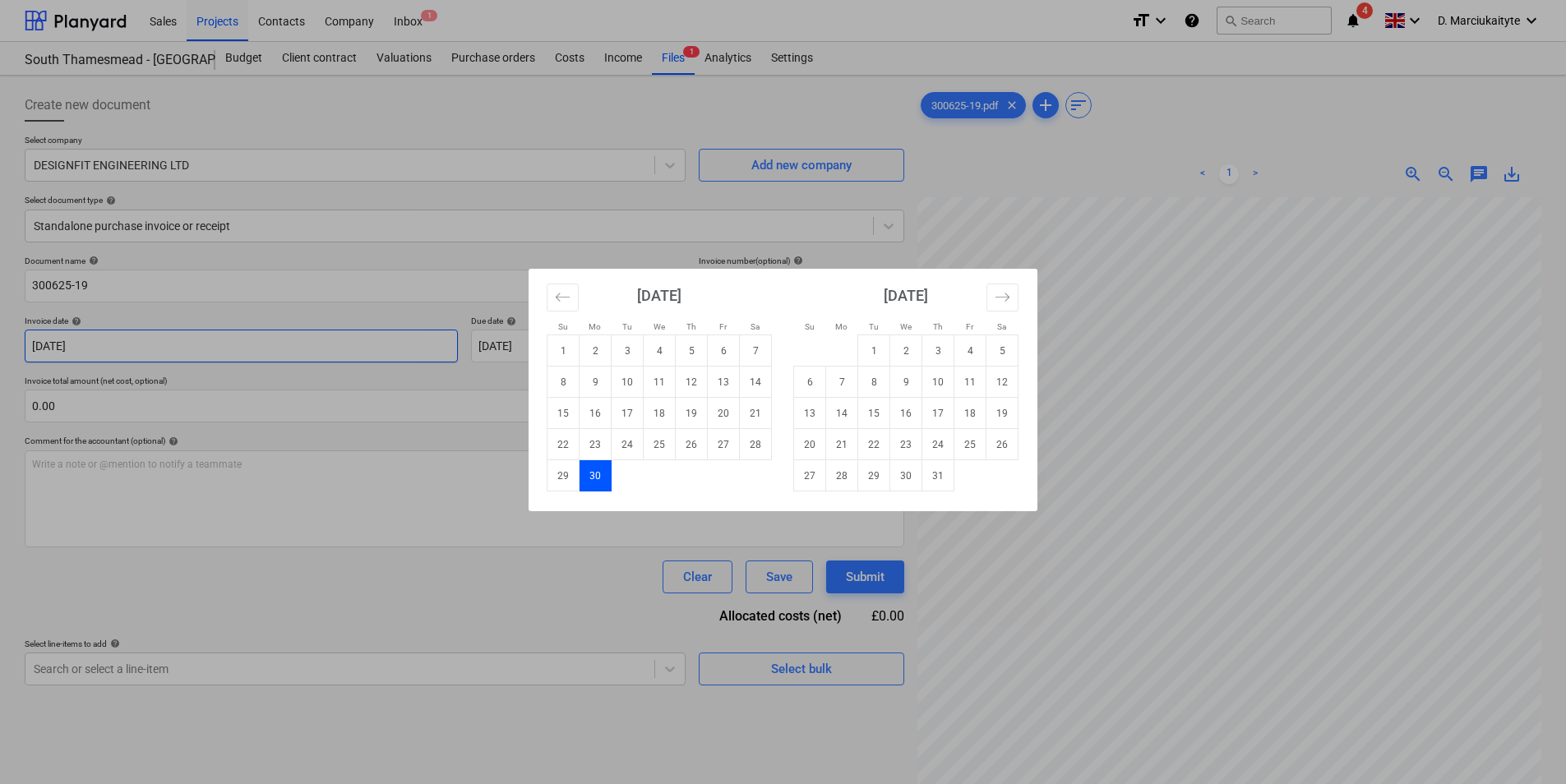
click at [397, 350] on body "Sales Projects Contacts Company Inbox 1 format_size keyboard_arrow_down help se…" at bounding box center [783, 392] width 1566 height 784
click at [601, 479] on td "30" at bounding box center [596, 476] width 32 height 31
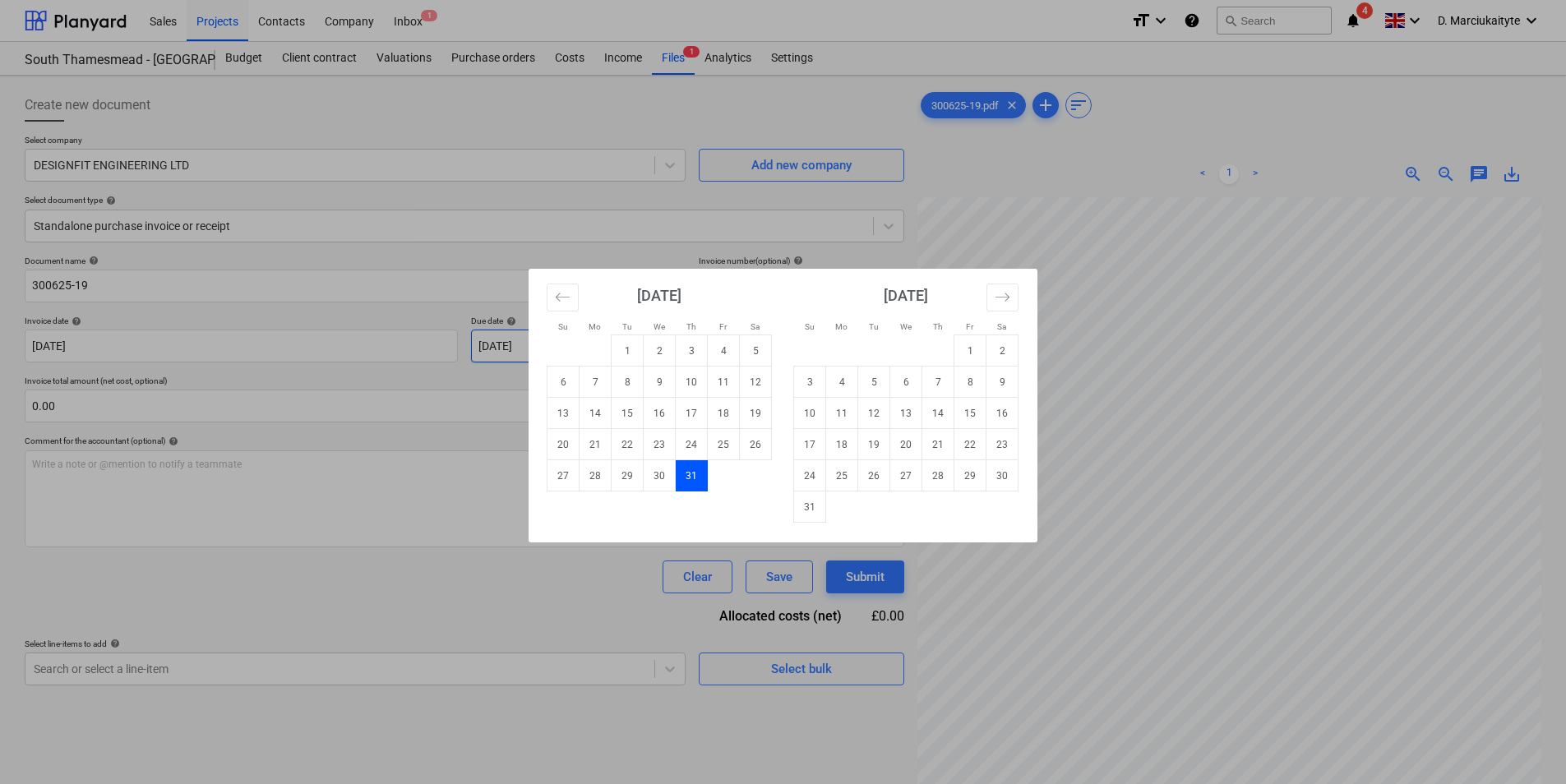
click at [668, 352] on body "Sales Projects Contacts Company Inbox 1 format_size keyboard_arrow_down help se…" at bounding box center [783, 392] width 1566 height 784
click at [667, 477] on td "30" at bounding box center [659, 476] width 32 height 31
type input "[DATE]"
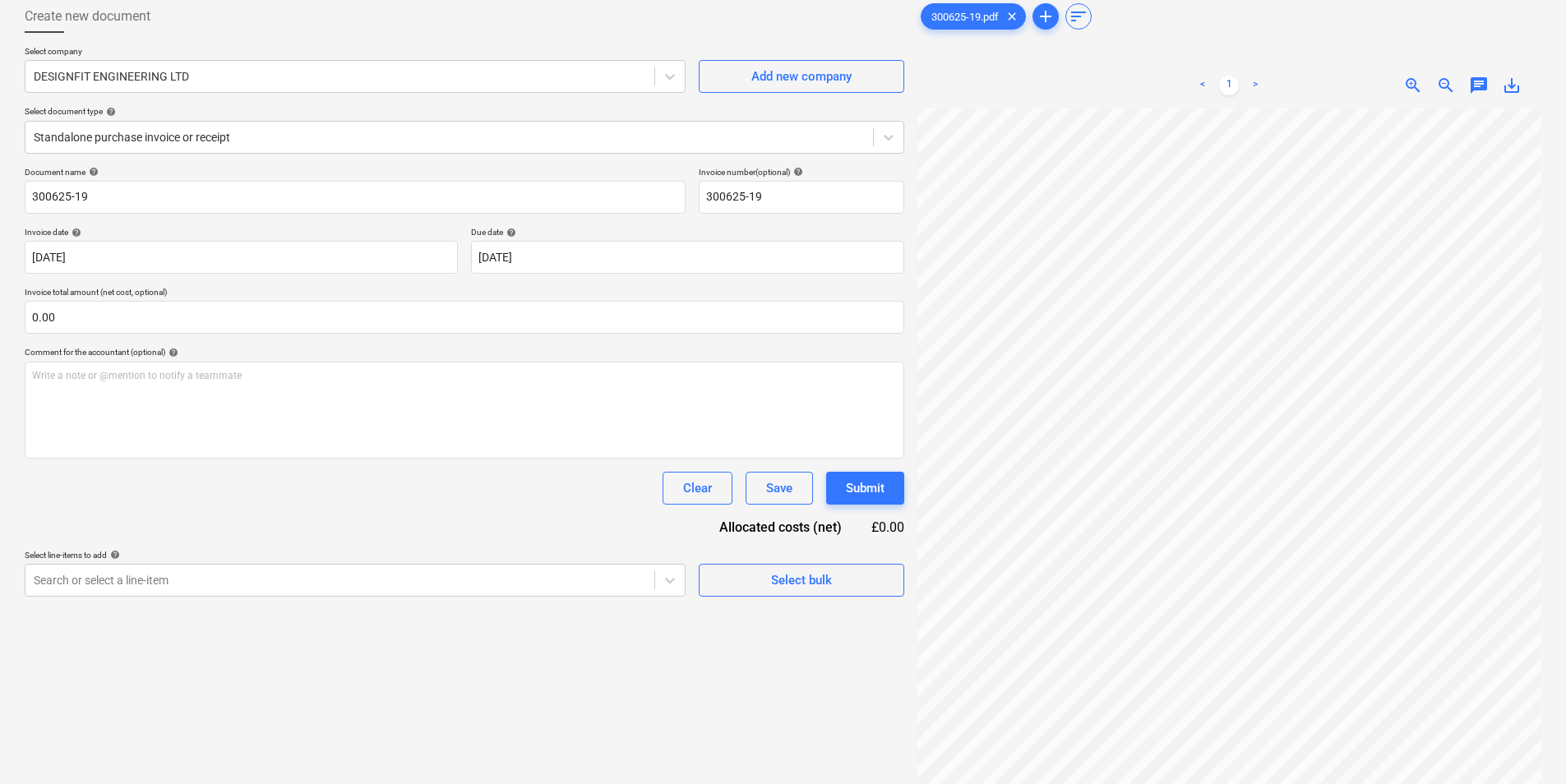
scroll to position [165, 0]
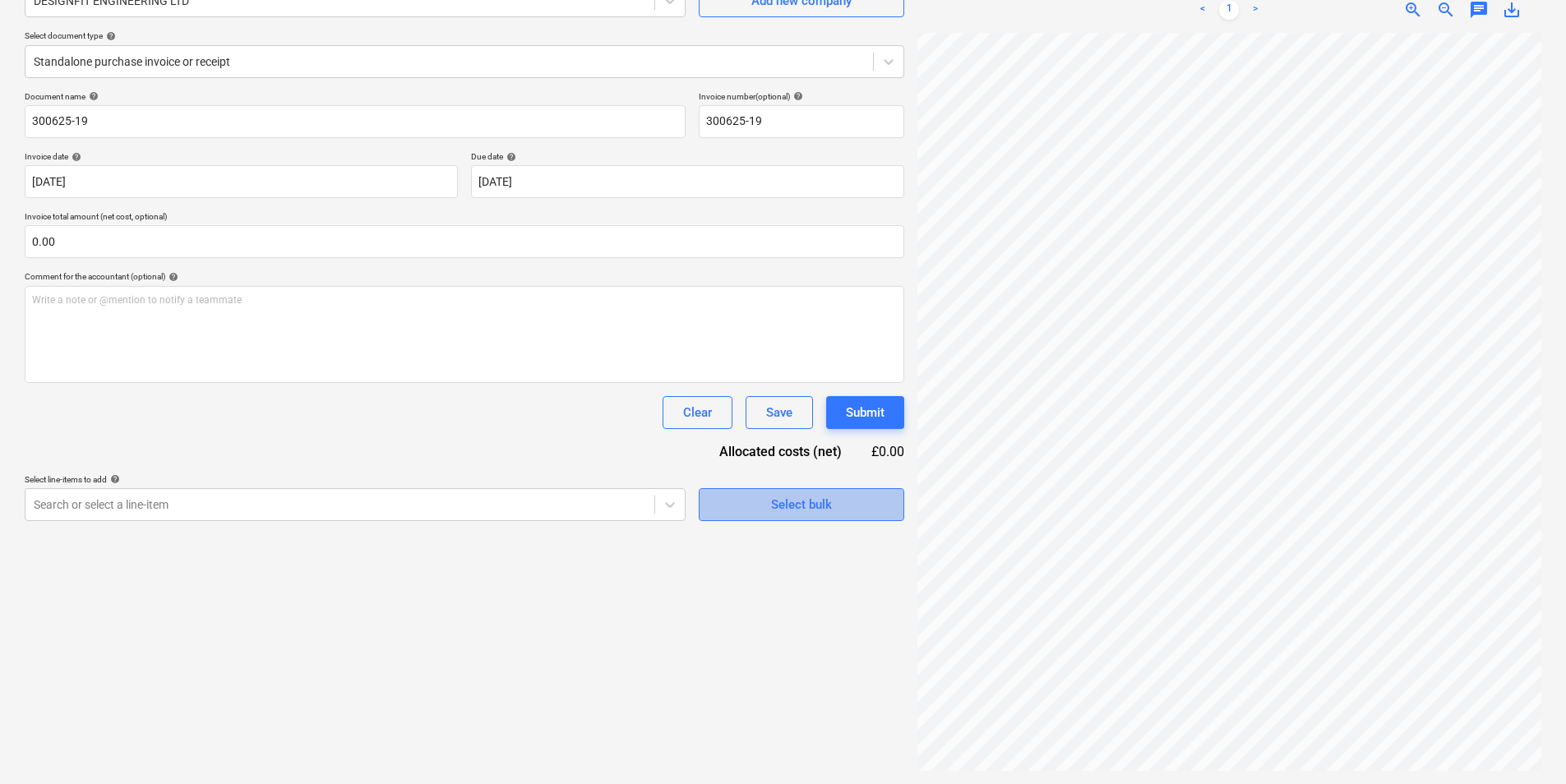
click at [786, 511] on div "Select bulk" at bounding box center [802, 504] width 61 height 21
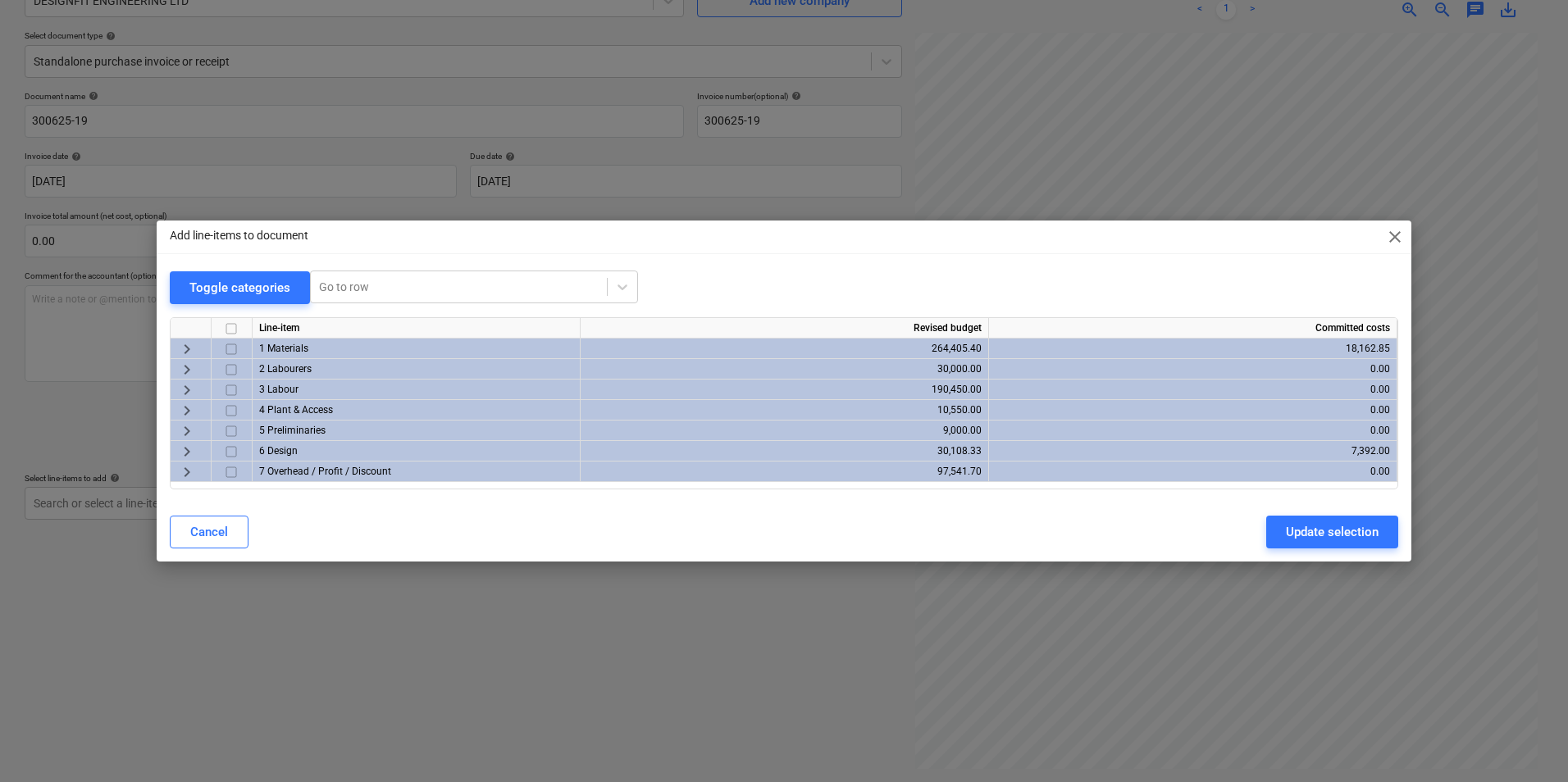
click at [226, 450] on input "checkbox" at bounding box center [230, 451] width 19 height 19
click at [1310, 532] on div "Update selection" at bounding box center [1331, 531] width 93 height 21
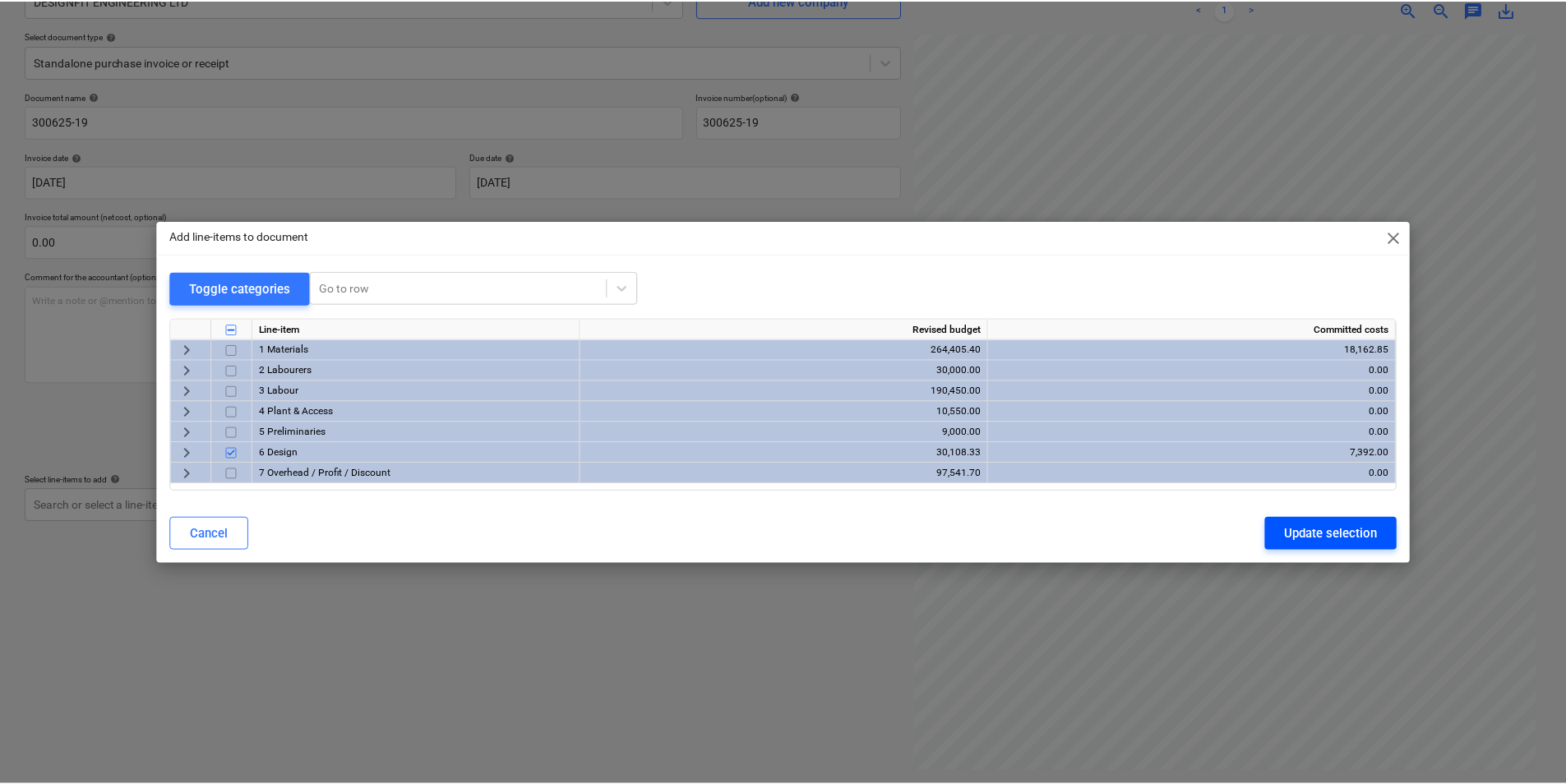
scroll to position [0, 422]
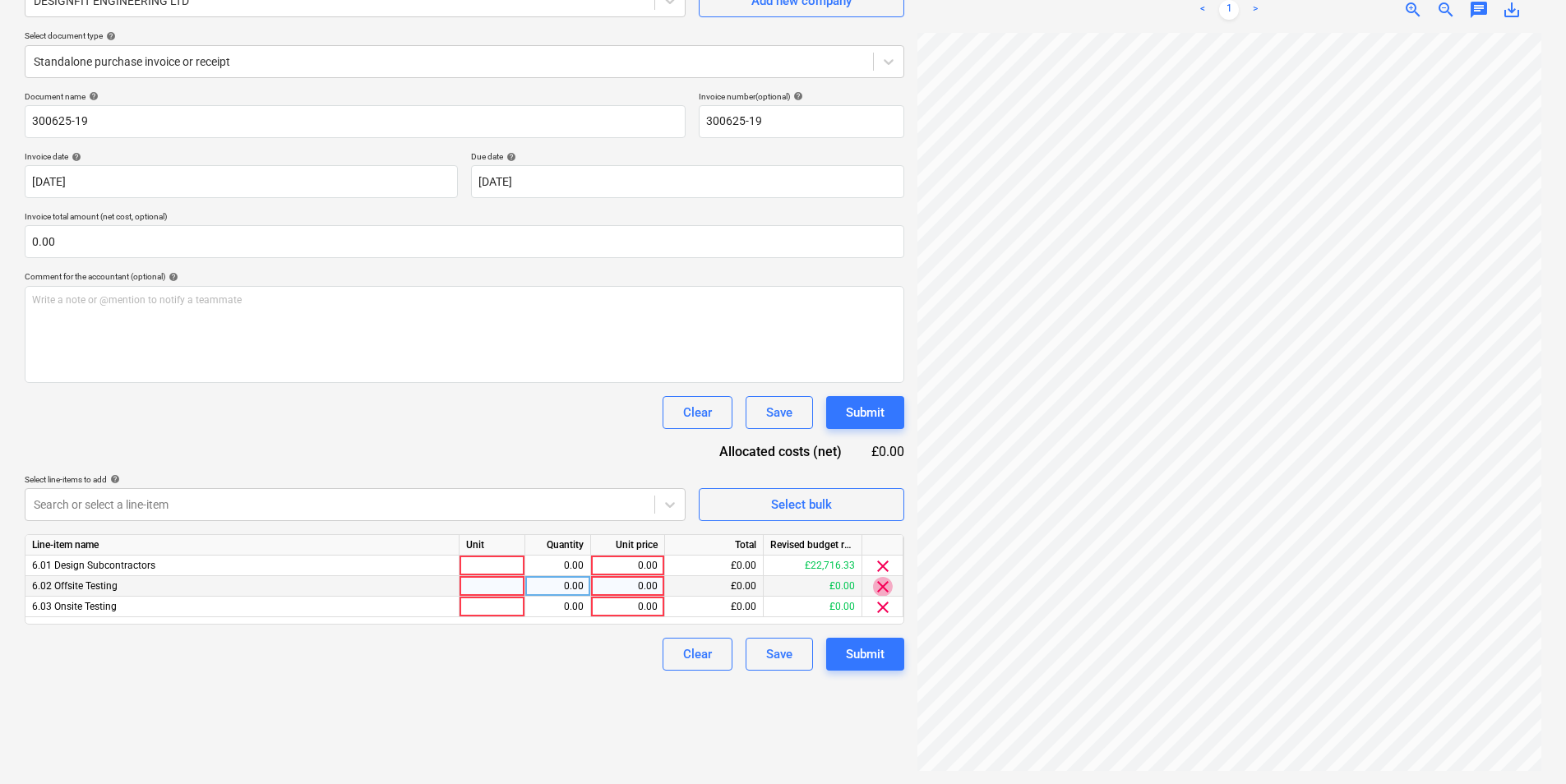
click at [886, 585] on span "clear" at bounding box center [882, 586] width 19 height 19
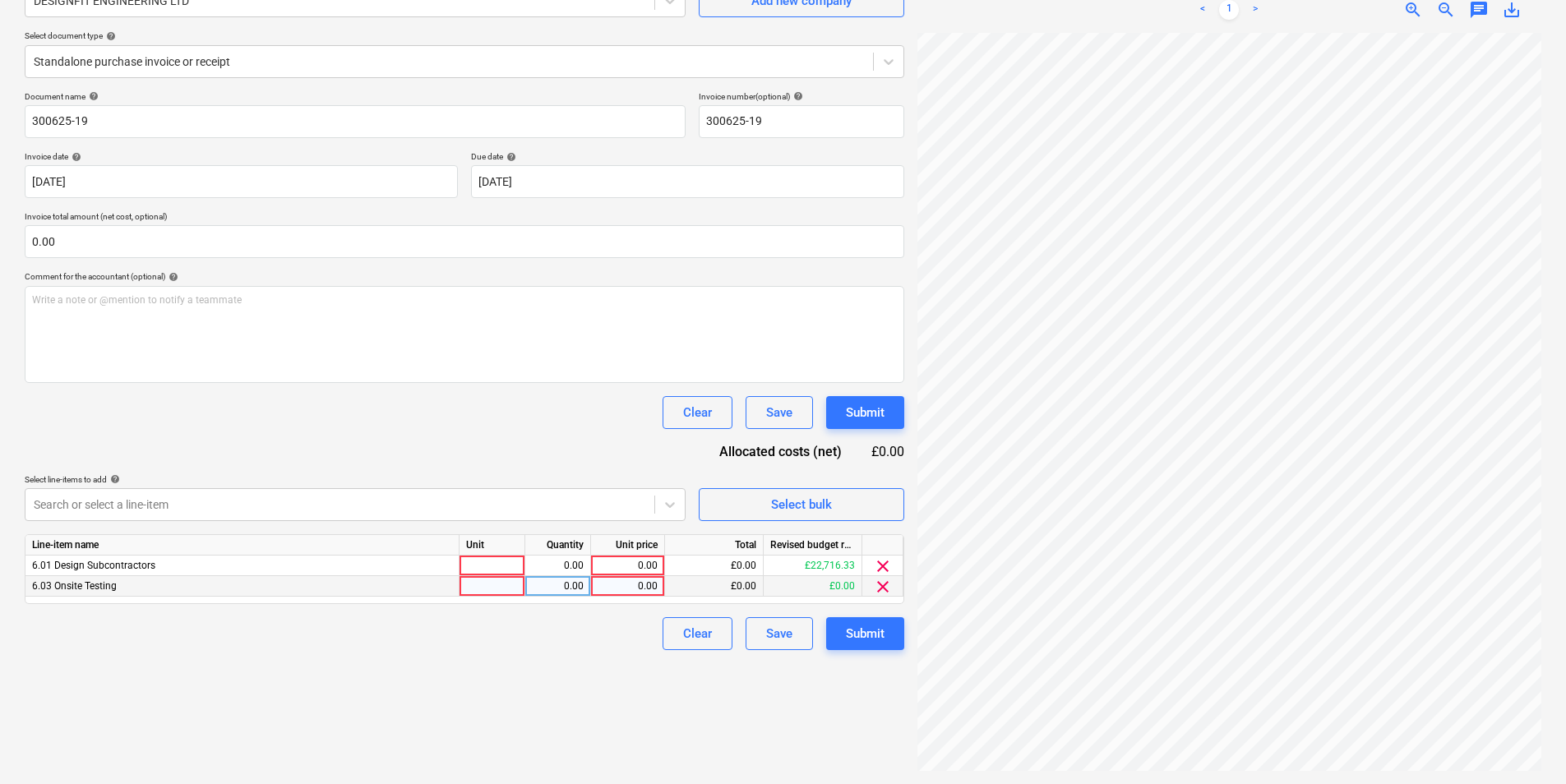
click at [878, 589] on span "clear" at bounding box center [882, 586] width 19 height 19
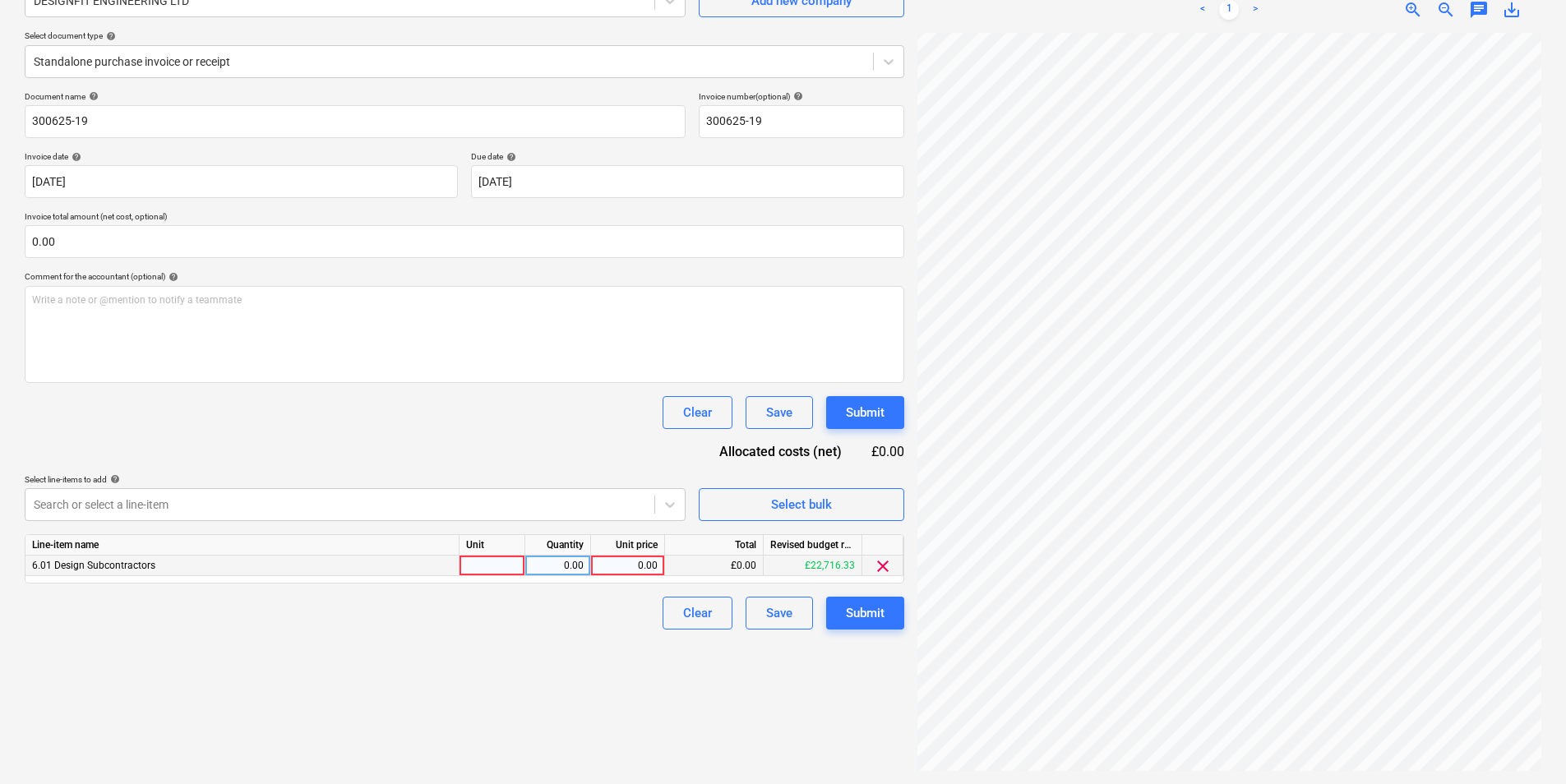
click at [479, 565] on div at bounding box center [492, 566] width 65 height 20
type input "1"
type input "2464.00"
click at [867, 608] on div "Submit" at bounding box center [865, 613] width 39 height 21
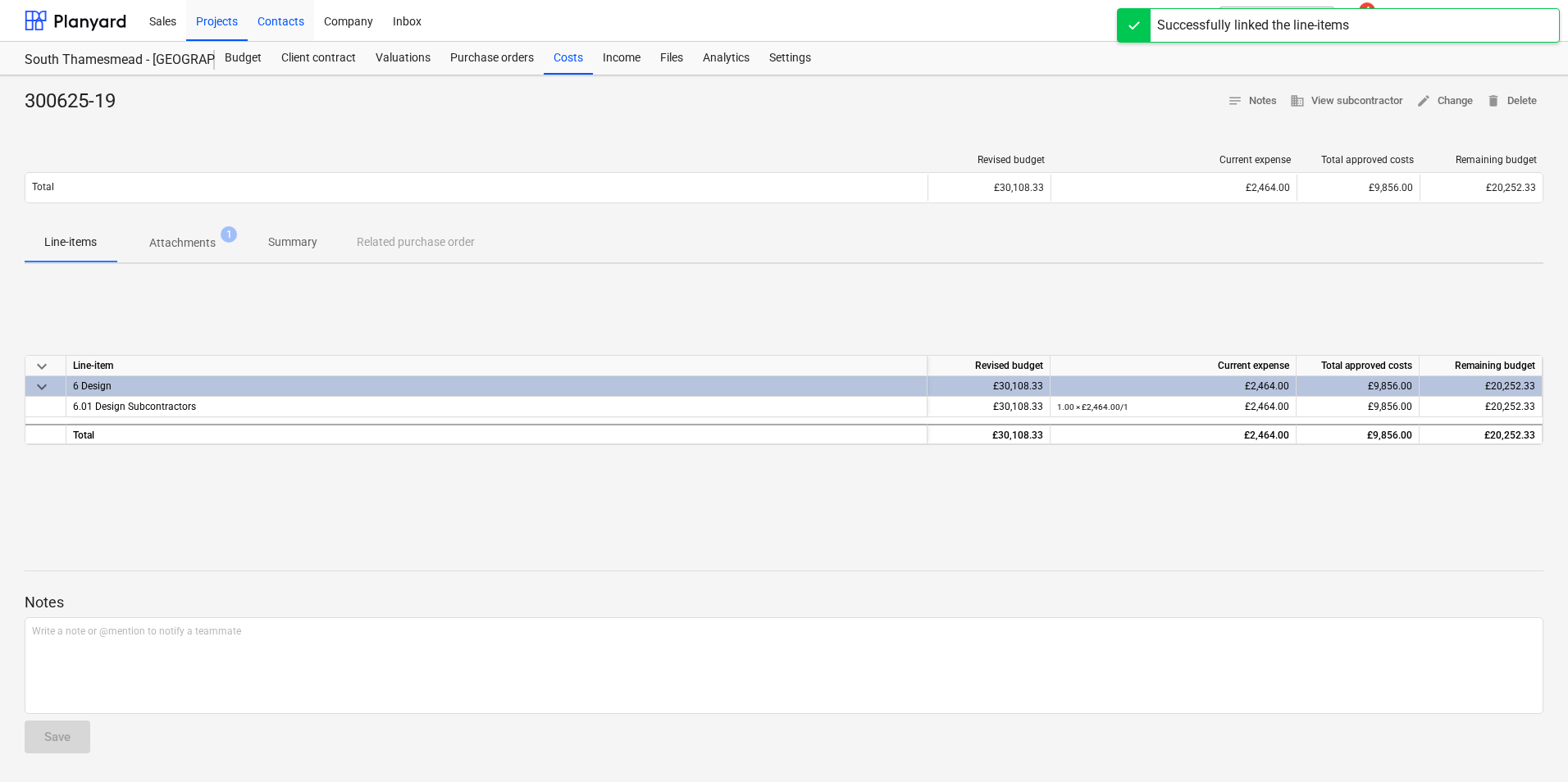
click at [221, 19] on div "Projects" at bounding box center [217, 20] width 62 height 42
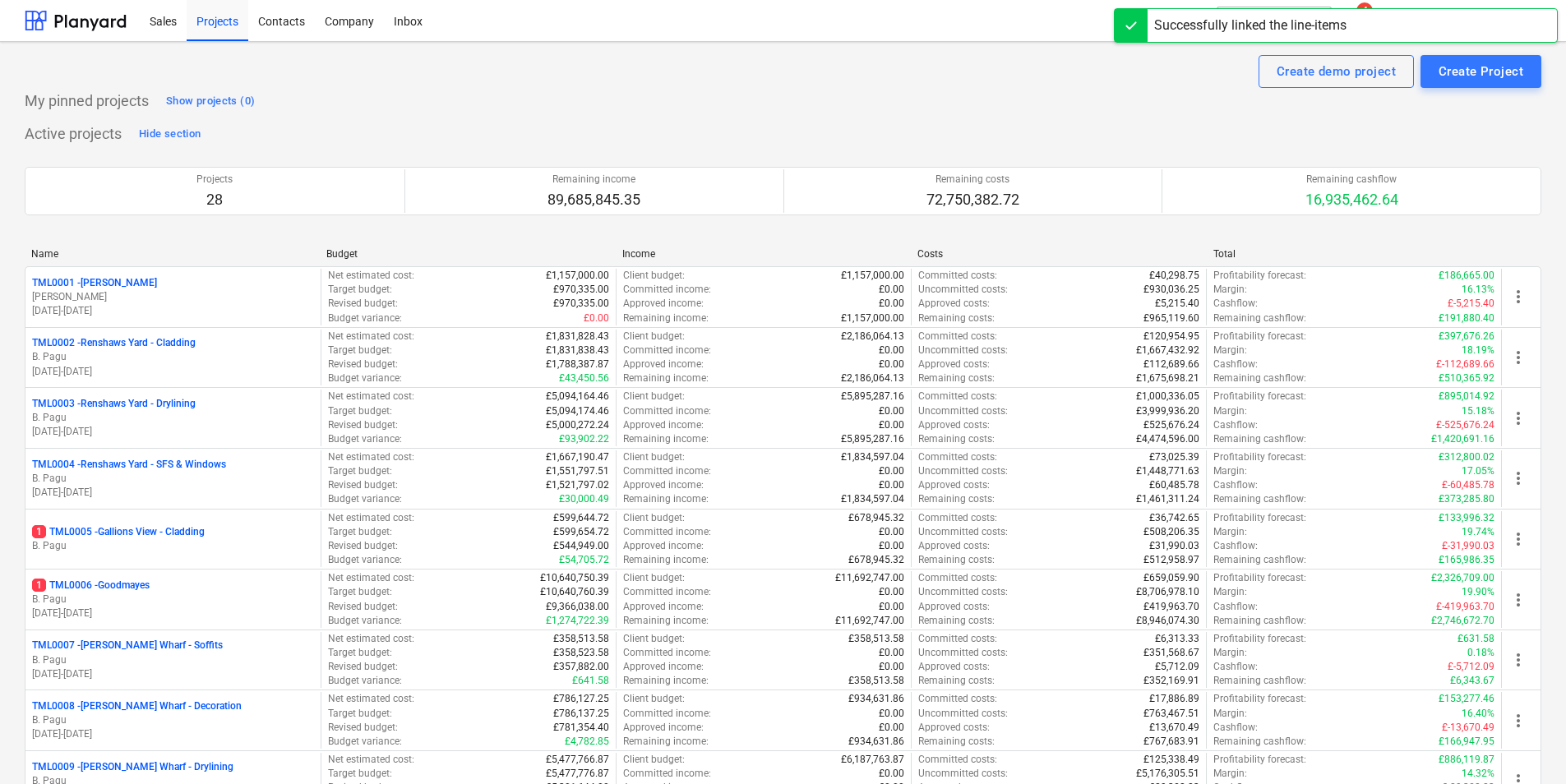
scroll to position [575, 0]
